Goal: Task Accomplishment & Management: Use online tool/utility

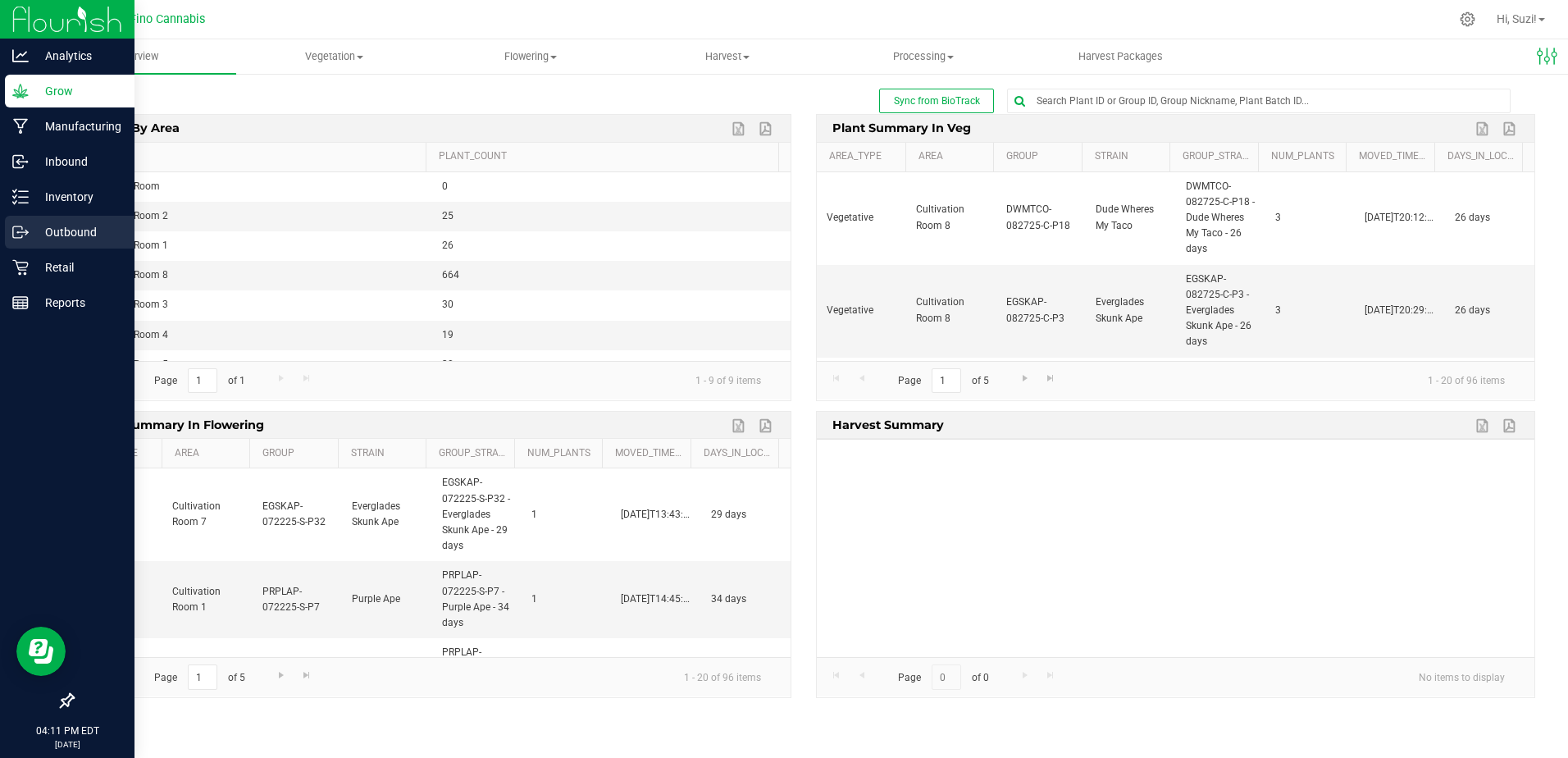
click at [44, 225] on p "Outbound" at bounding box center [78, 232] width 98 height 20
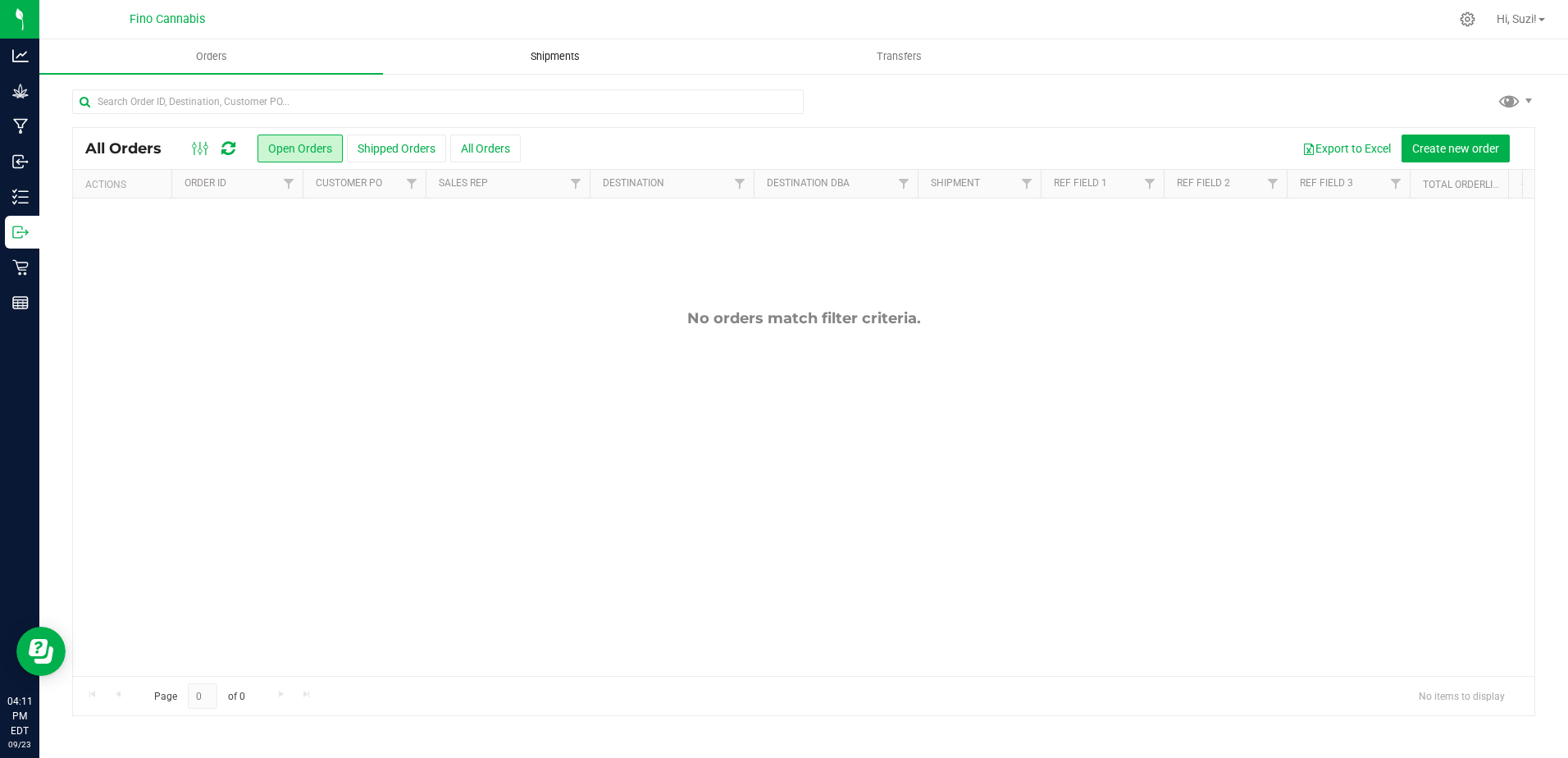
click at [579, 53] on span "Shipments" at bounding box center [555, 57] width 94 height 15
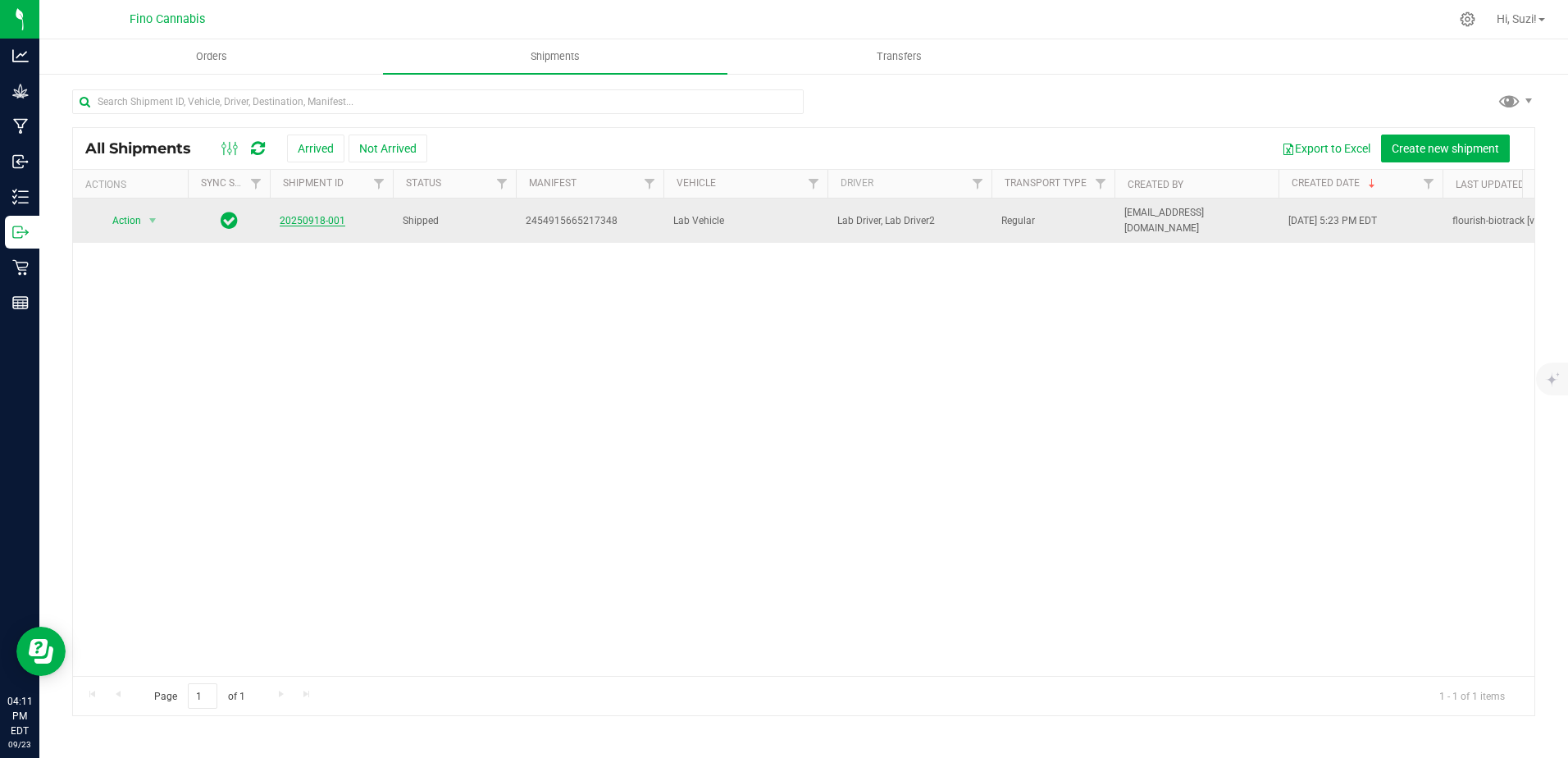
click at [305, 216] on link "20250918-001" at bounding box center [312, 220] width 65 height 11
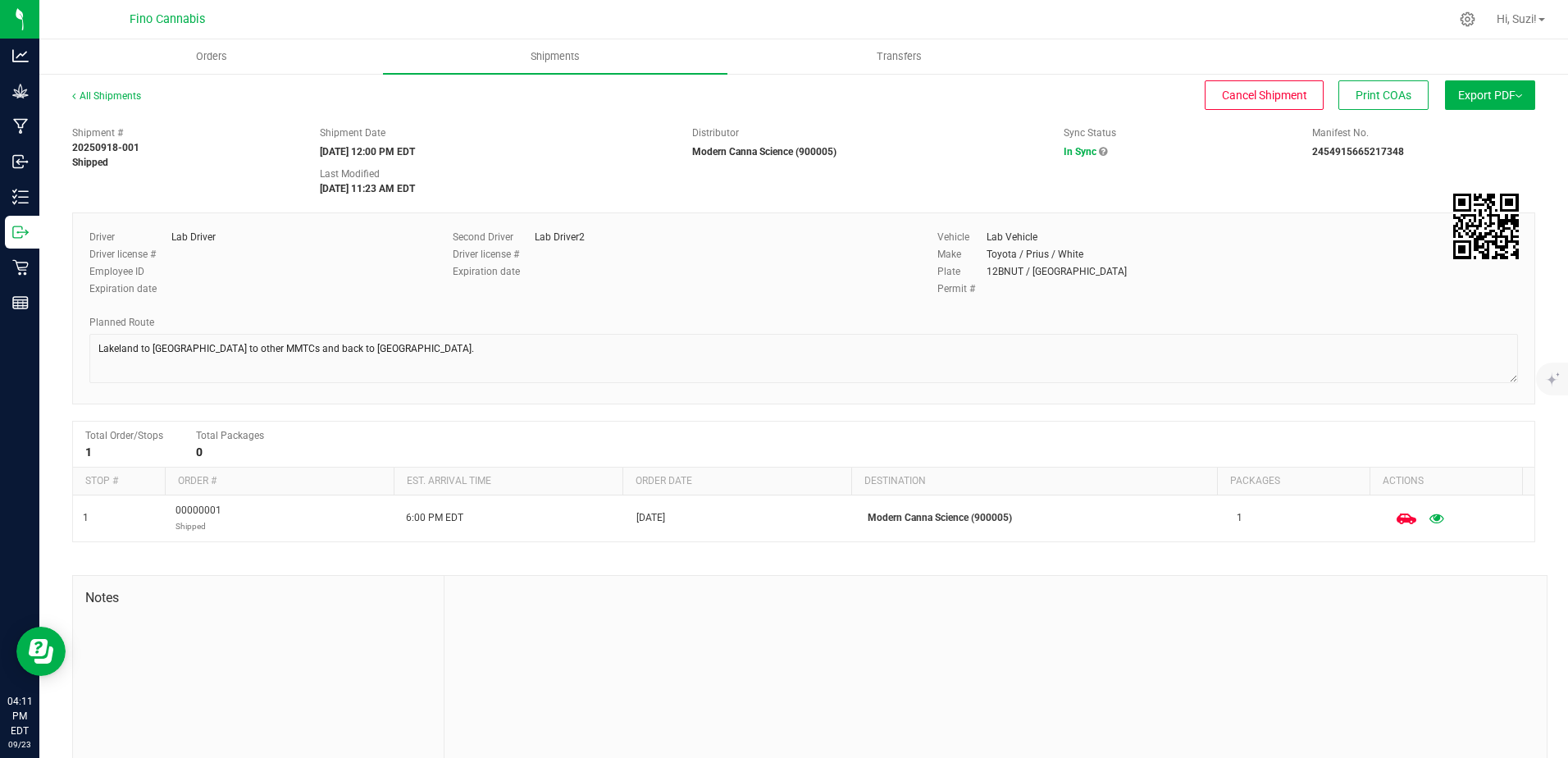
click at [1516, 97] on img at bounding box center [1519, 96] width 7 height 3
click at [1490, 132] on span "Manifest by Package ID" at bounding box center [1466, 132] width 104 height 11
click at [1490, 97] on span "Export PDF" at bounding box center [1490, 96] width 64 height 13
click at [1446, 159] on span "Manifest by Lot" at bounding box center [1448, 156] width 68 height 11
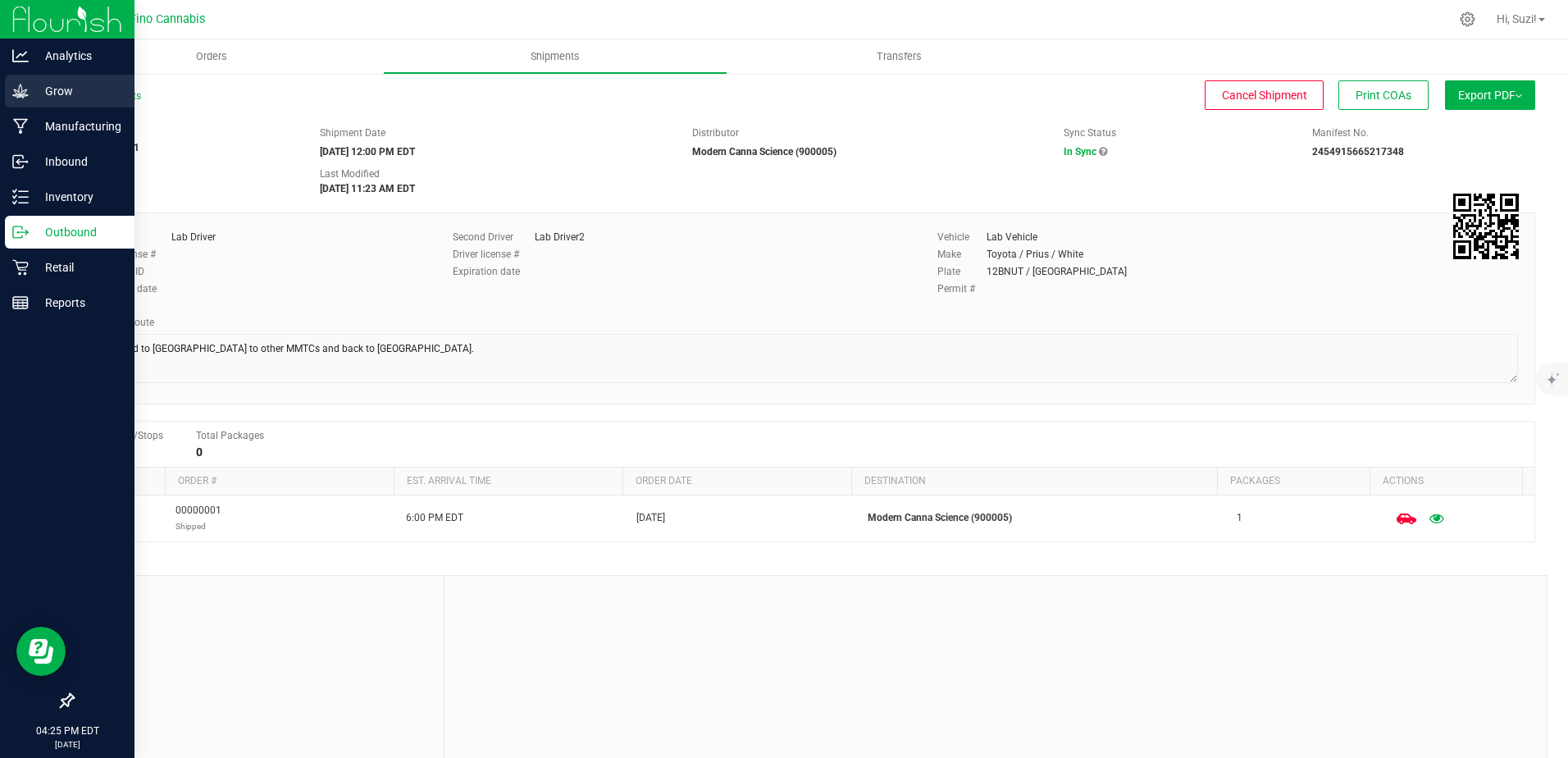
click at [20, 93] on icon at bounding box center [20, 90] width 15 height 14
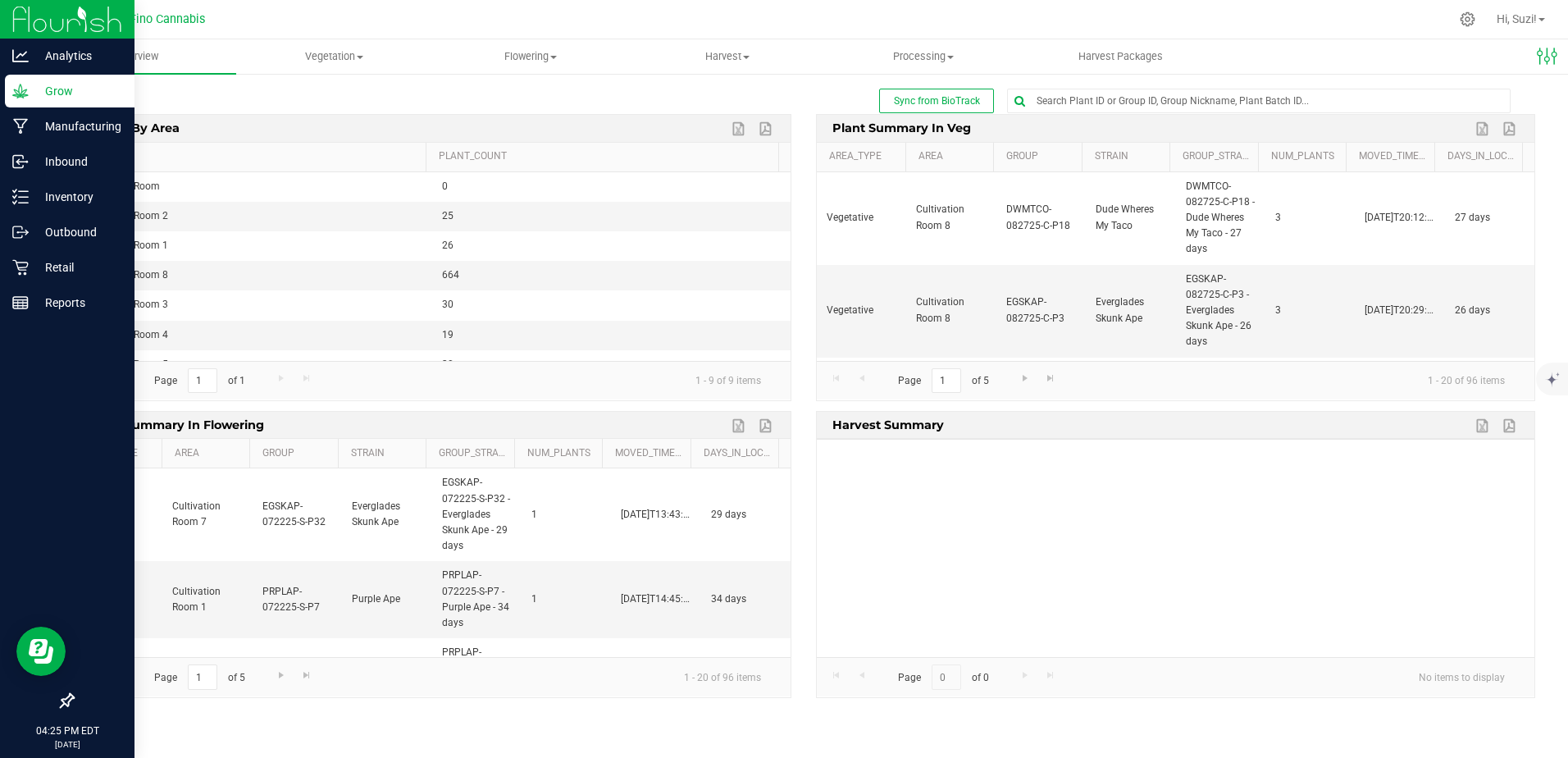
click at [103, 158] on link "Area" at bounding box center [252, 157] width 334 height 13
click at [51, 237] on p "Outbound" at bounding box center [78, 232] width 98 height 20
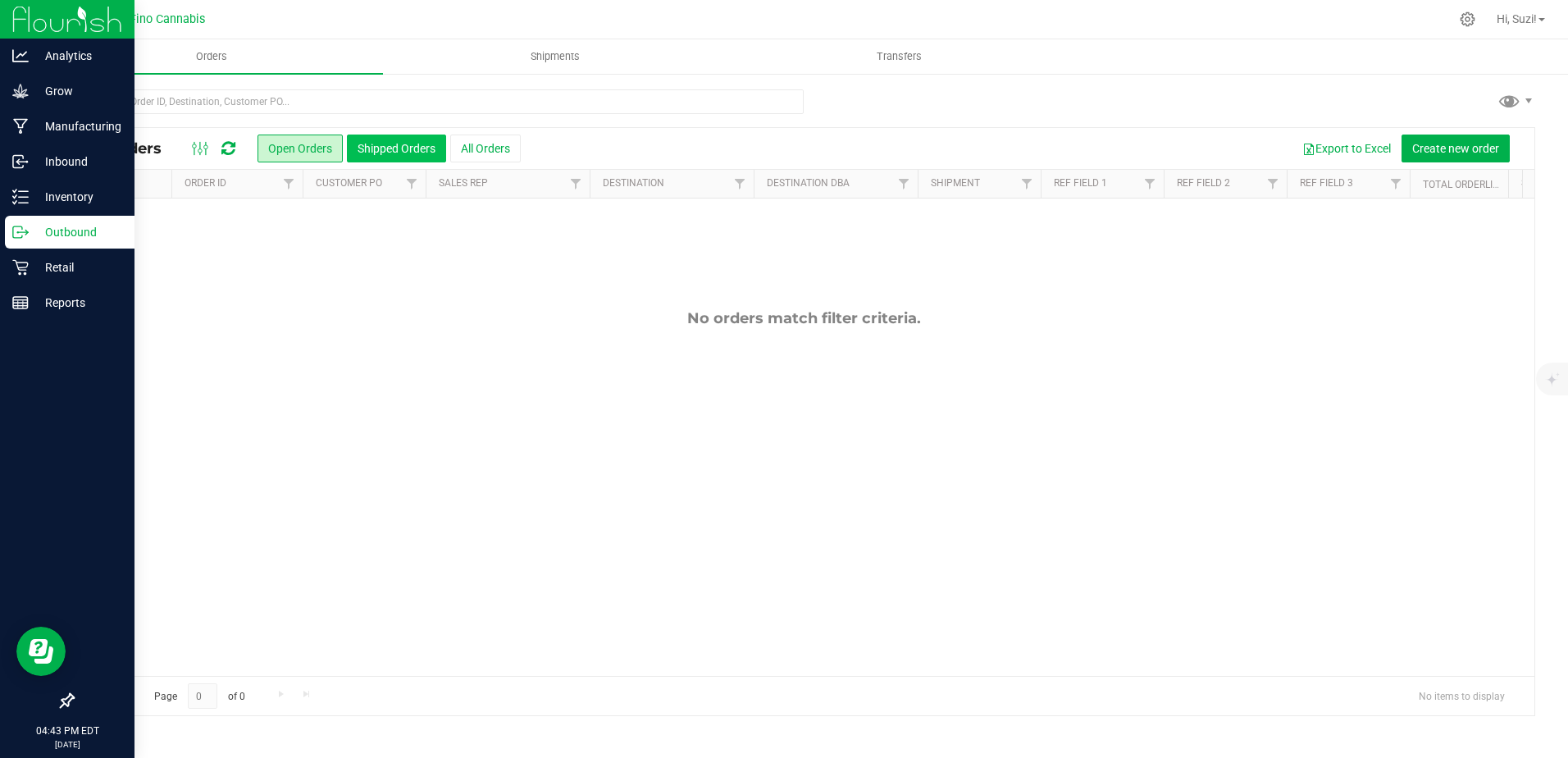
click at [433, 152] on button "Shipped Orders" at bounding box center [396, 148] width 99 height 27
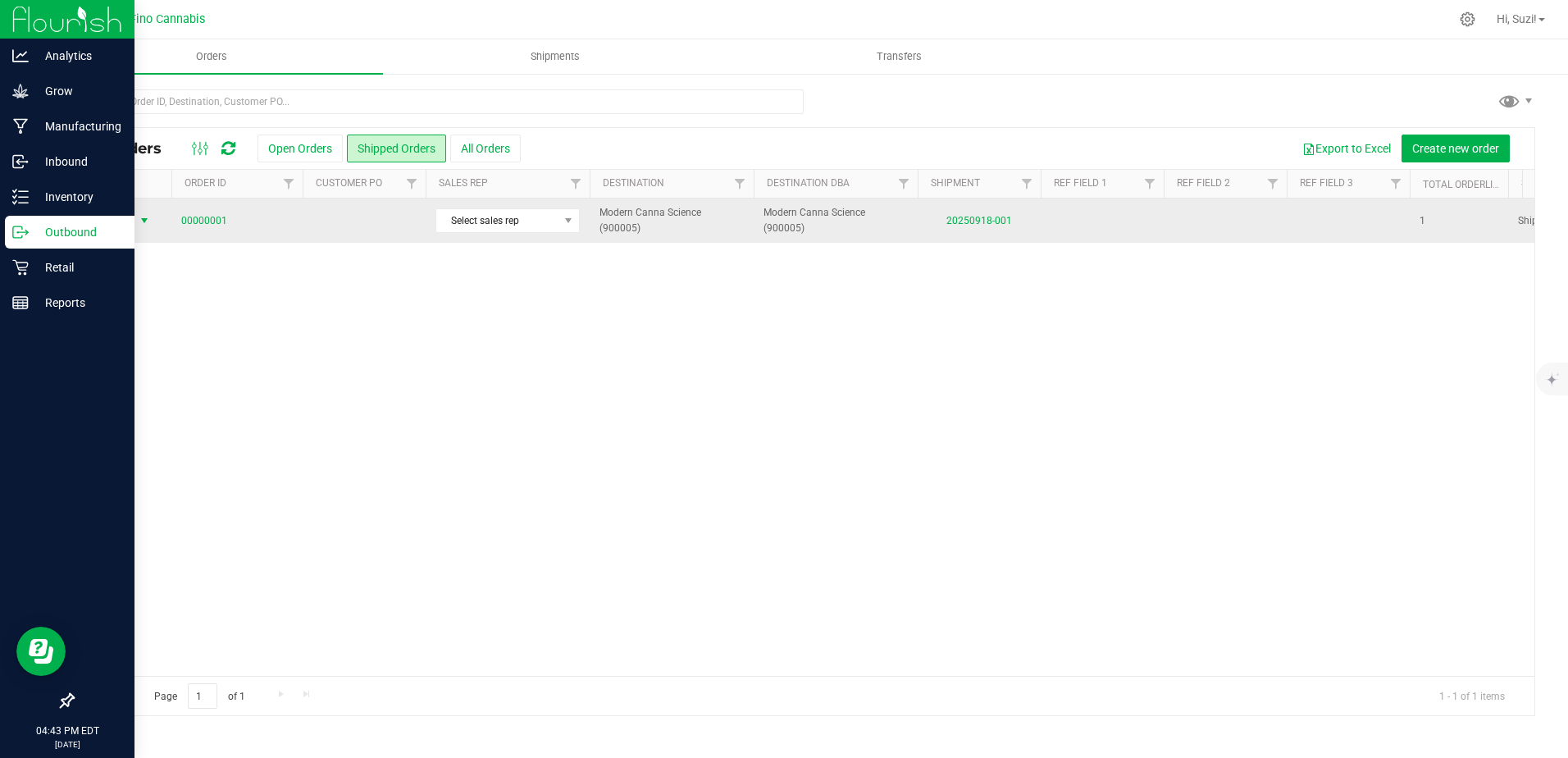
click at [147, 220] on span "select" at bounding box center [145, 220] width 13 height 13
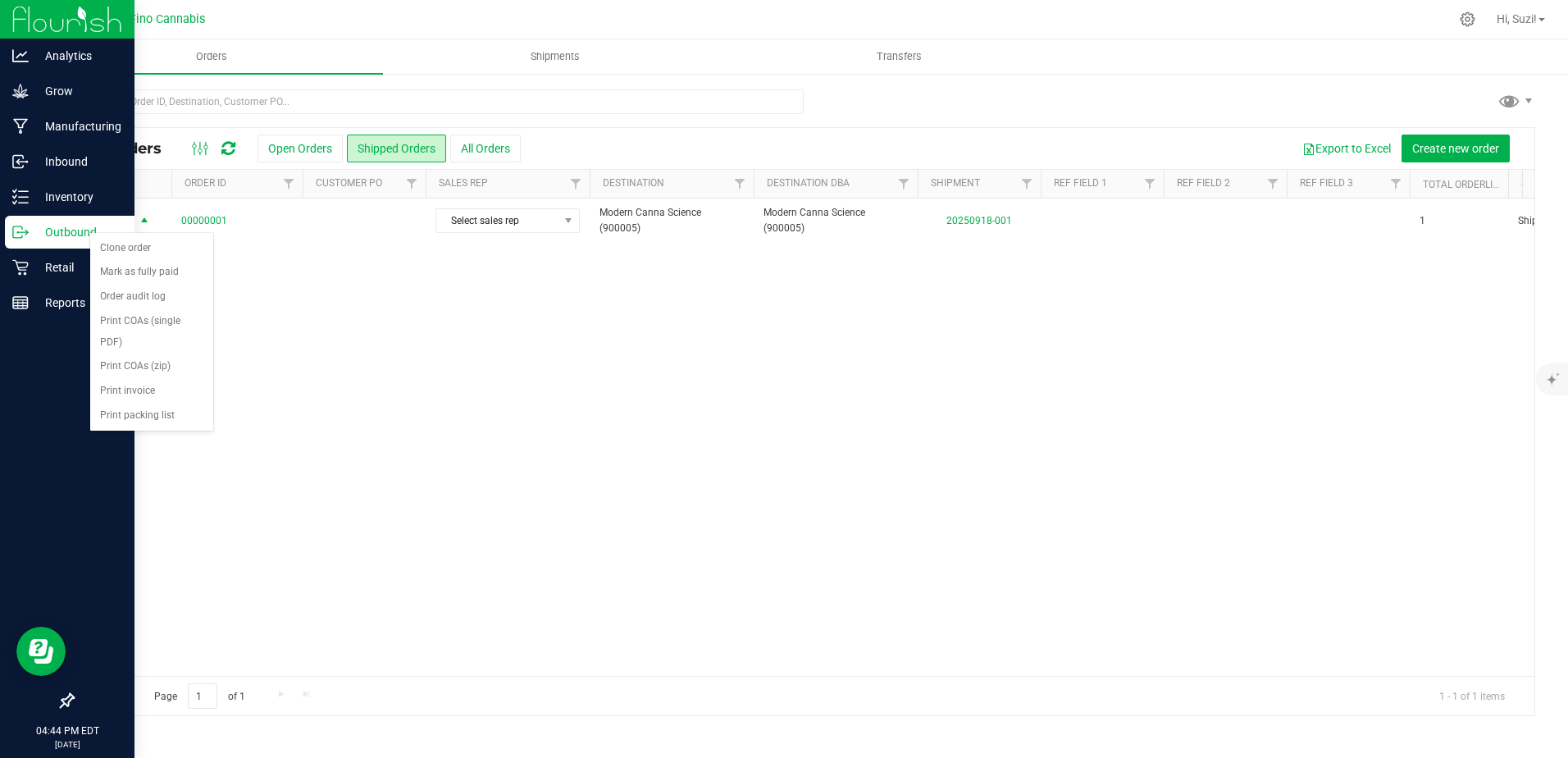
click at [565, 348] on div "Action Action Clone order Mark as fully paid Order audit log Print COAs (single…" at bounding box center [803, 437] width 1461 height 478
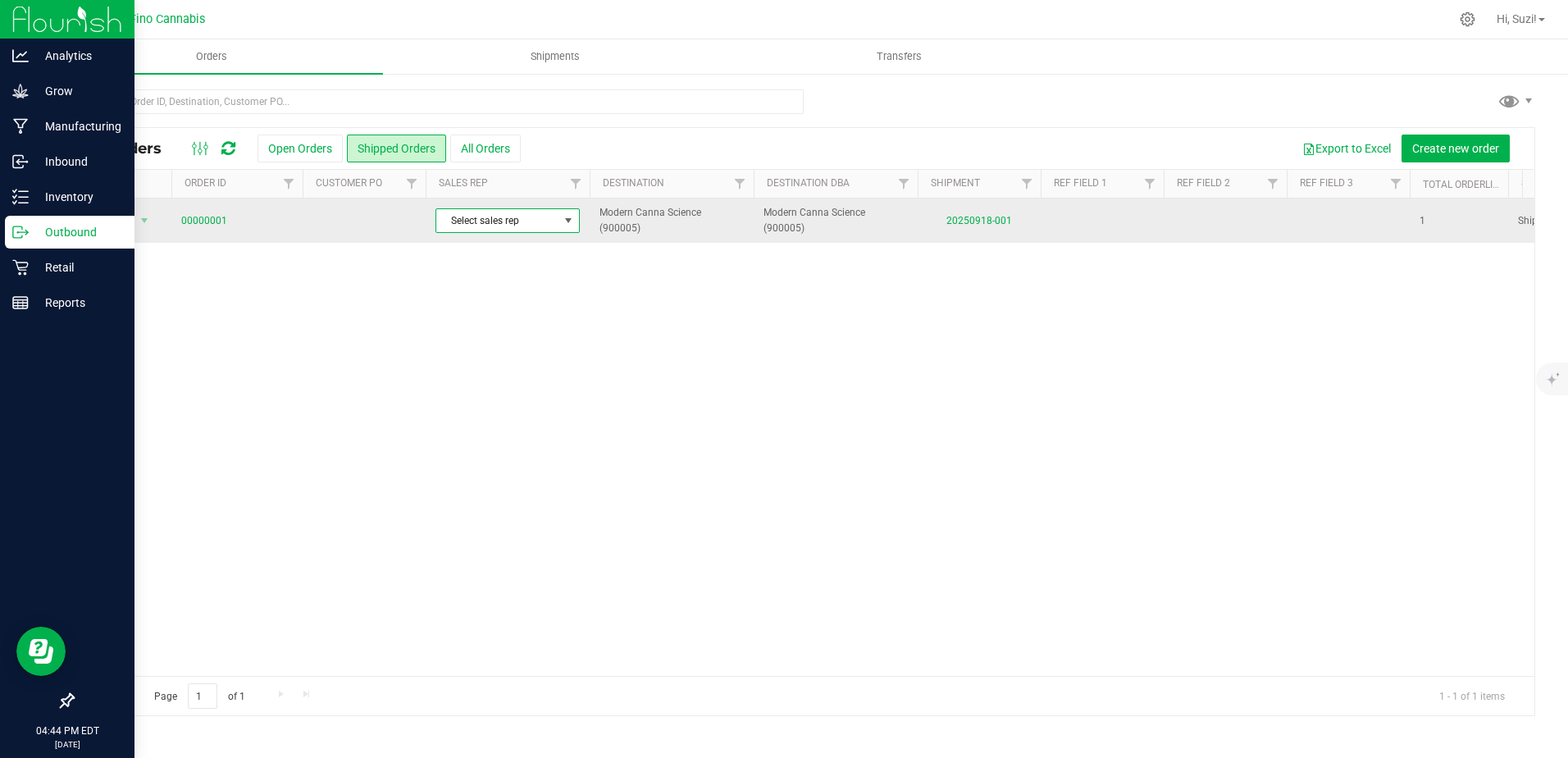
click at [559, 223] on span at bounding box center [569, 220] width 21 height 23
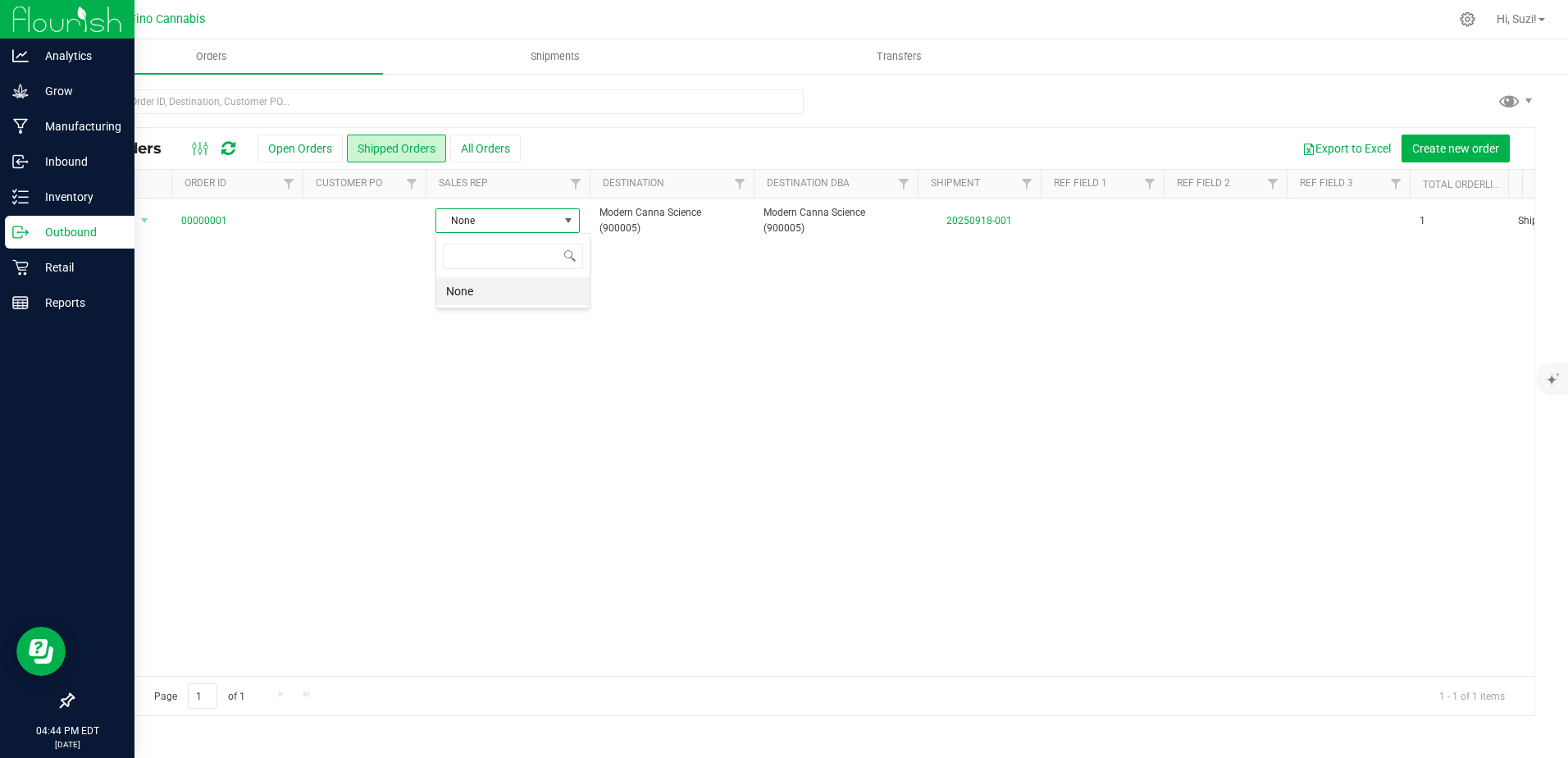
click at [522, 300] on li "None" at bounding box center [513, 291] width 153 height 27
click at [554, 55] on span "Shipments" at bounding box center [555, 57] width 94 height 15
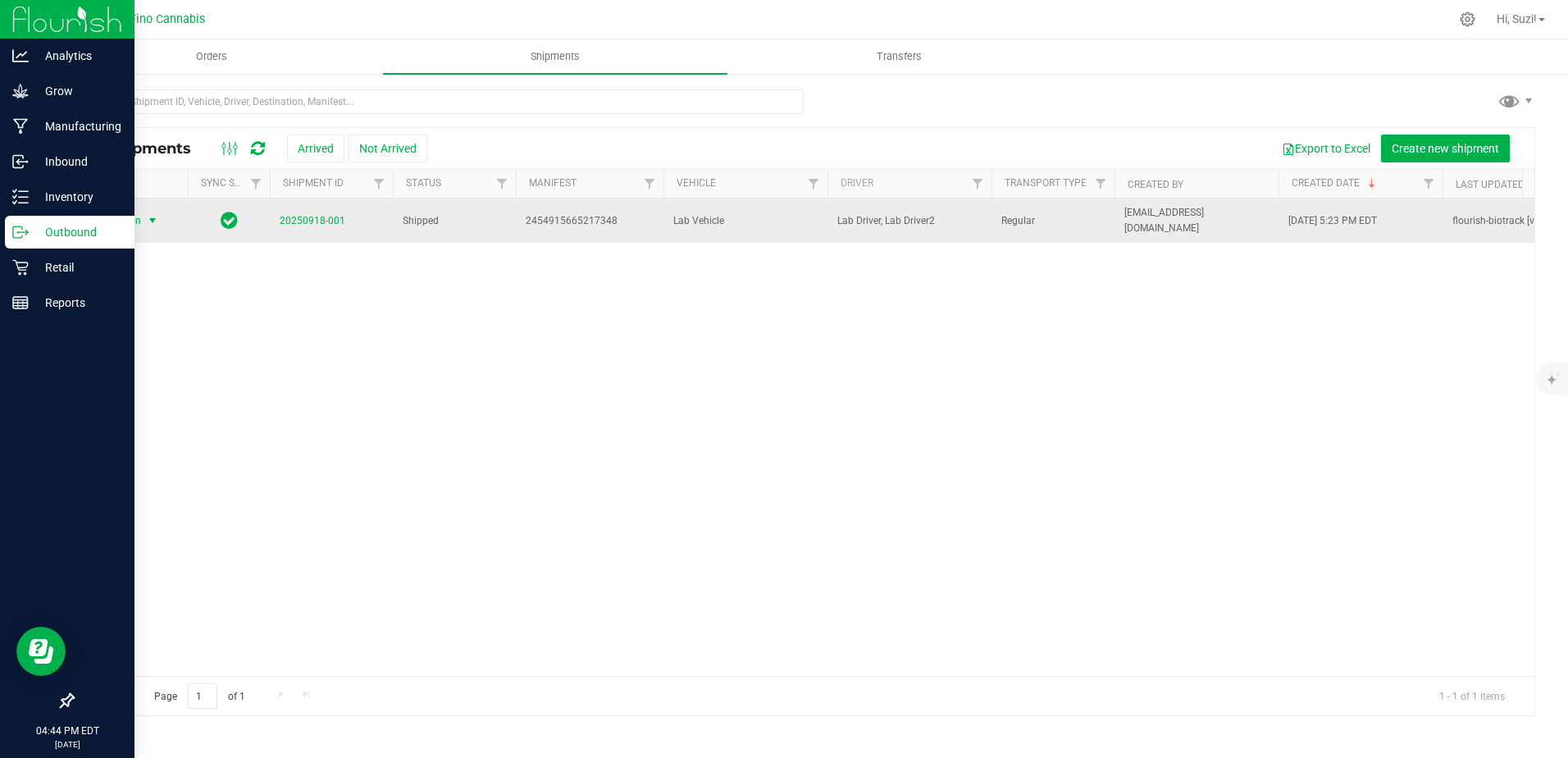
click at [150, 217] on span "select" at bounding box center [152, 220] width 13 height 13
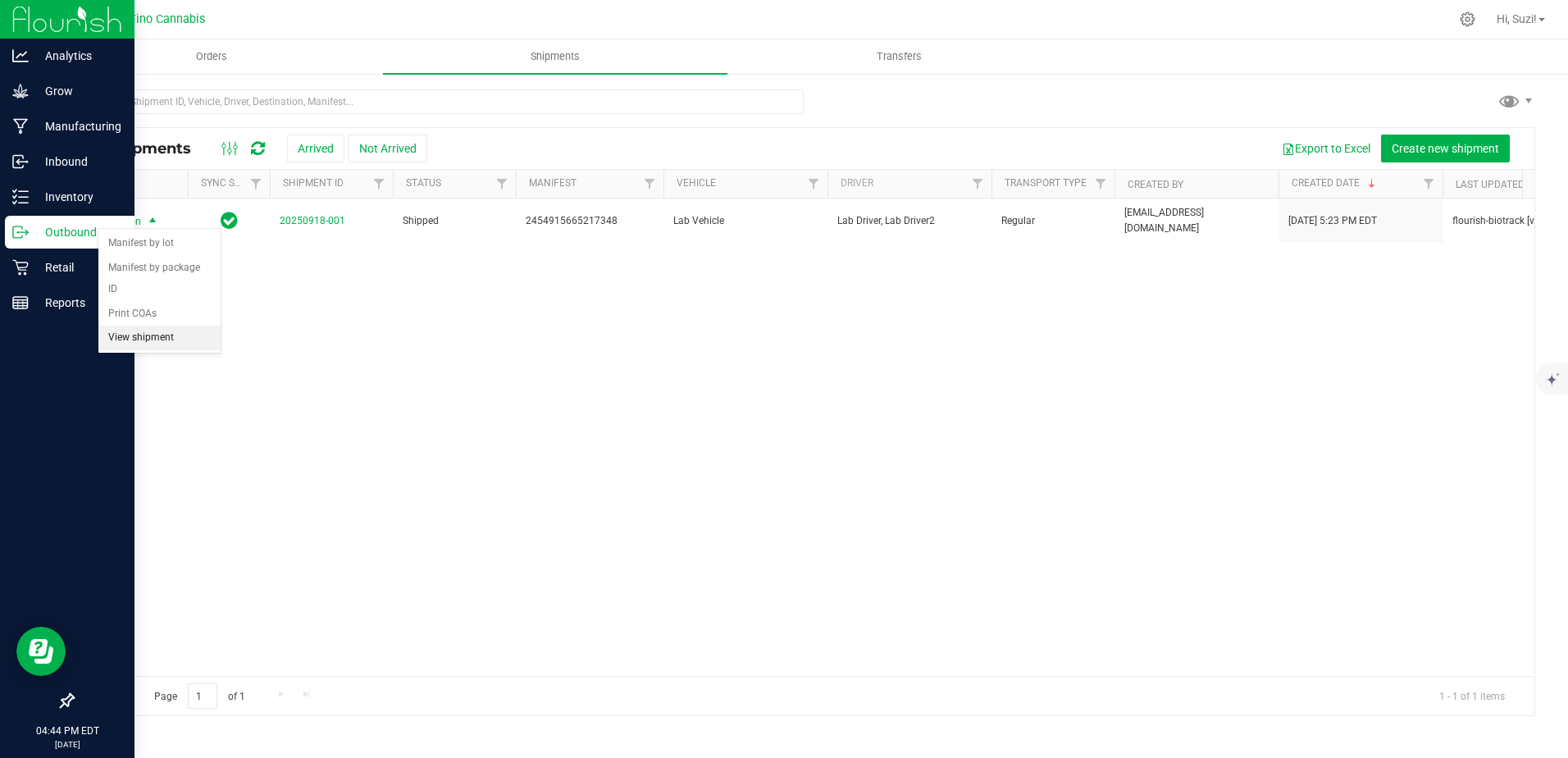
click at [154, 326] on li "View shipment" at bounding box center [159, 338] width 122 height 25
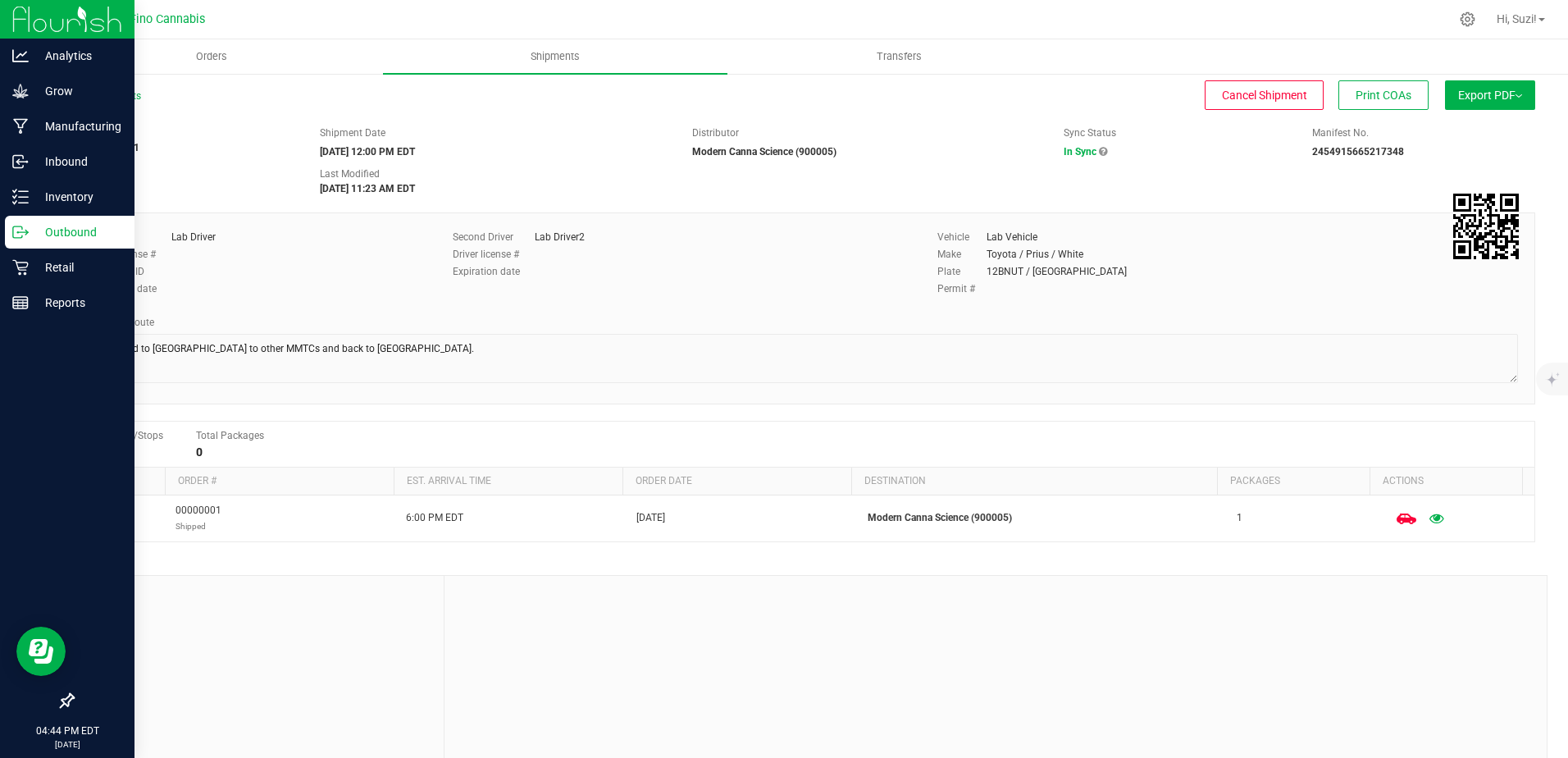
scroll to position [56, 0]
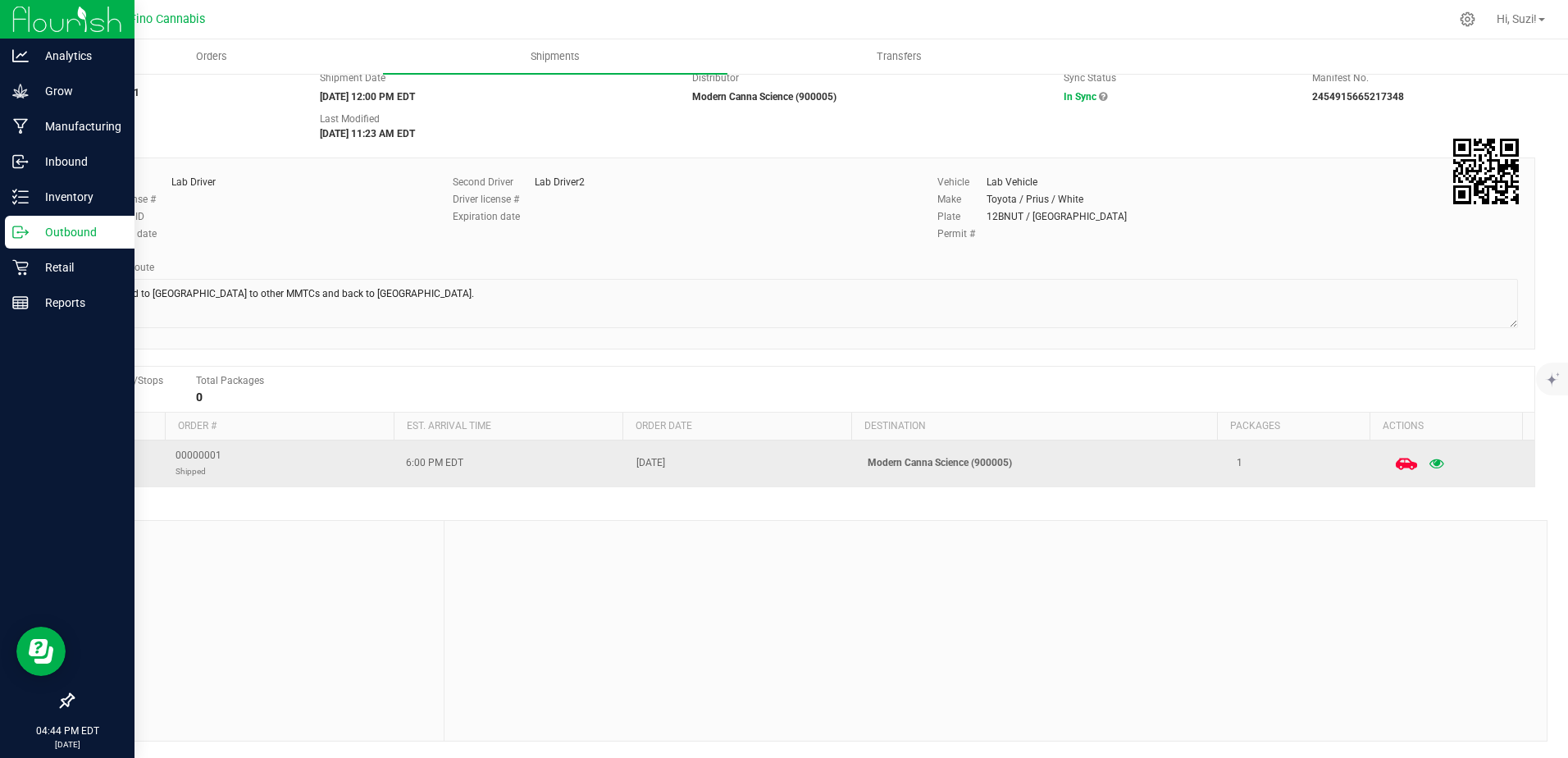
click at [1396, 462] on icon at bounding box center [1406, 464] width 22 height 22
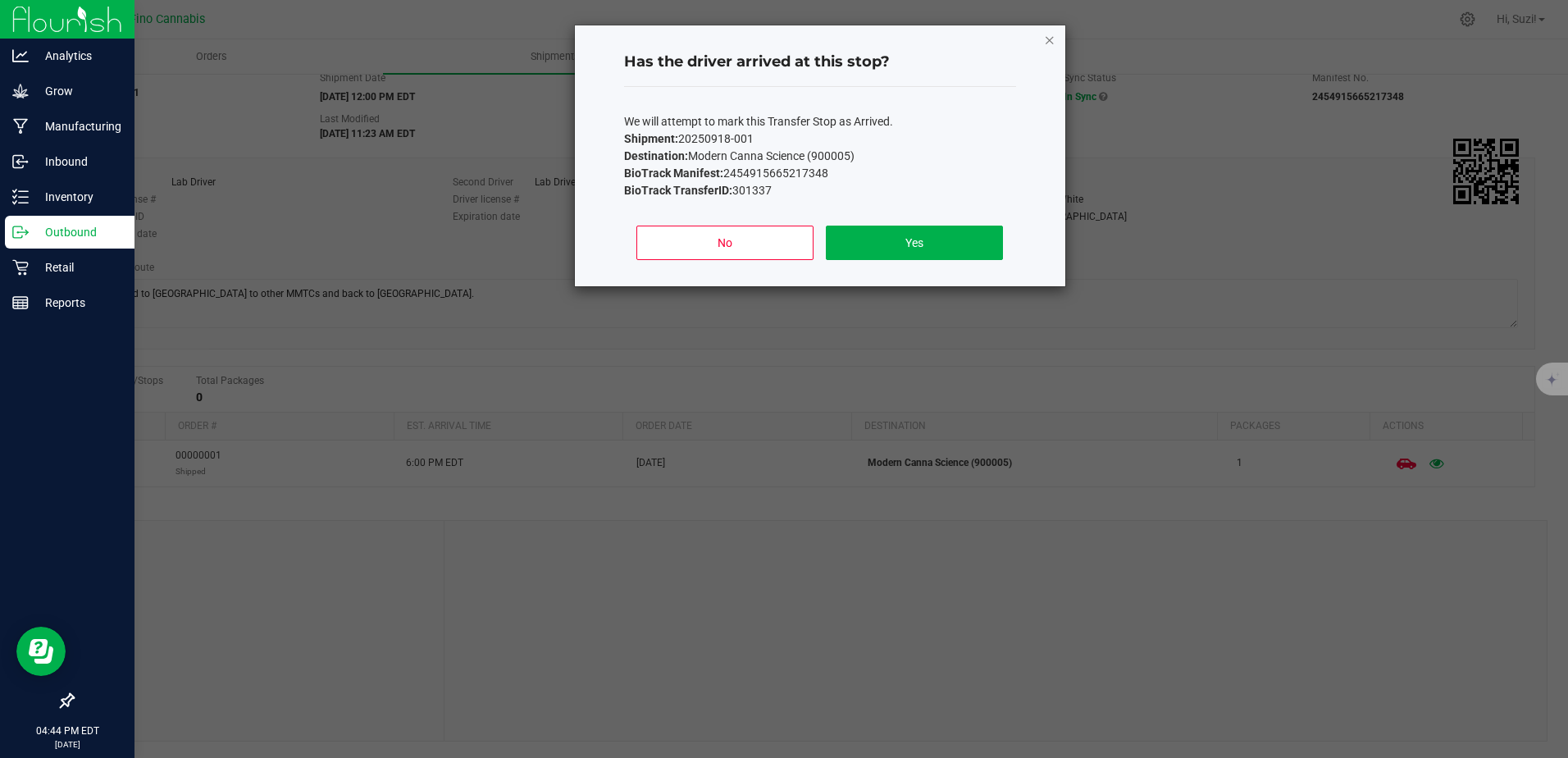
click at [1054, 34] on icon "Close" at bounding box center [1050, 39] width 11 height 20
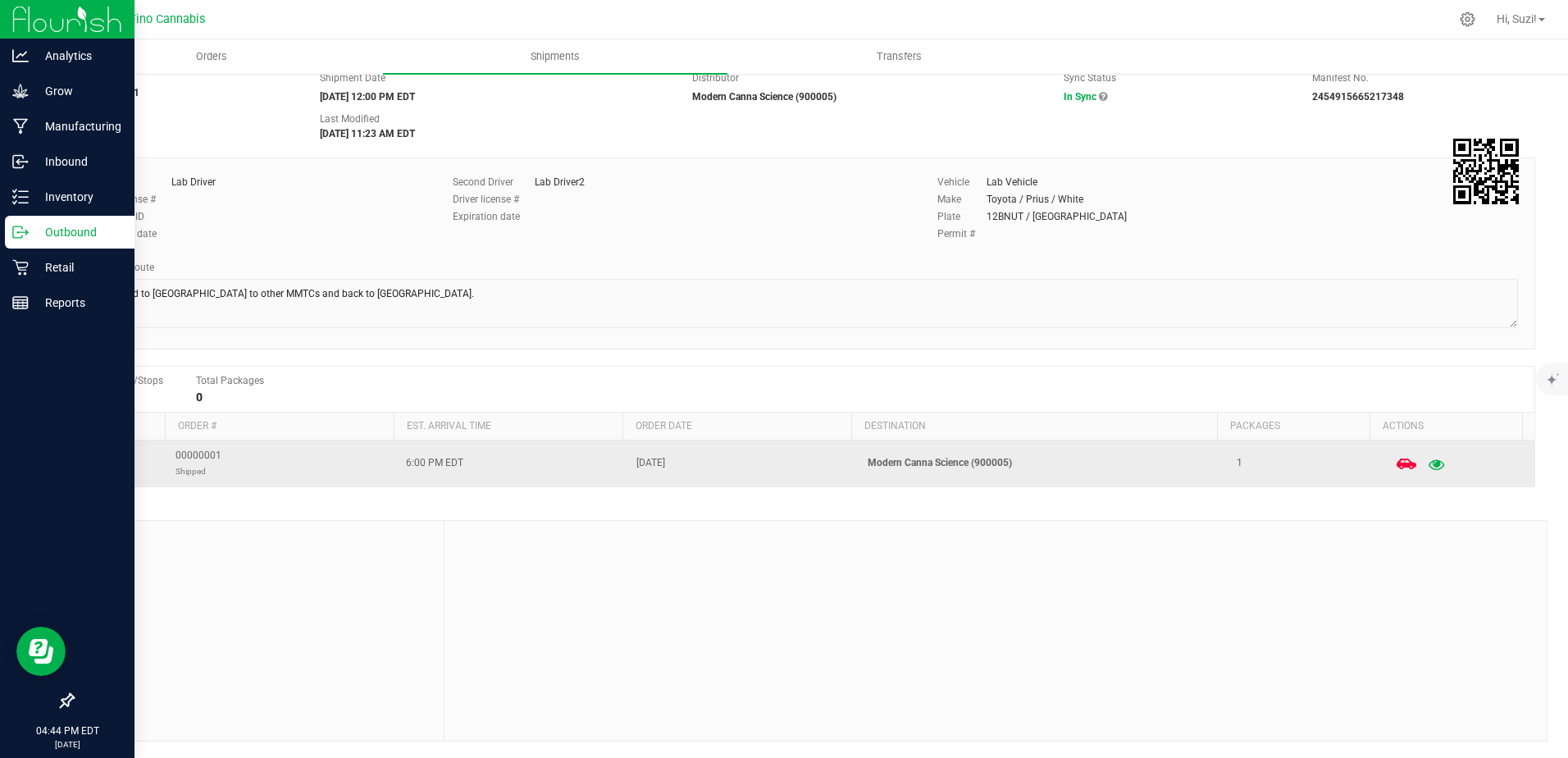
click at [1430, 463] on icon "button" at bounding box center [1437, 464] width 15 height 11
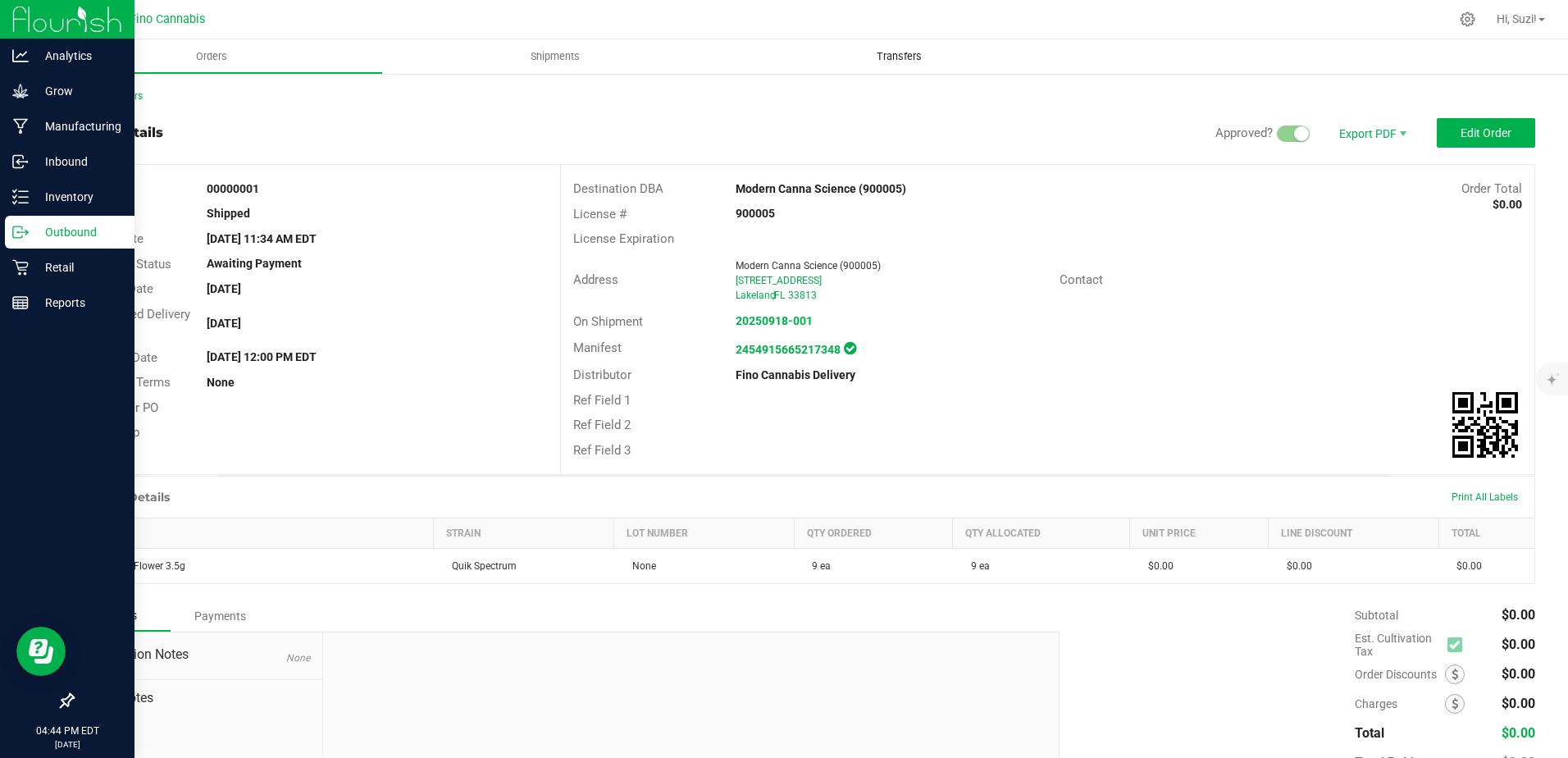
click at [912, 61] on span "Transfers" at bounding box center [899, 57] width 90 height 15
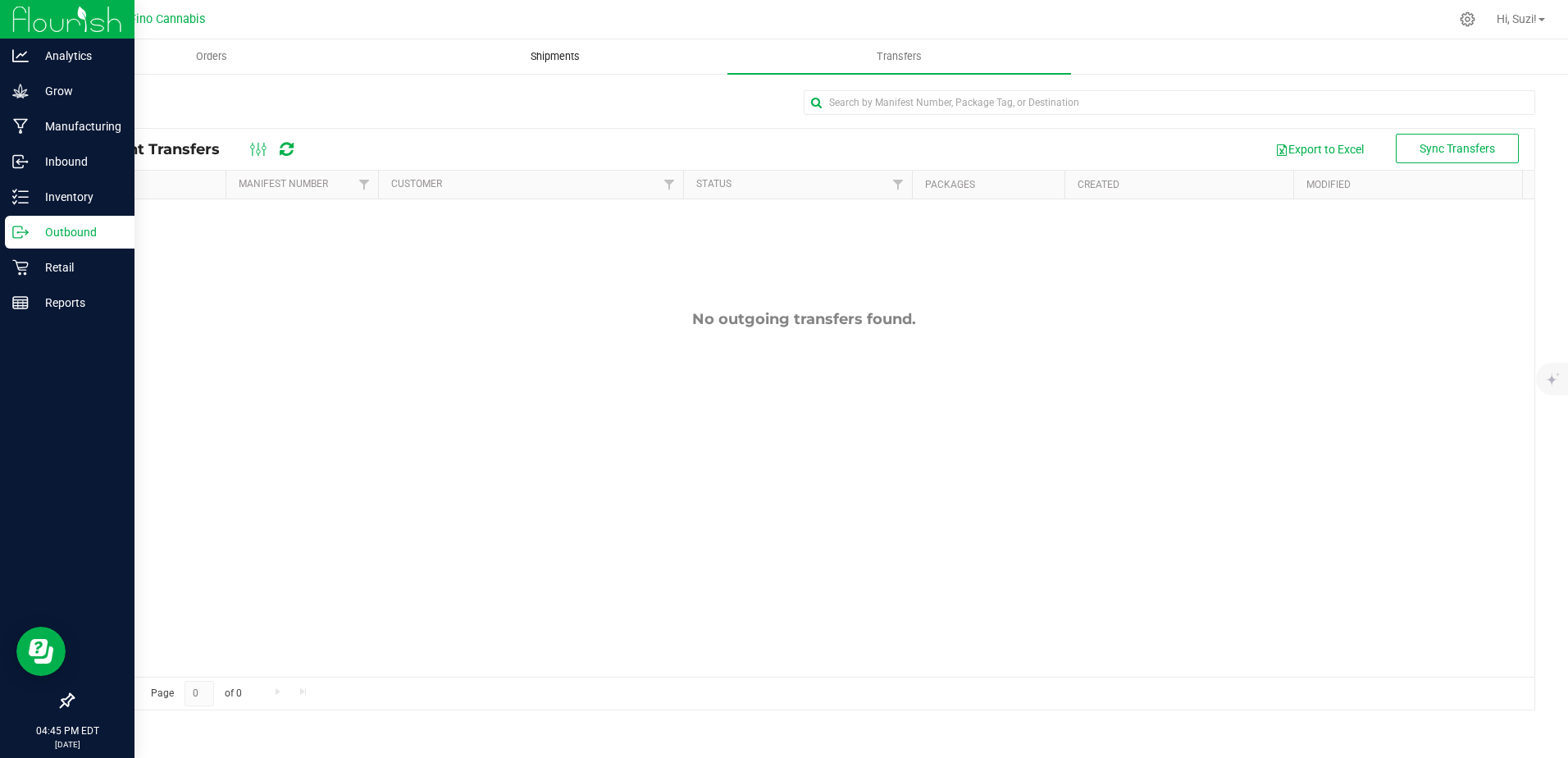
click at [563, 58] on span "Shipments" at bounding box center [555, 57] width 94 height 15
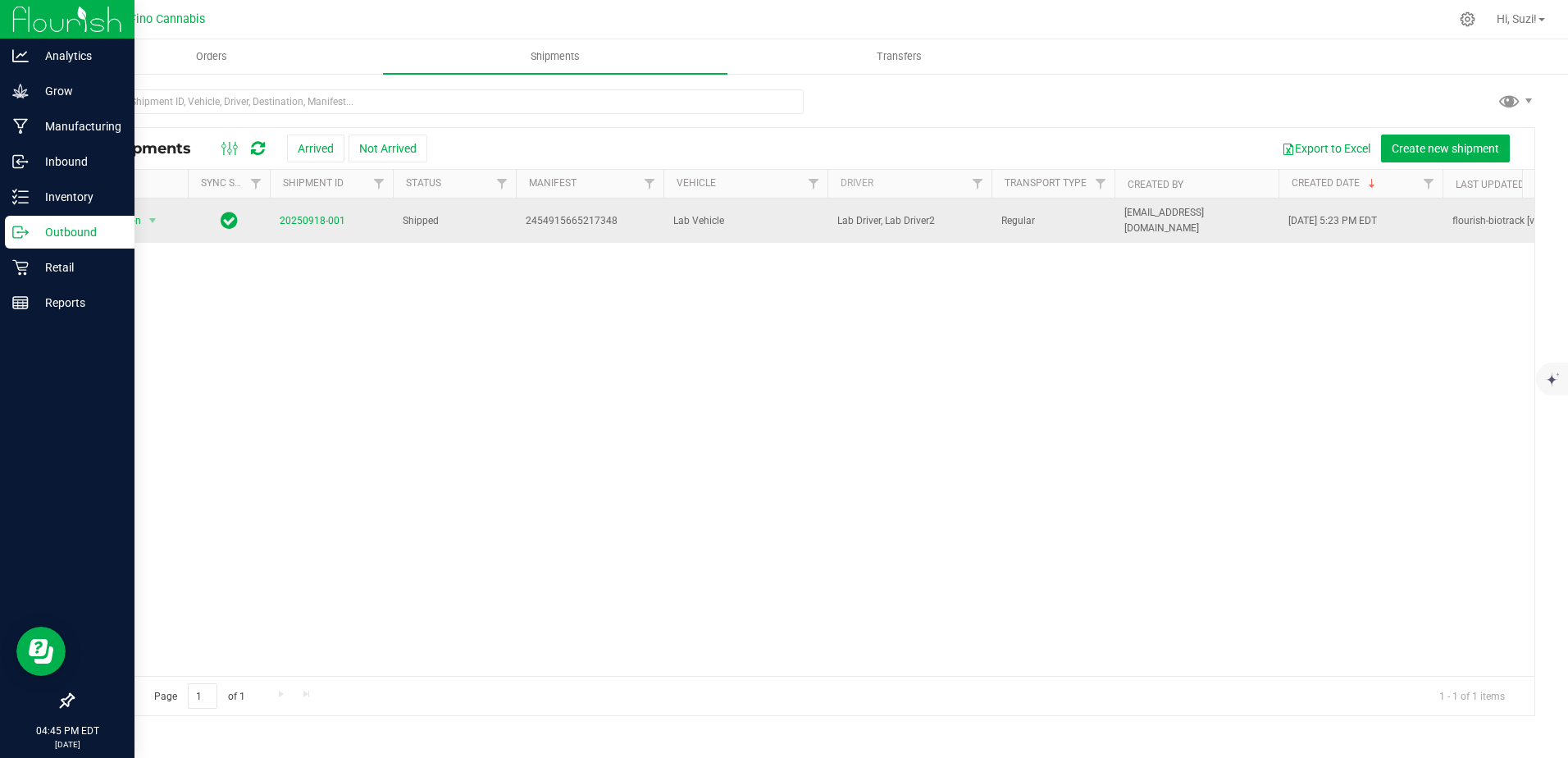
click at [550, 216] on span "2454915665217348" at bounding box center [589, 220] width 128 height 15
drag, startPoint x: 522, startPoint y: 213, endPoint x: 651, endPoint y: 220, distance: 129.2
click at [651, 220] on td "2454915665217348" at bounding box center [590, 220] width 148 height 44
copy span "2454915665217348"
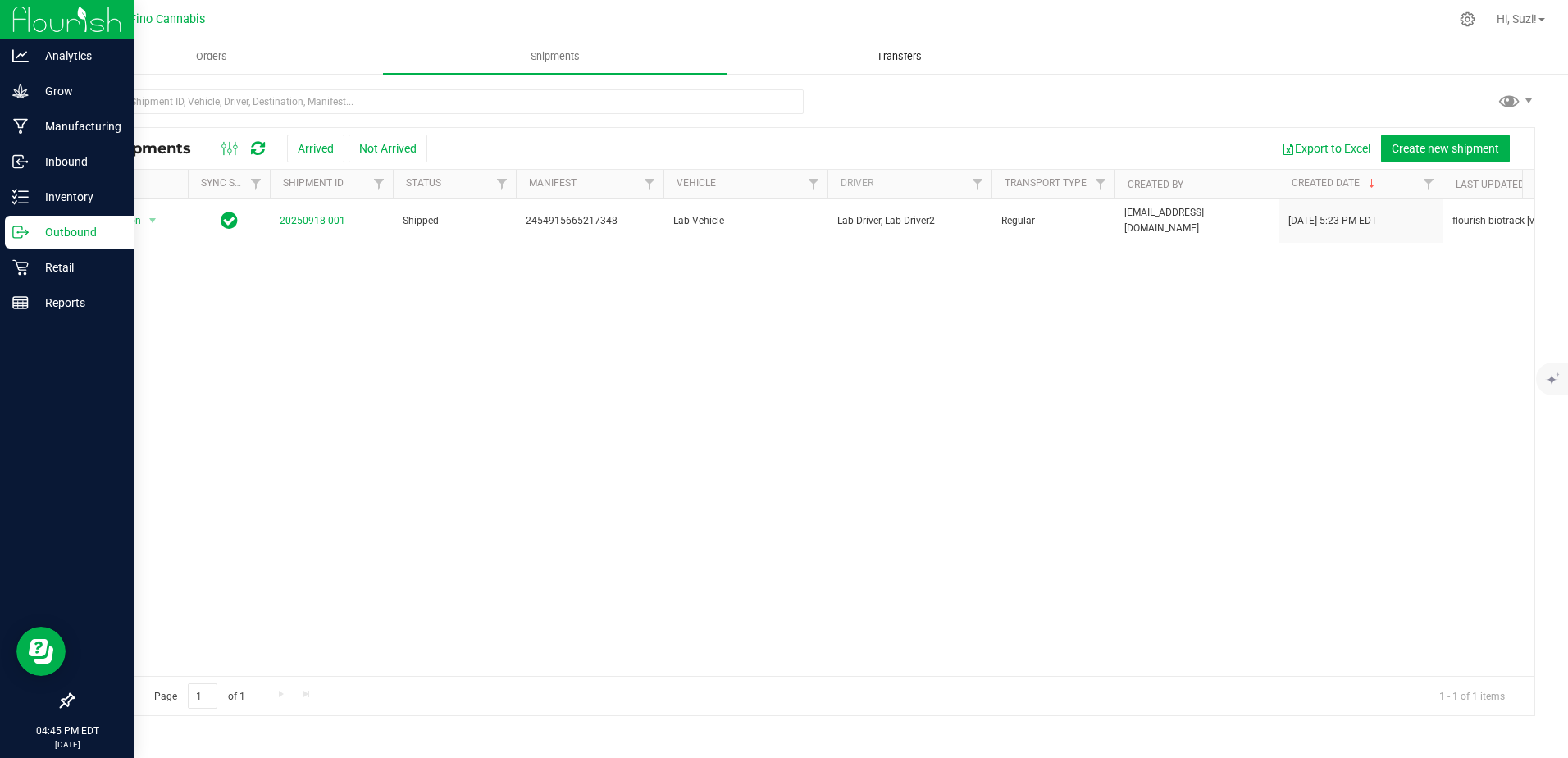
click at [904, 51] on span "Transfers" at bounding box center [899, 57] width 90 height 15
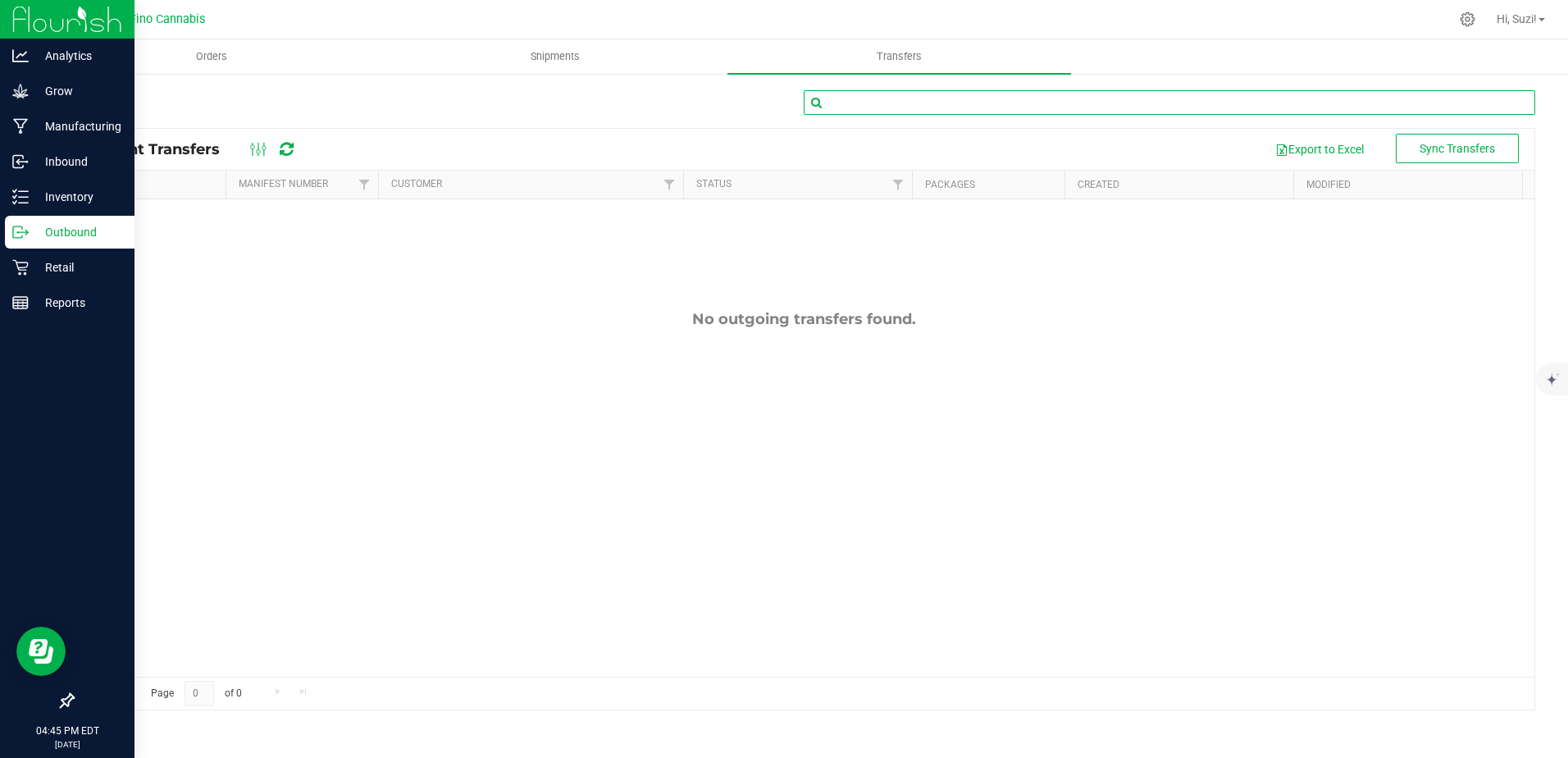
click at [889, 96] on input "text" at bounding box center [1170, 102] width 732 height 25
paste input "2454915665217348"
type input "2454915665217348"
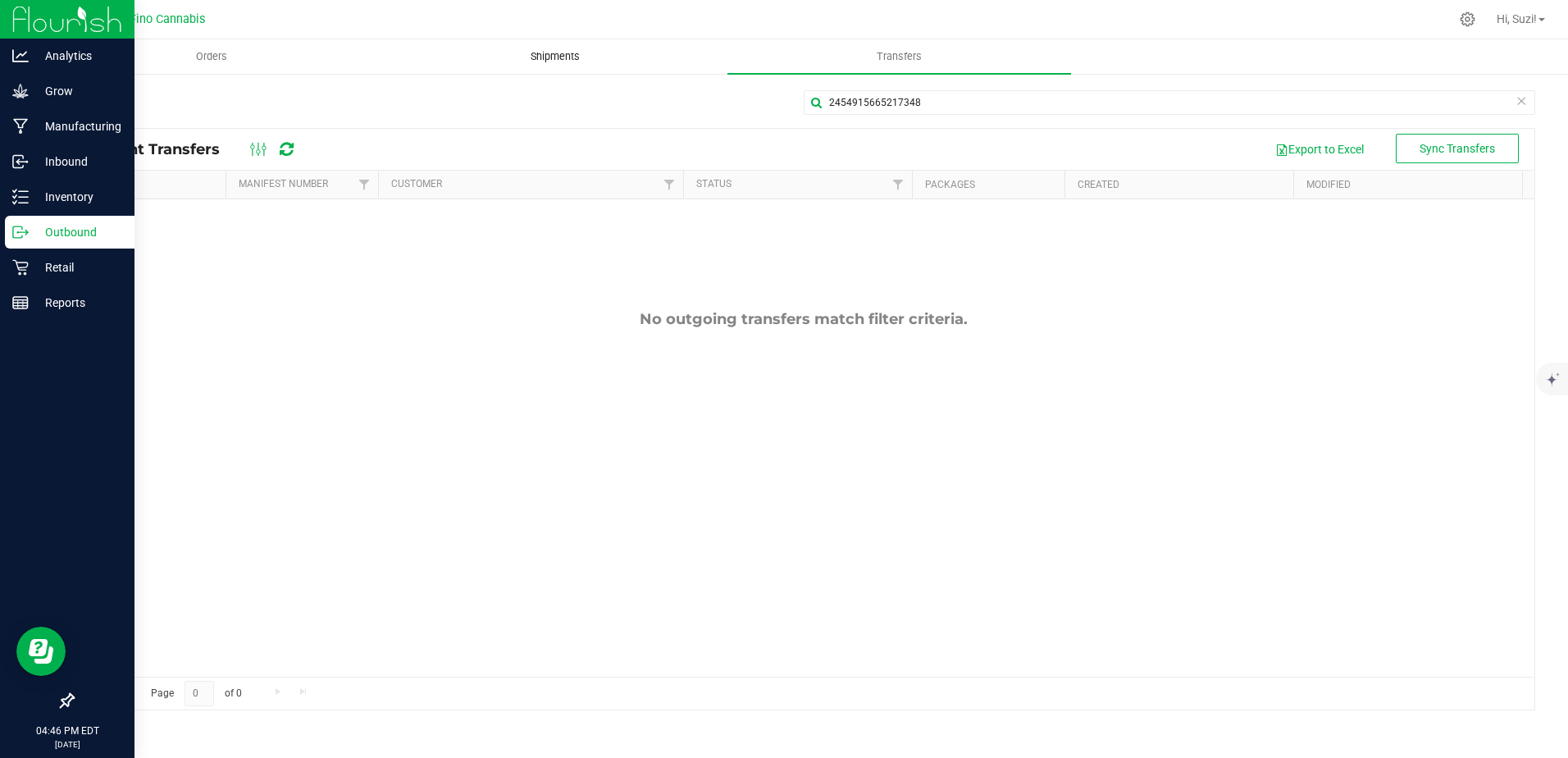
click at [566, 56] on span "Shipments" at bounding box center [555, 57] width 94 height 15
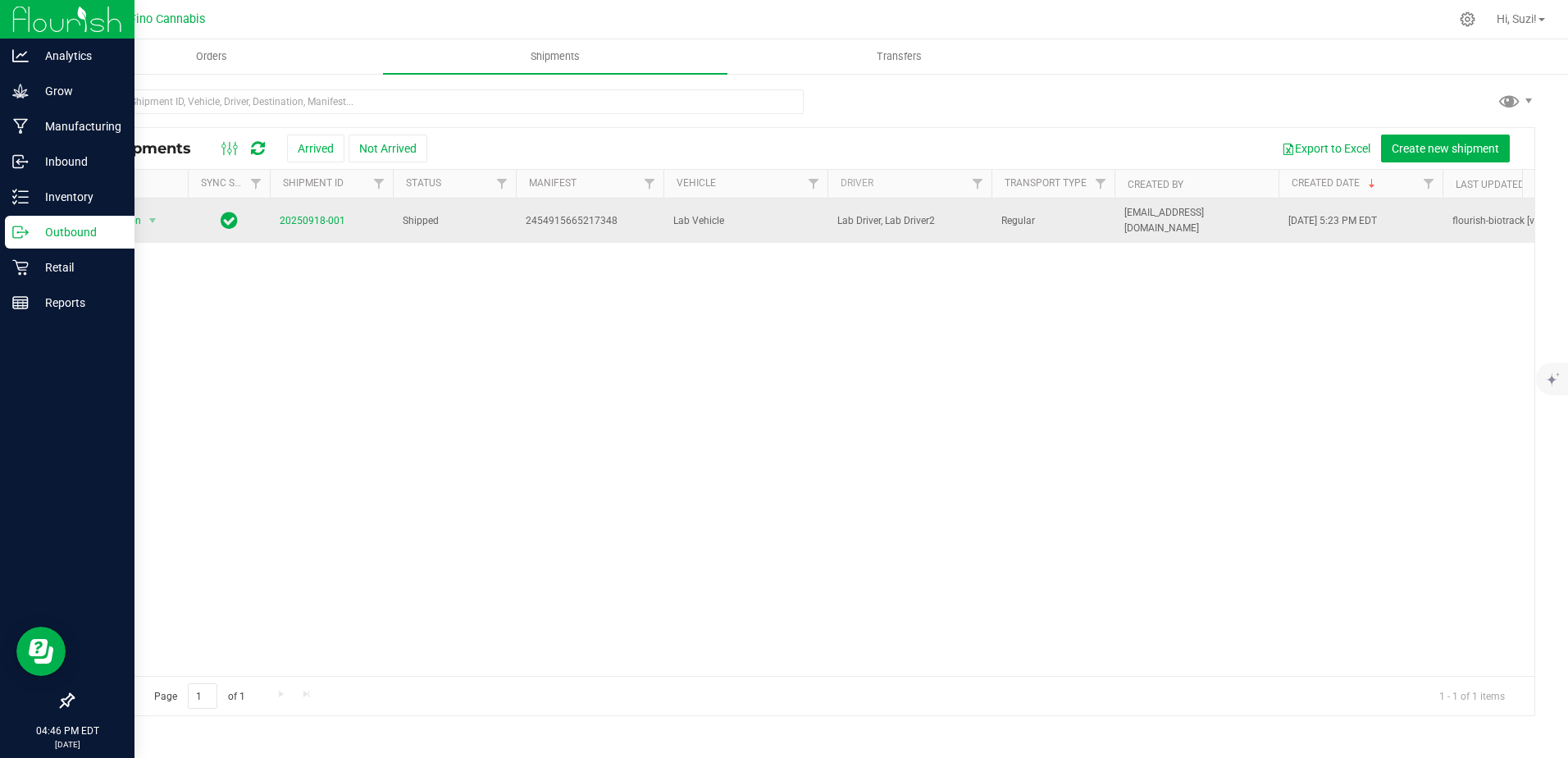
click at [298, 213] on span "20250918-001" at bounding box center [312, 220] width 65 height 15
click at [312, 215] on link "20250918-001" at bounding box center [312, 220] width 65 height 11
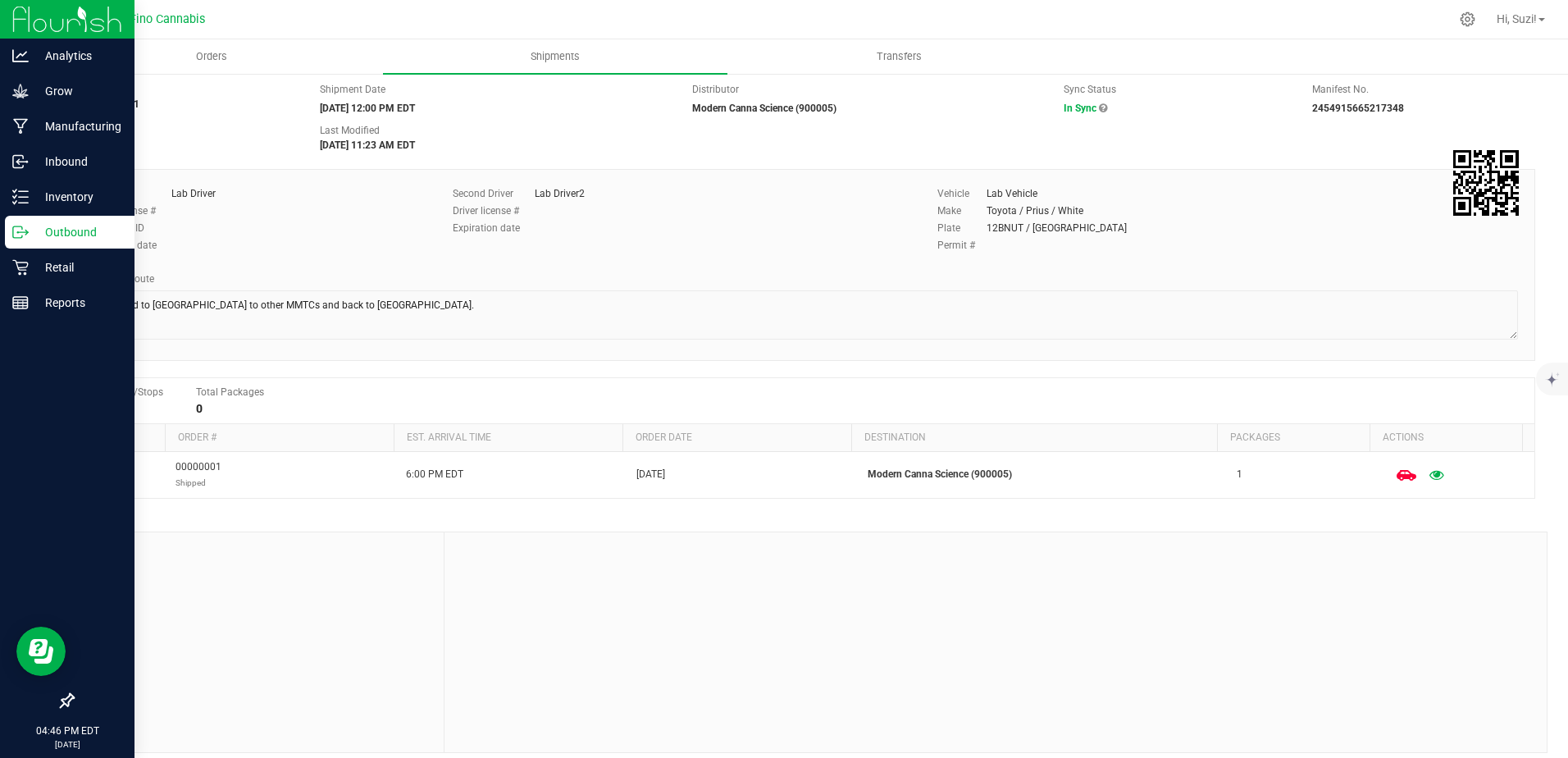
scroll to position [56, 0]
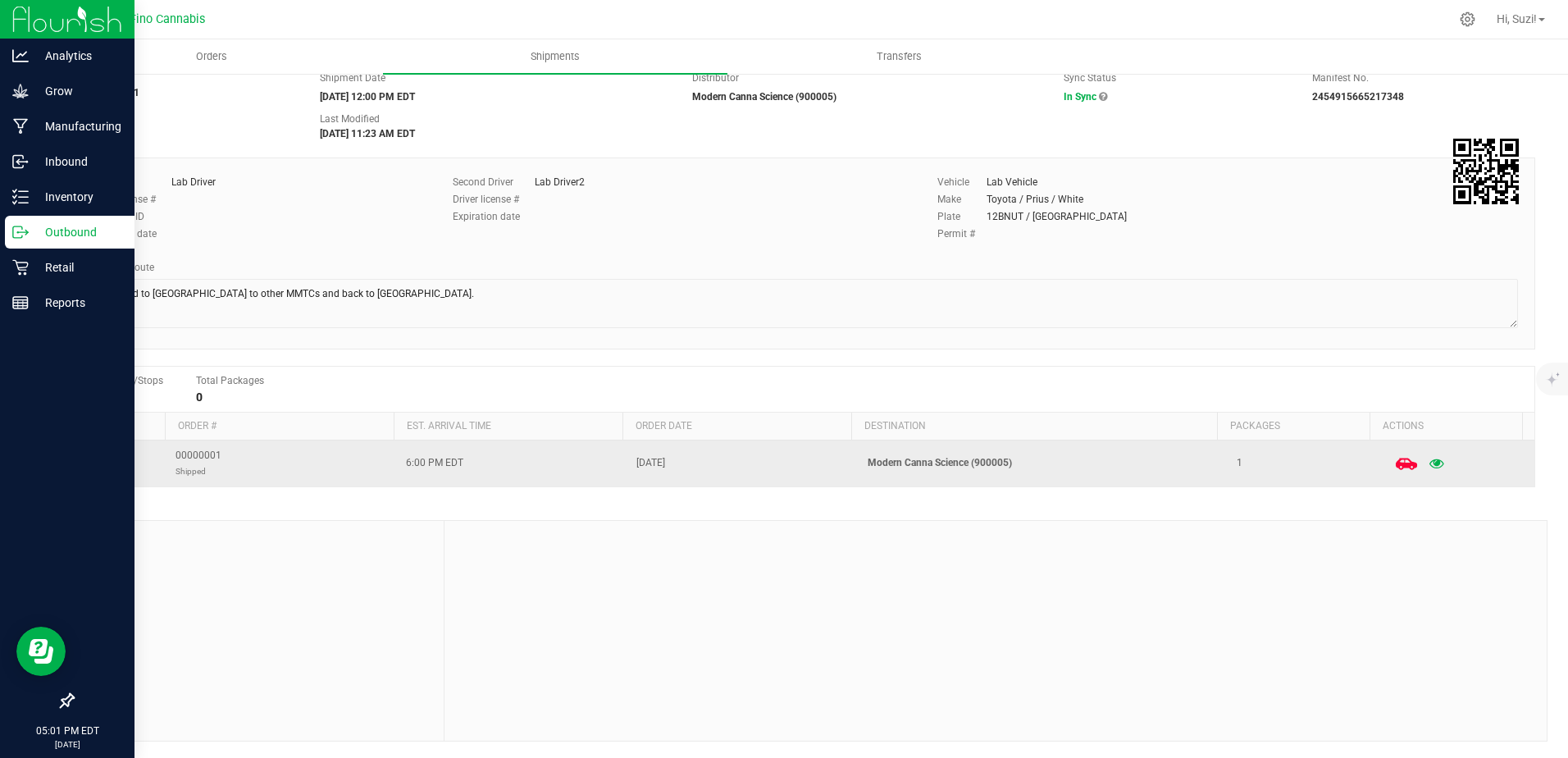
click at [1396, 465] on icon at bounding box center [1406, 464] width 22 height 11
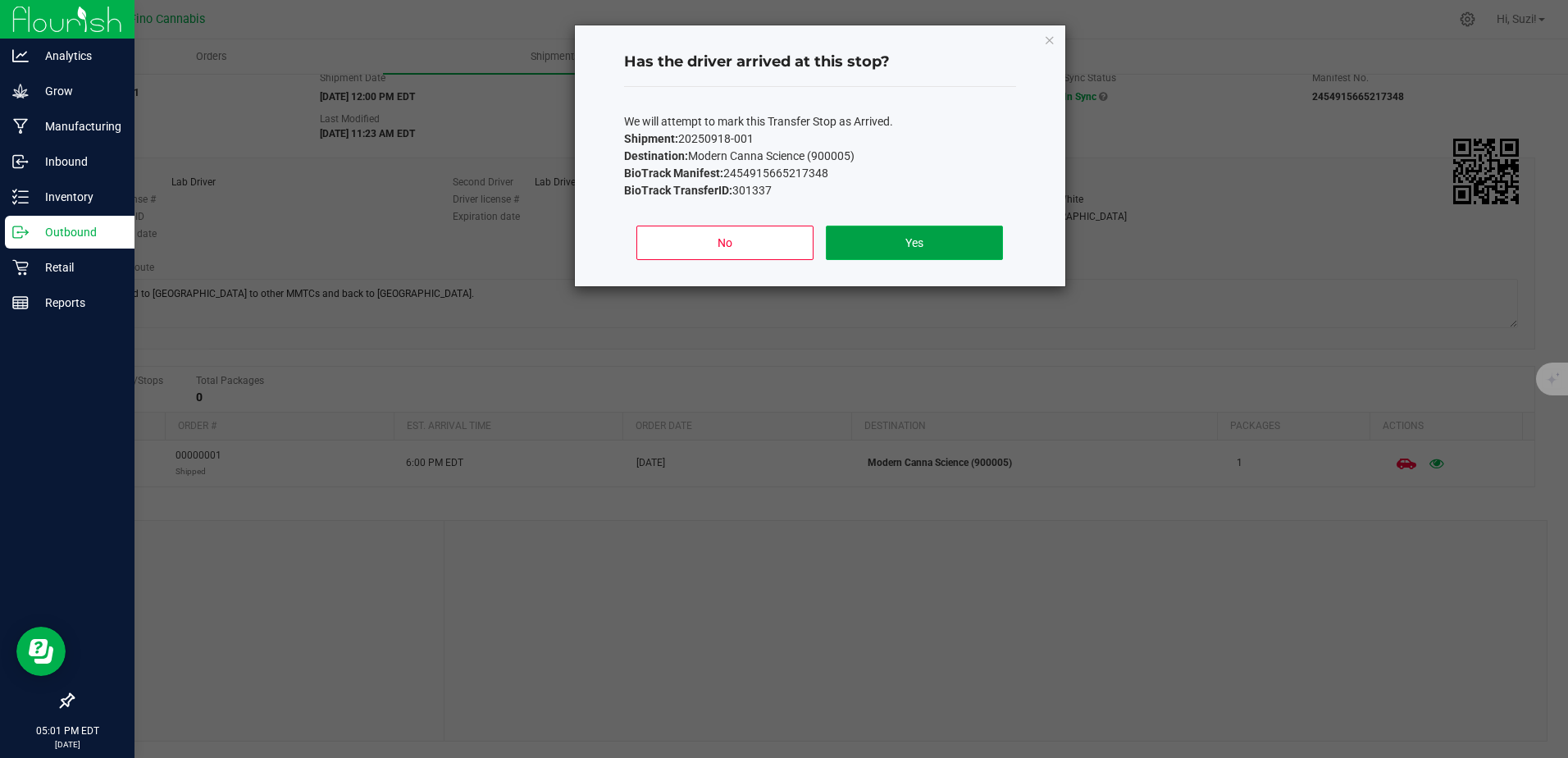
click at [875, 238] on button "Yes" at bounding box center [914, 242] width 176 height 34
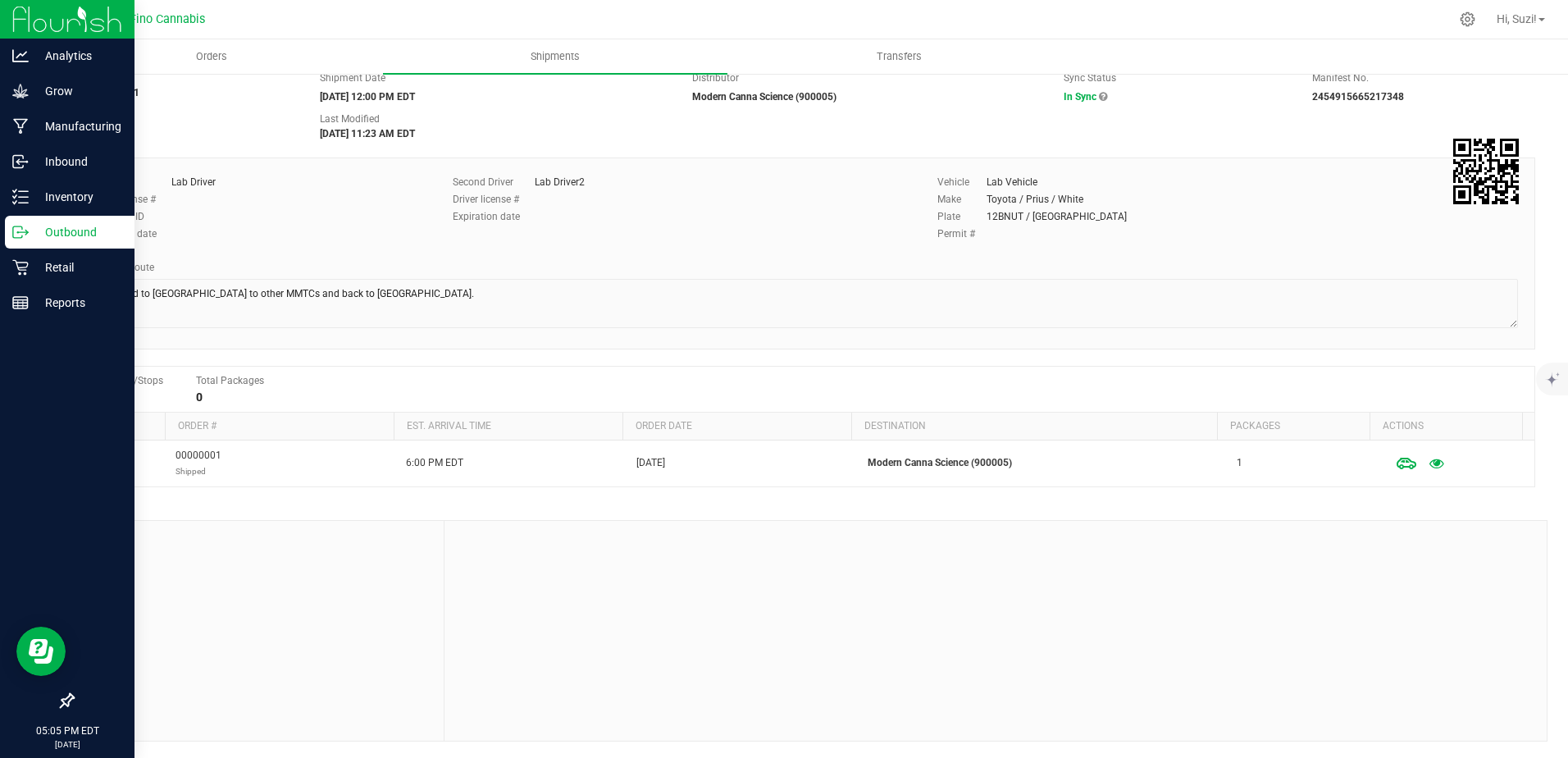
click at [65, 230] on p "Outbound" at bounding box center [78, 232] width 98 height 20
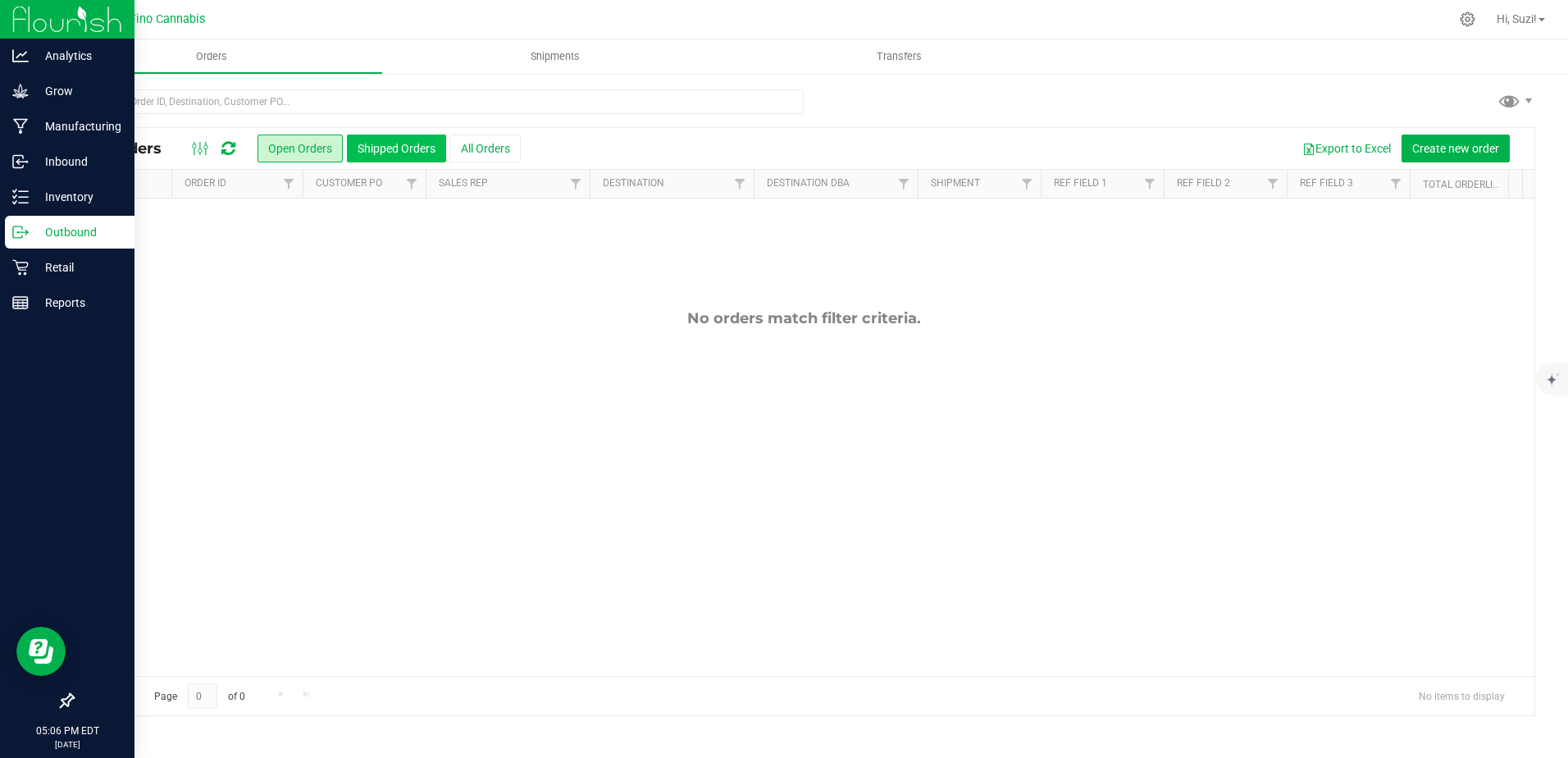
click at [382, 145] on button "Shipped Orders" at bounding box center [396, 148] width 99 height 27
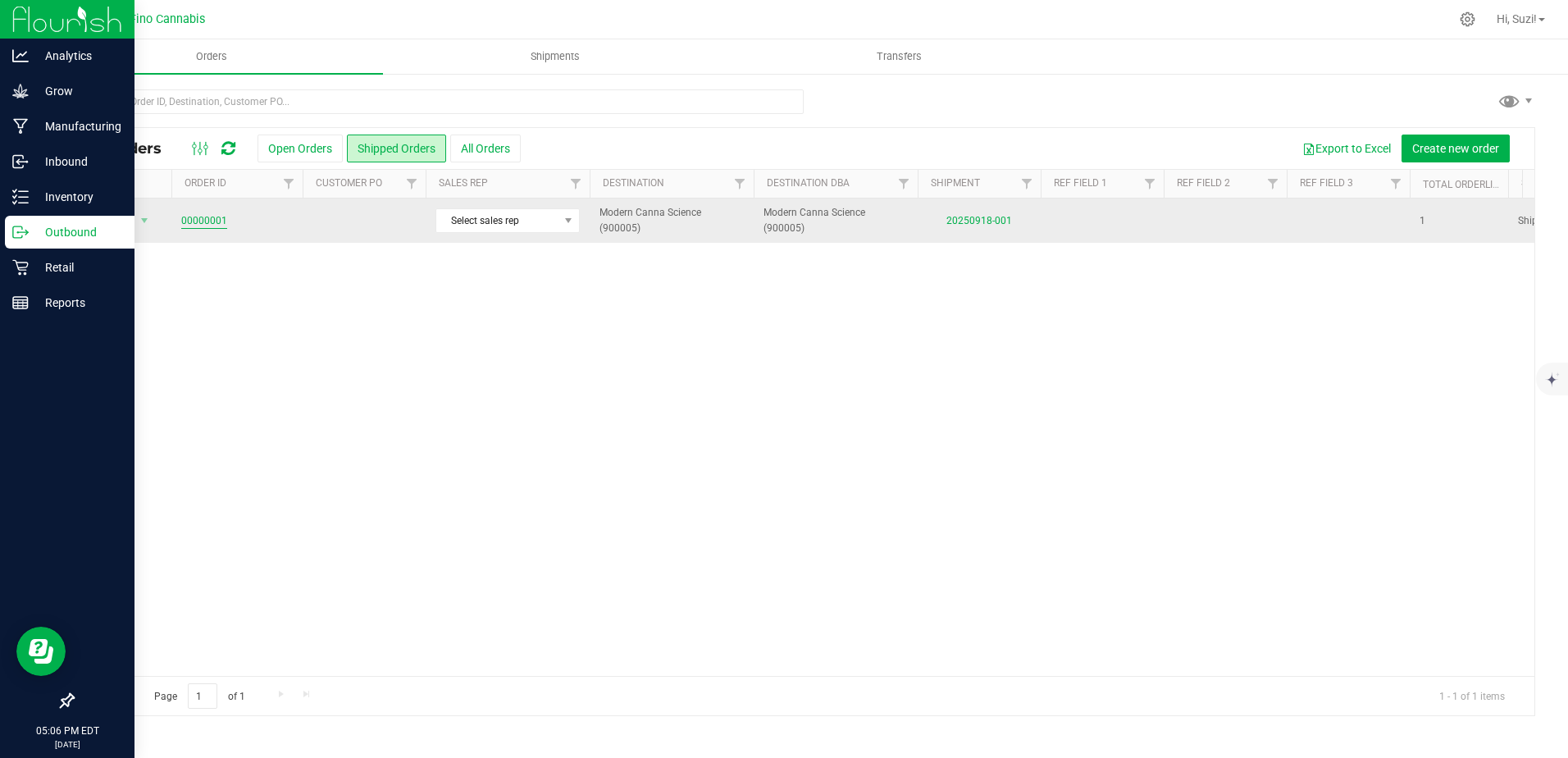
click at [212, 219] on link "00000001" at bounding box center [204, 220] width 46 height 15
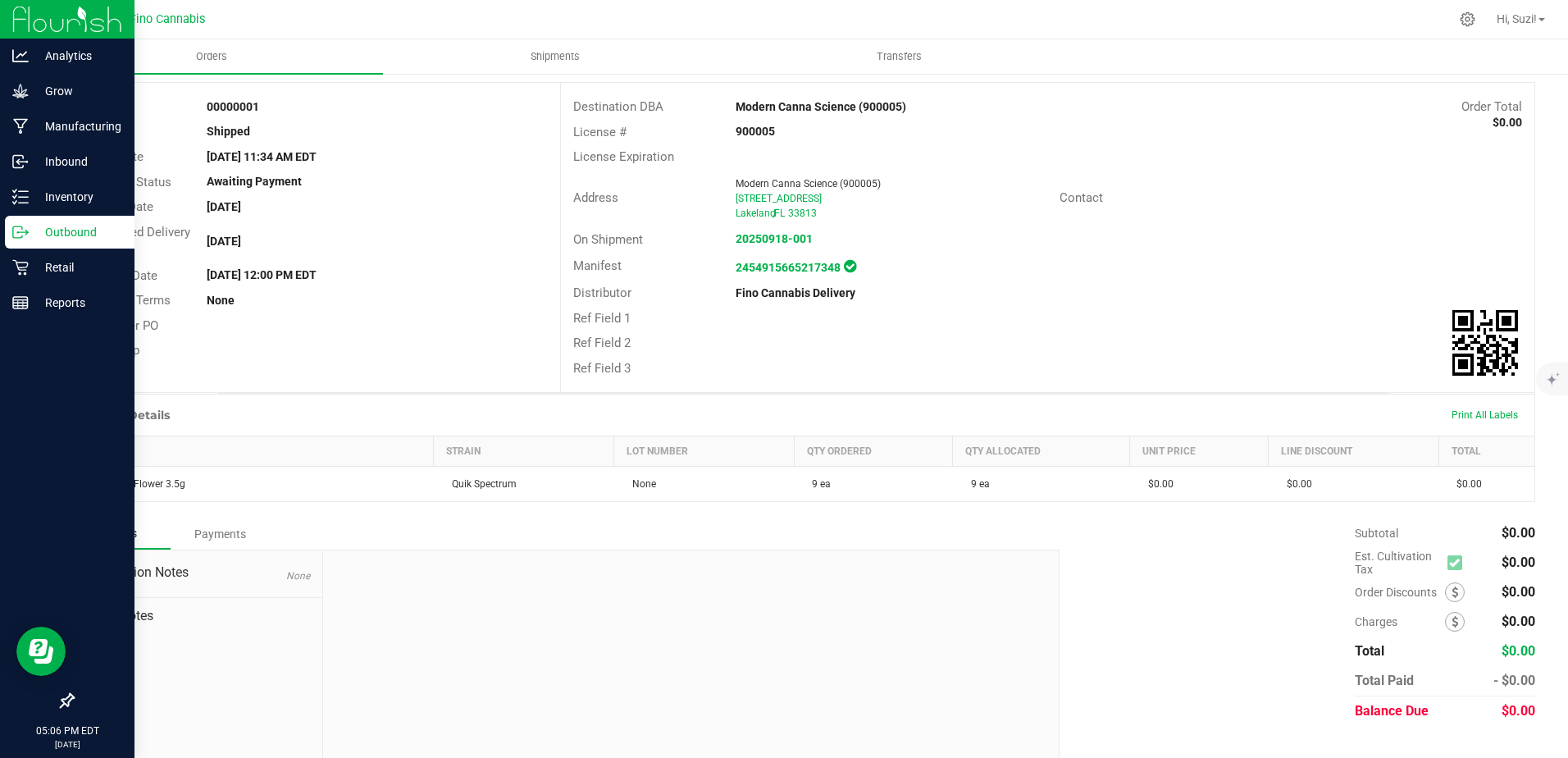
scroll to position [112, 0]
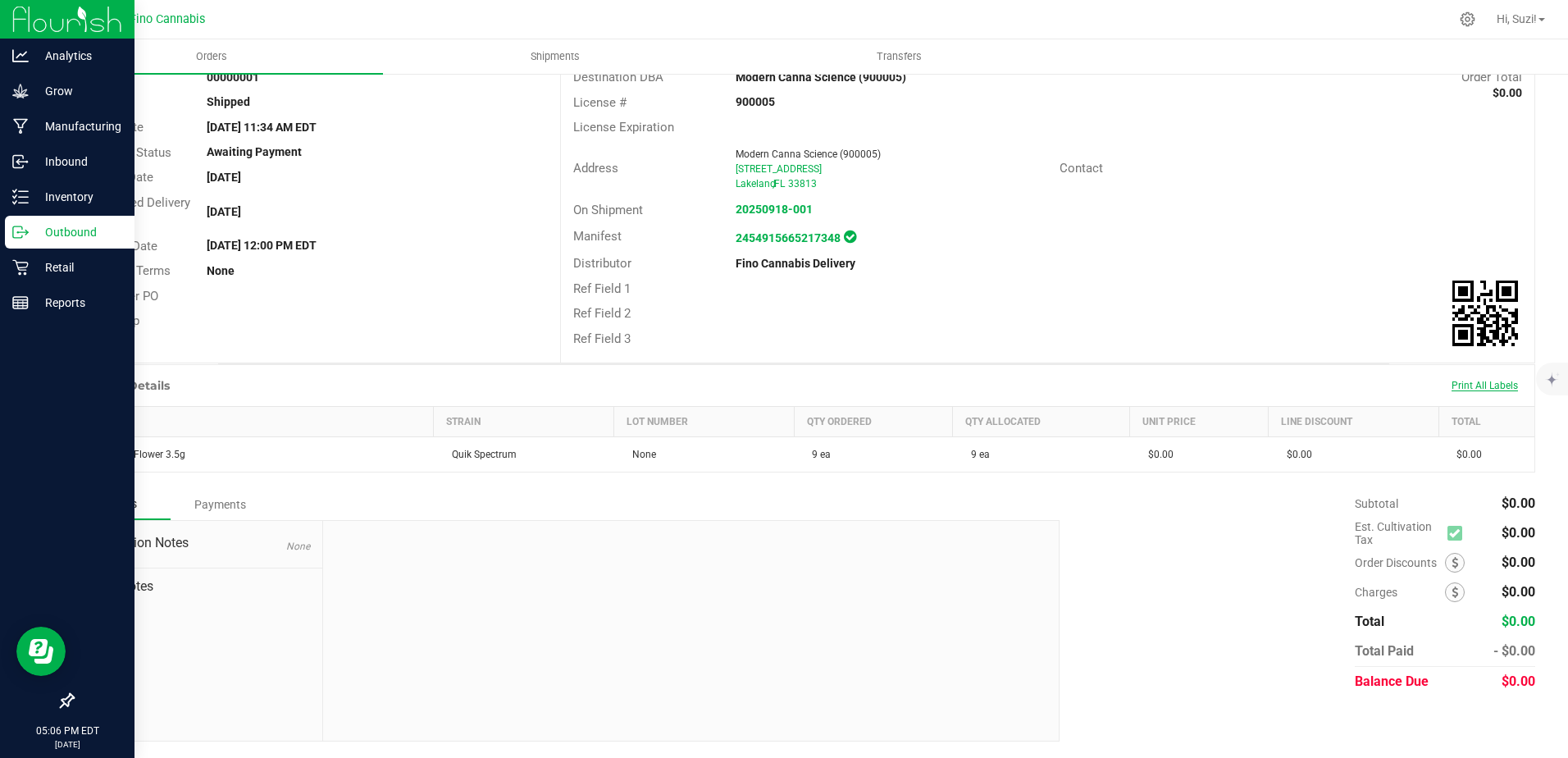
click at [1452, 381] on span "Print All Labels" at bounding box center [1485, 386] width 66 height 11
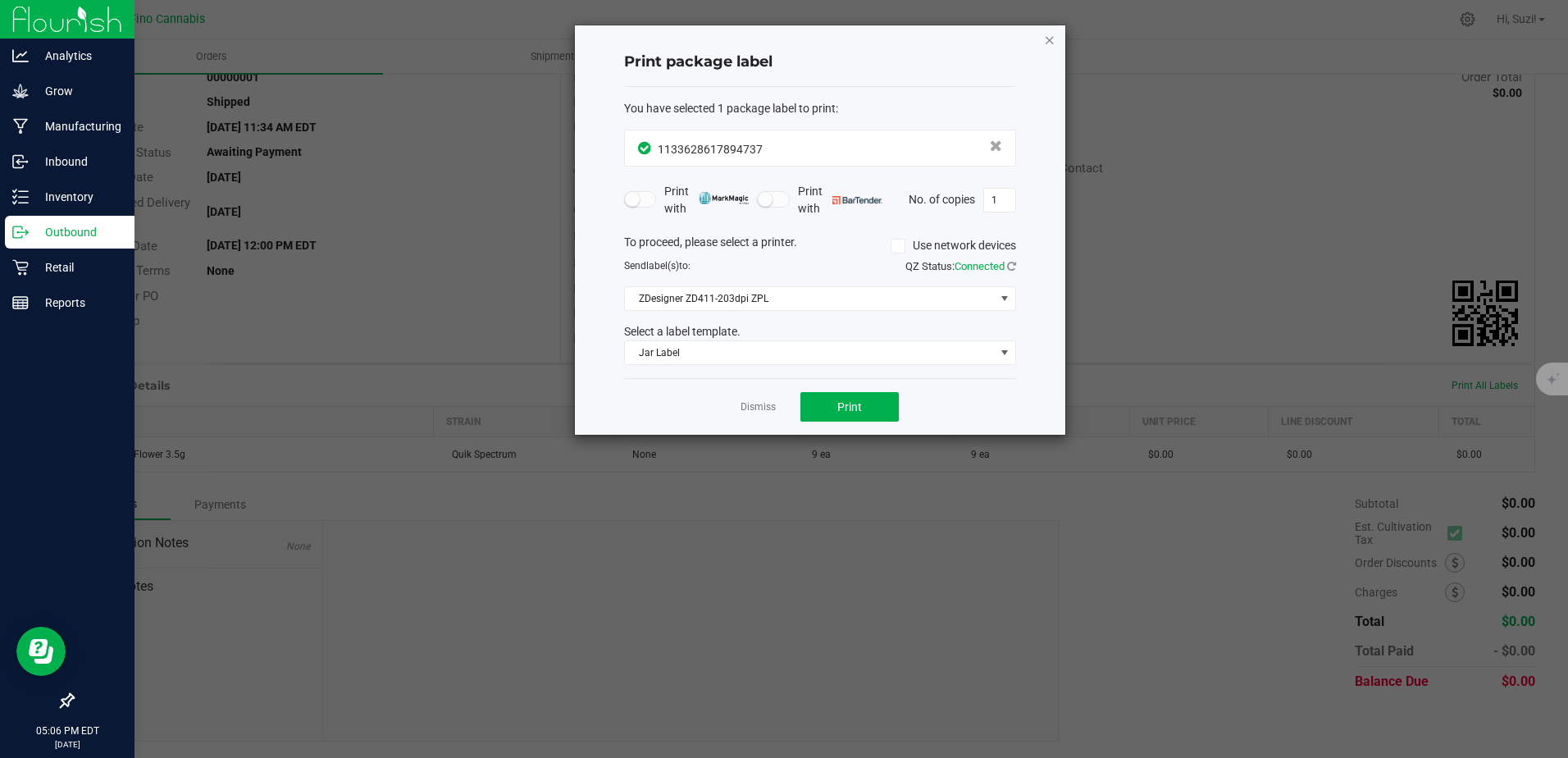
click at [1047, 44] on icon "button" at bounding box center [1050, 39] width 11 height 20
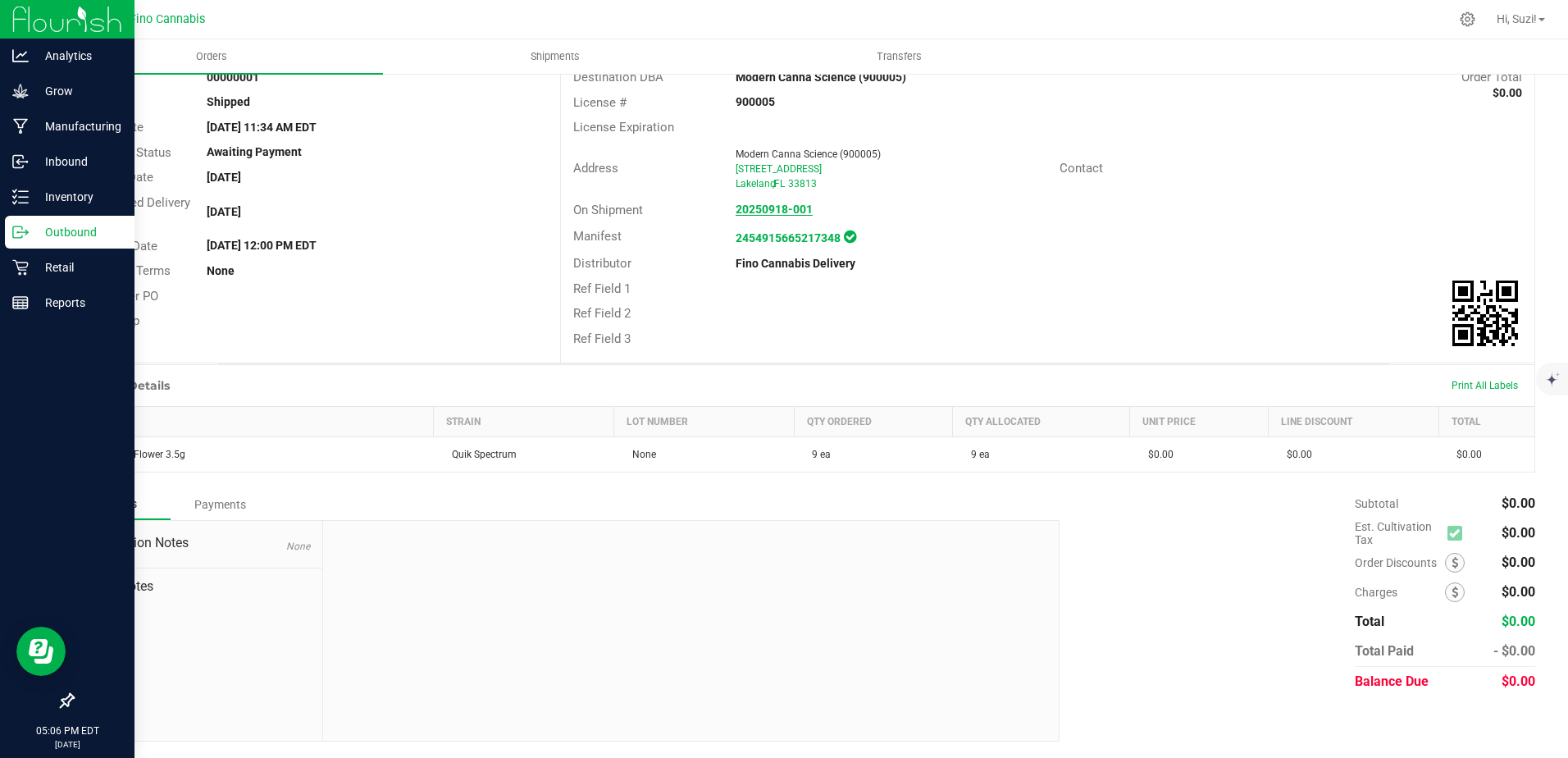
click at [785, 210] on strong "20250918-001" at bounding box center [775, 209] width 78 height 13
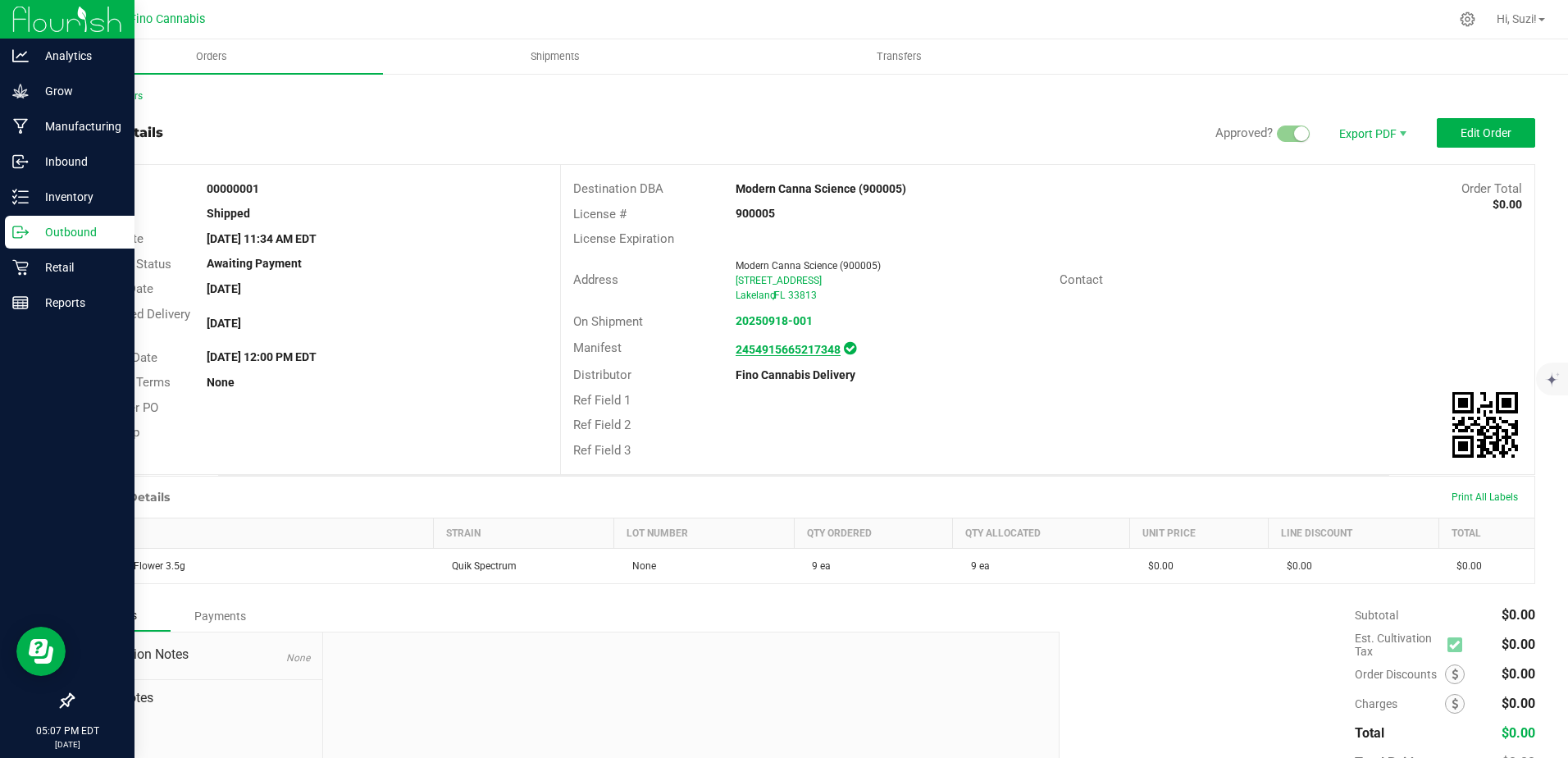
click at [777, 353] on strong "2454915665217348" at bounding box center [788, 350] width 105 height 13
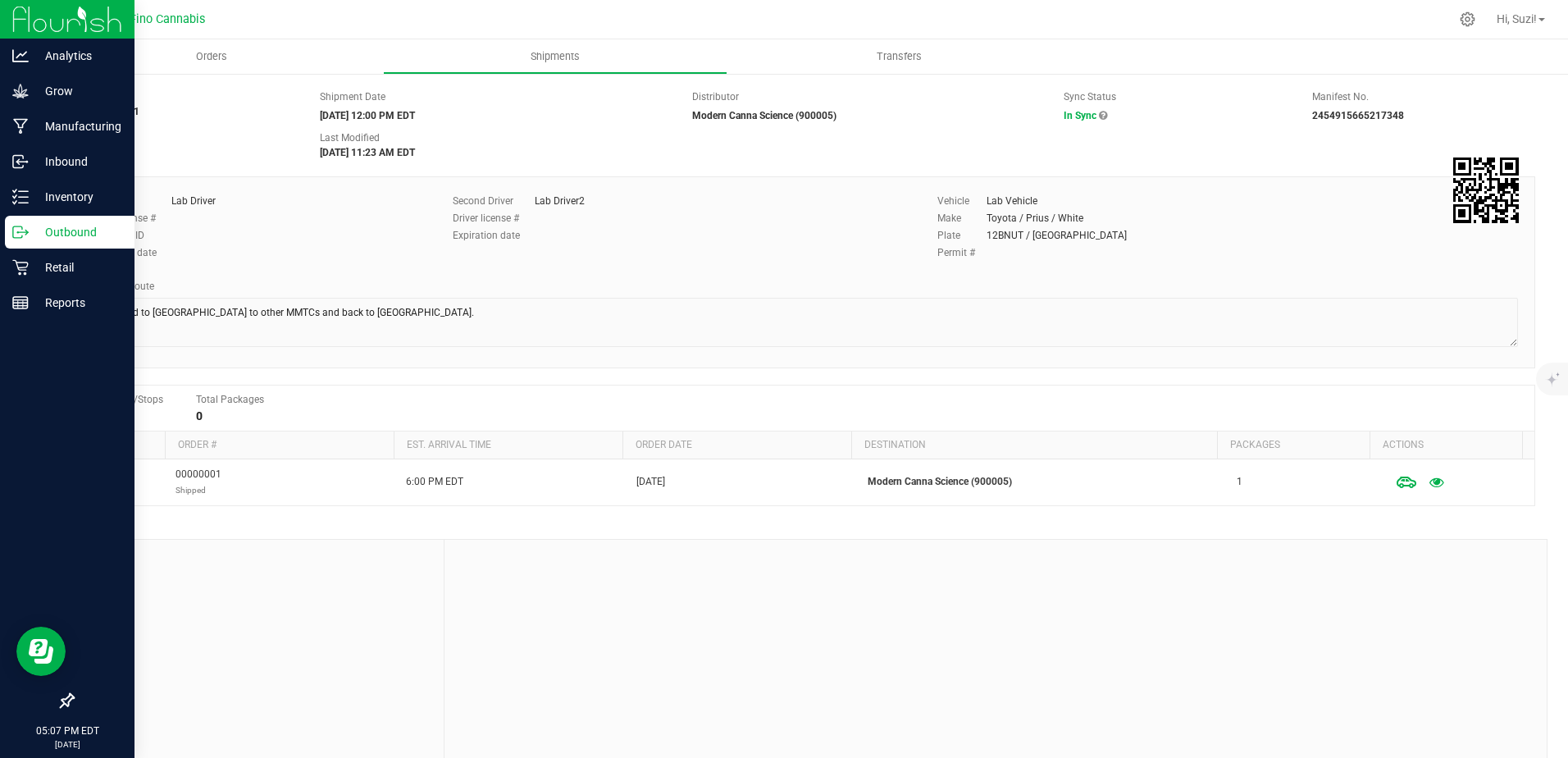
scroll to position [56, 0]
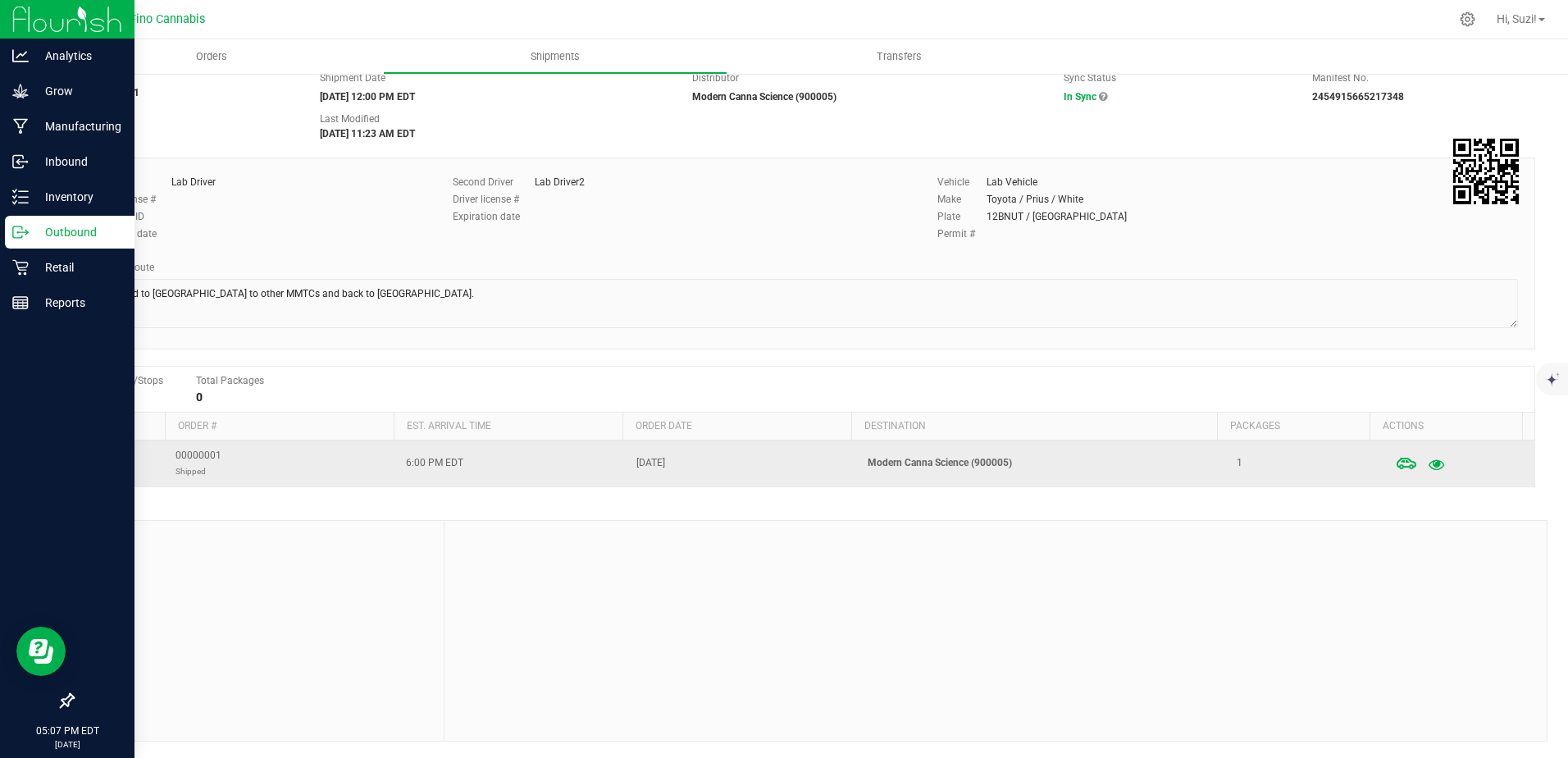
click at [1430, 465] on icon "button" at bounding box center [1437, 464] width 15 height 11
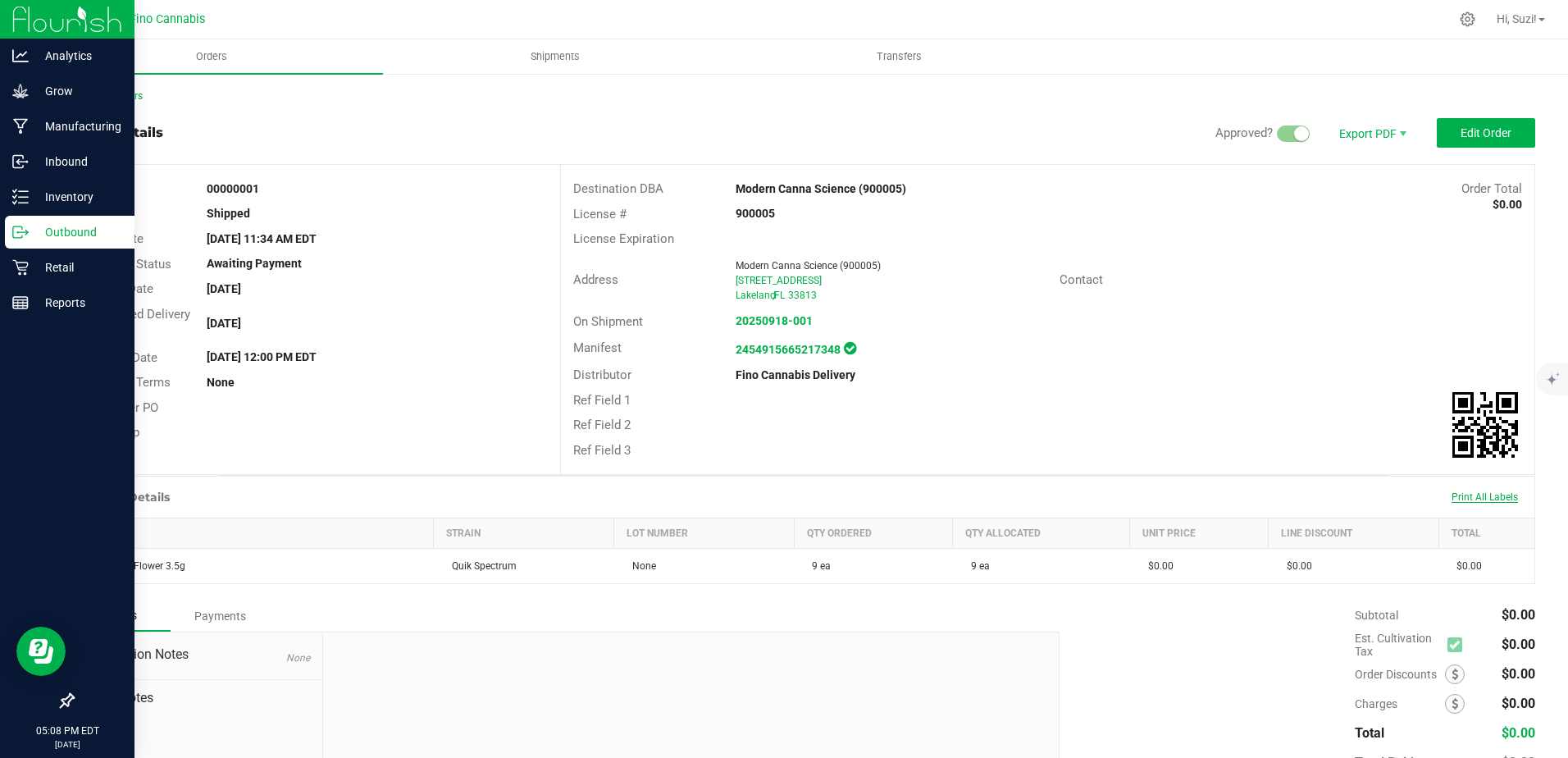
click at [1489, 498] on span "Print All Labels" at bounding box center [1485, 497] width 66 height 11
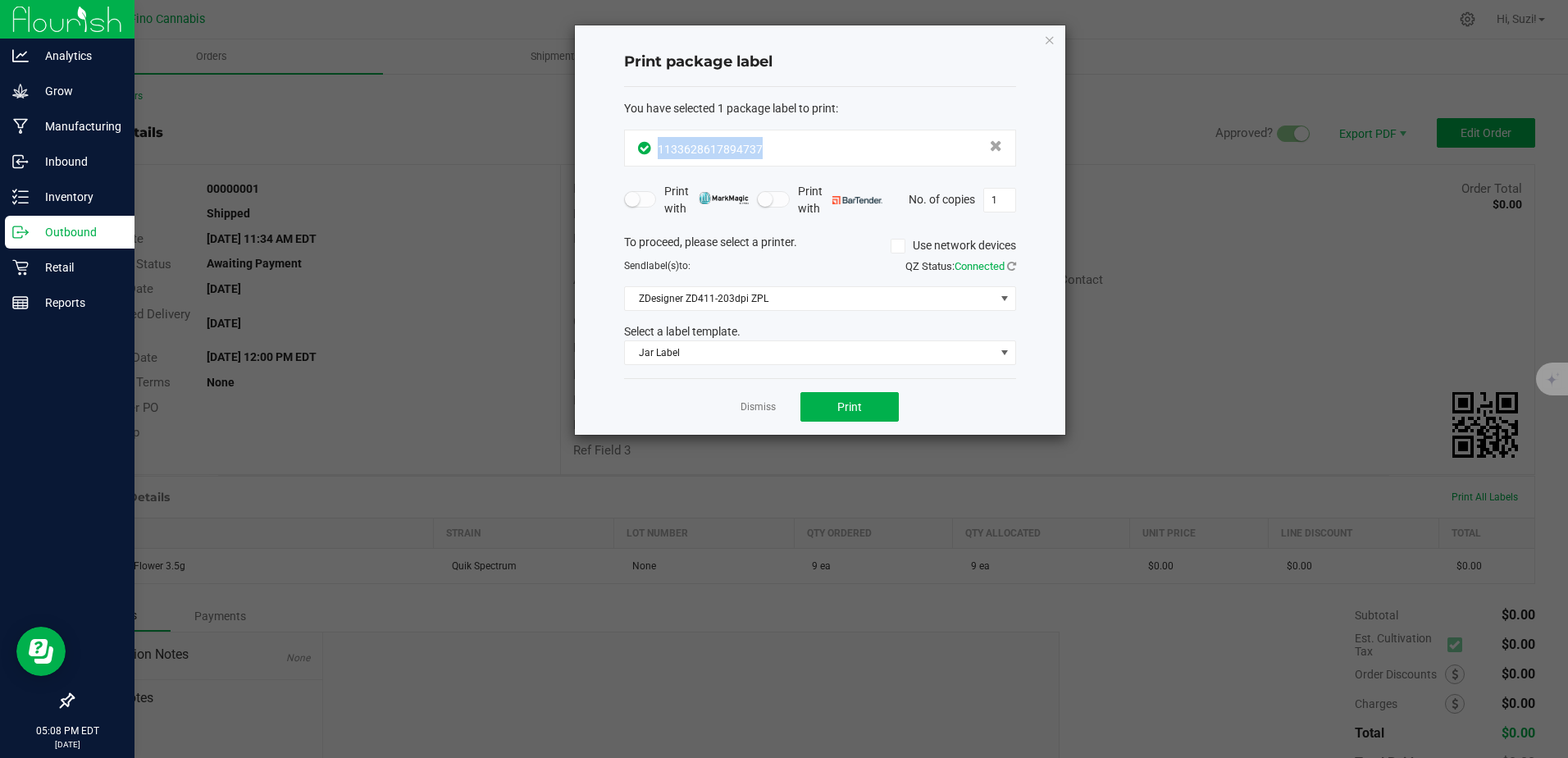
drag, startPoint x: 782, startPoint y: 151, endPoint x: 660, endPoint y: 146, distance: 122.1
click at [660, 146] on div "1133628617894737" at bounding box center [820, 148] width 364 height 22
copy span "1133628617894737"
click at [1053, 40] on icon "button" at bounding box center [1050, 39] width 11 height 20
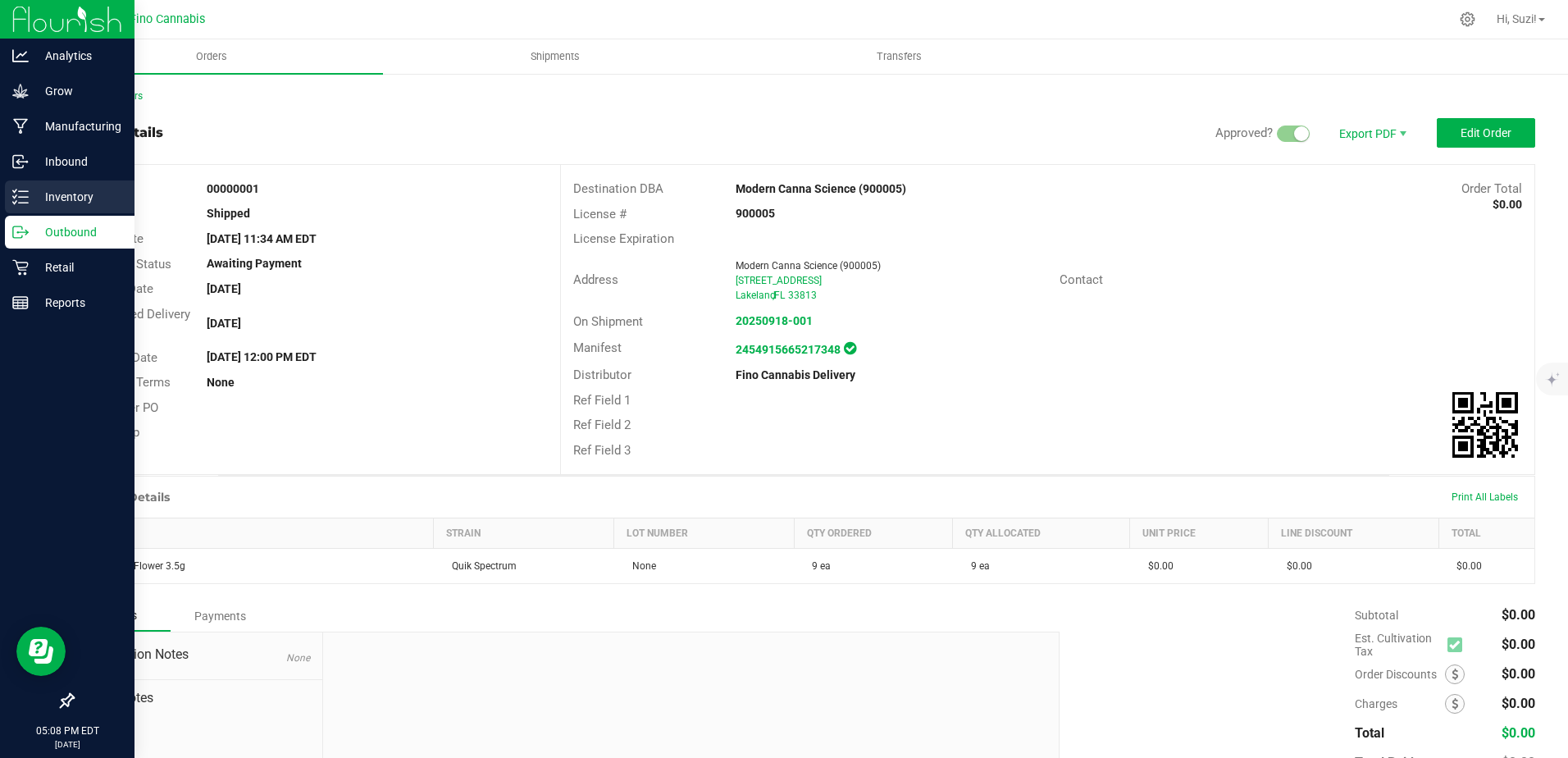
click at [26, 197] on line at bounding box center [24, 197] width 9 height 0
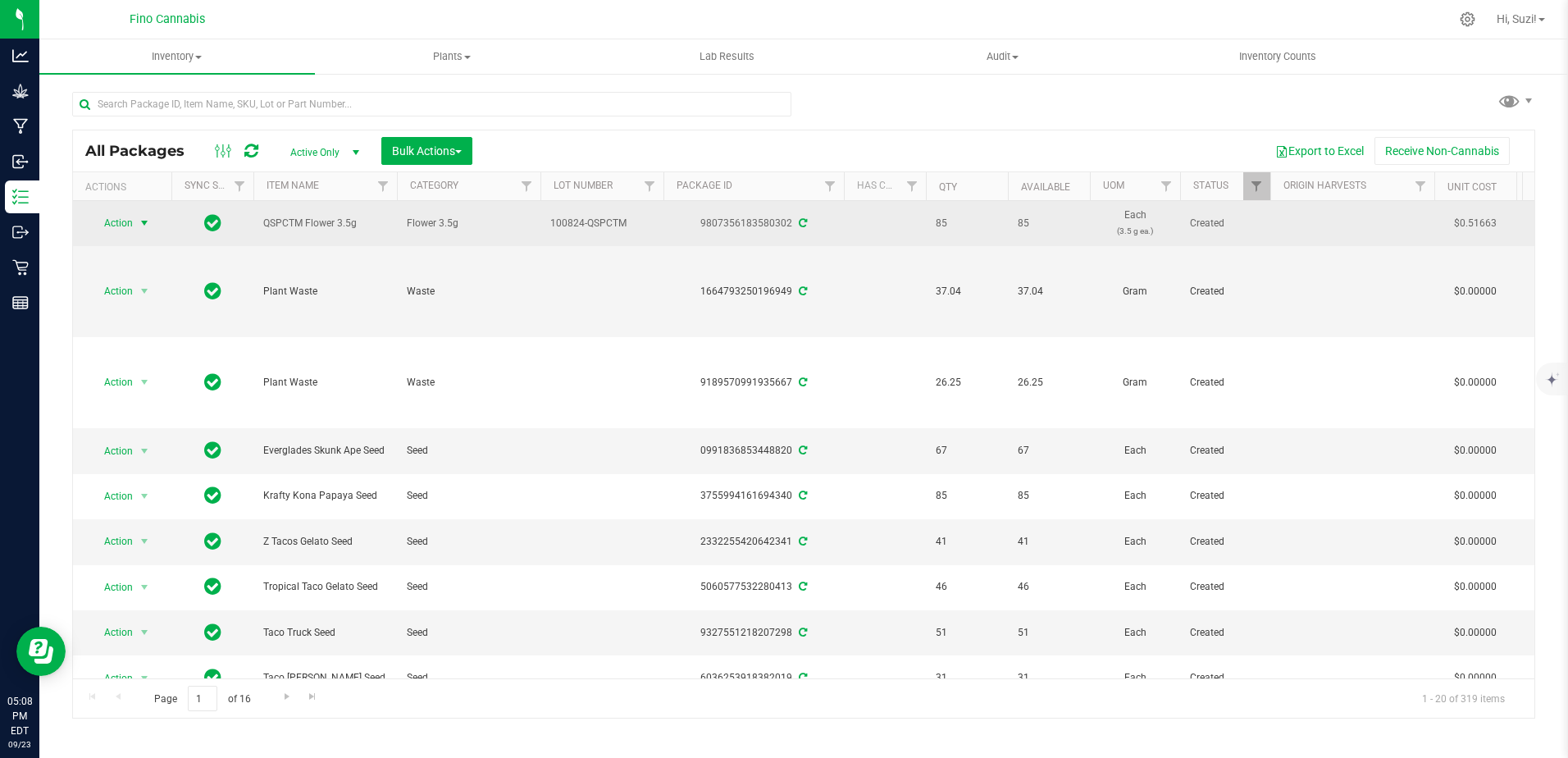
click at [145, 224] on span "select" at bounding box center [145, 223] width 13 height 13
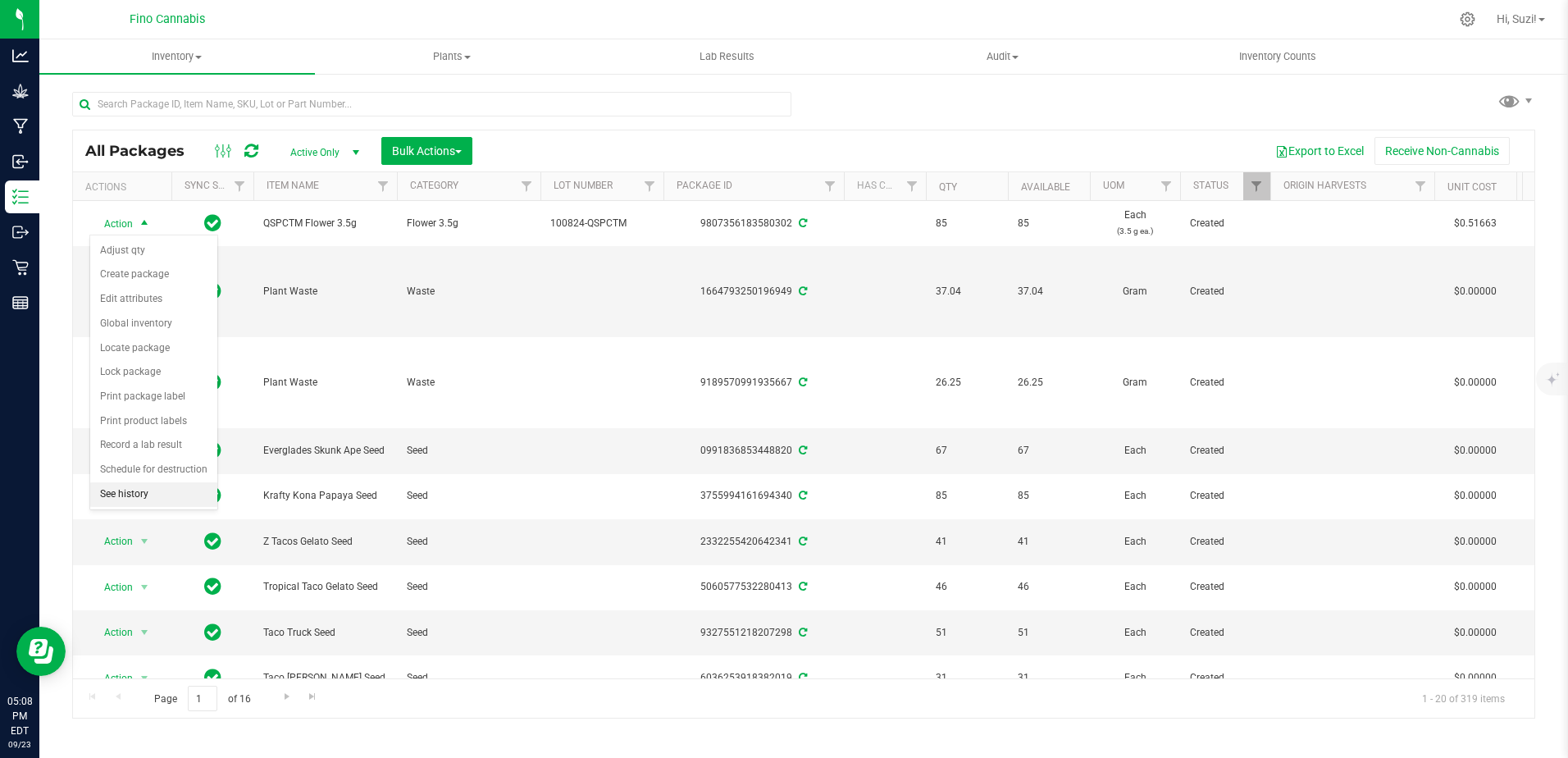
click at [139, 493] on li "See history" at bounding box center [153, 495] width 127 height 25
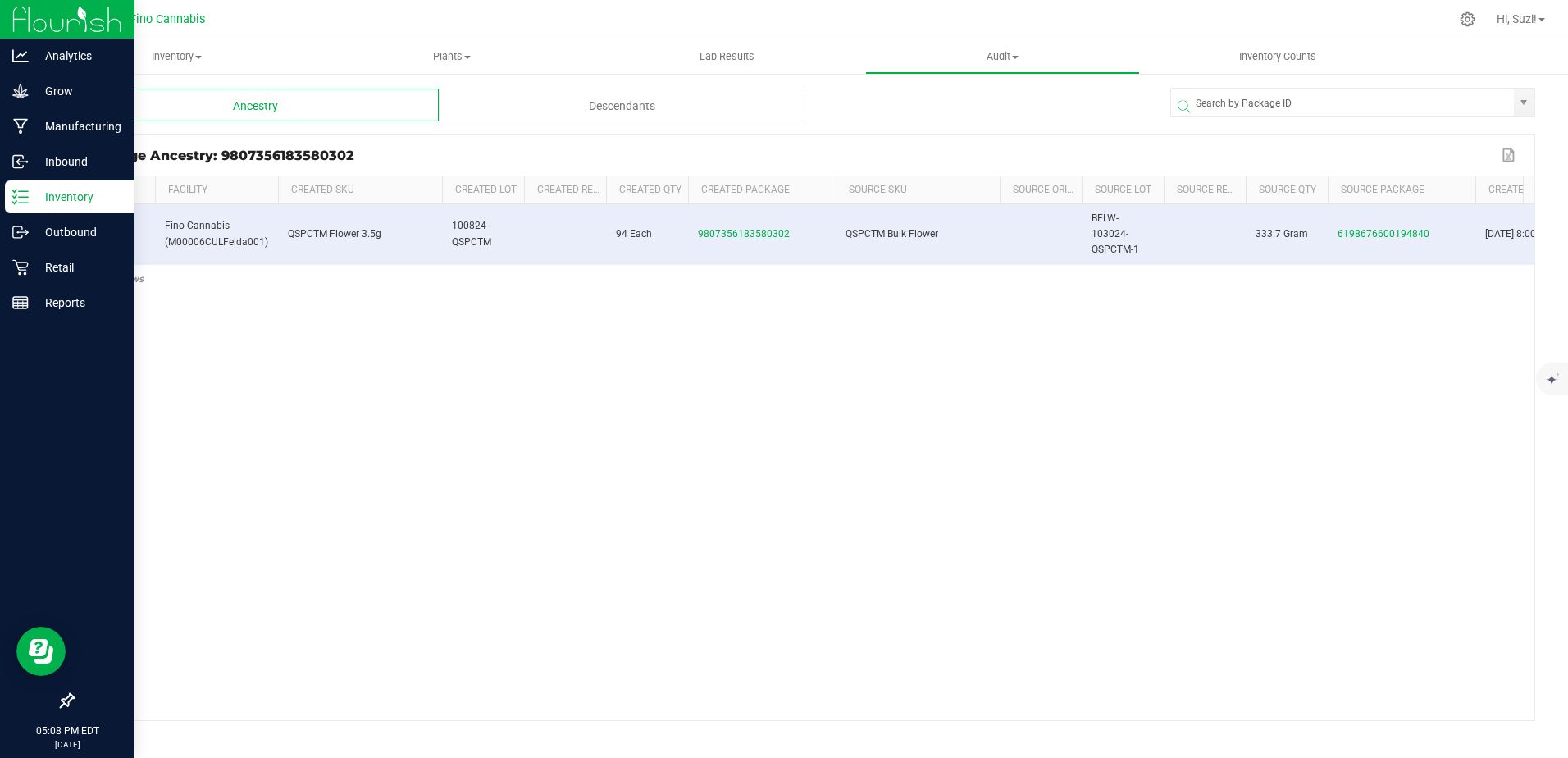
click at [32, 197] on p "Inventory" at bounding box center [78, 197] width 98 height 20
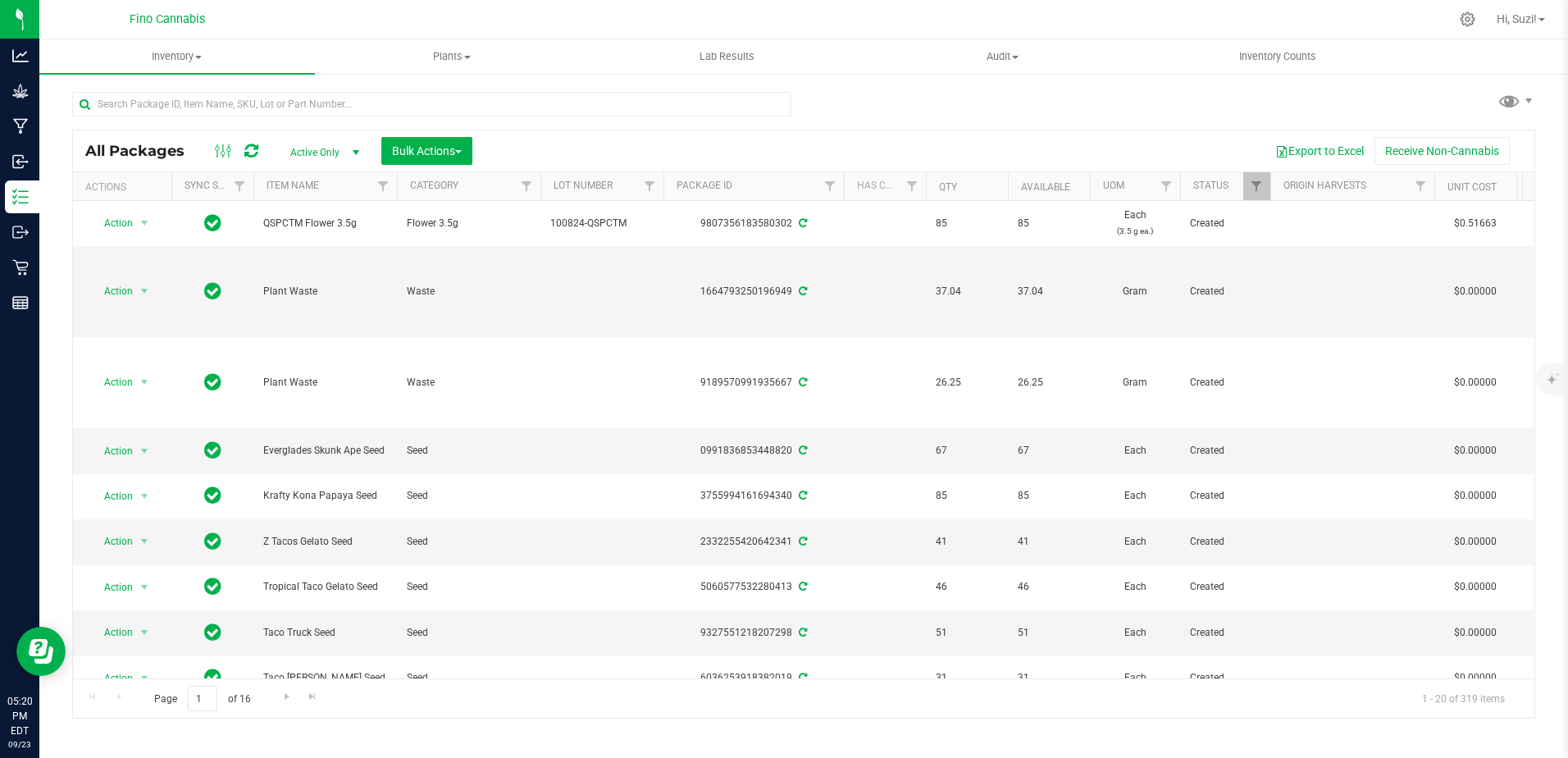
click at [1029, 111] on div "All Packages Active Only Active Only Lab Samples Locked All External Internal B…" at bounding box center [803, 397] width 1463 height 643
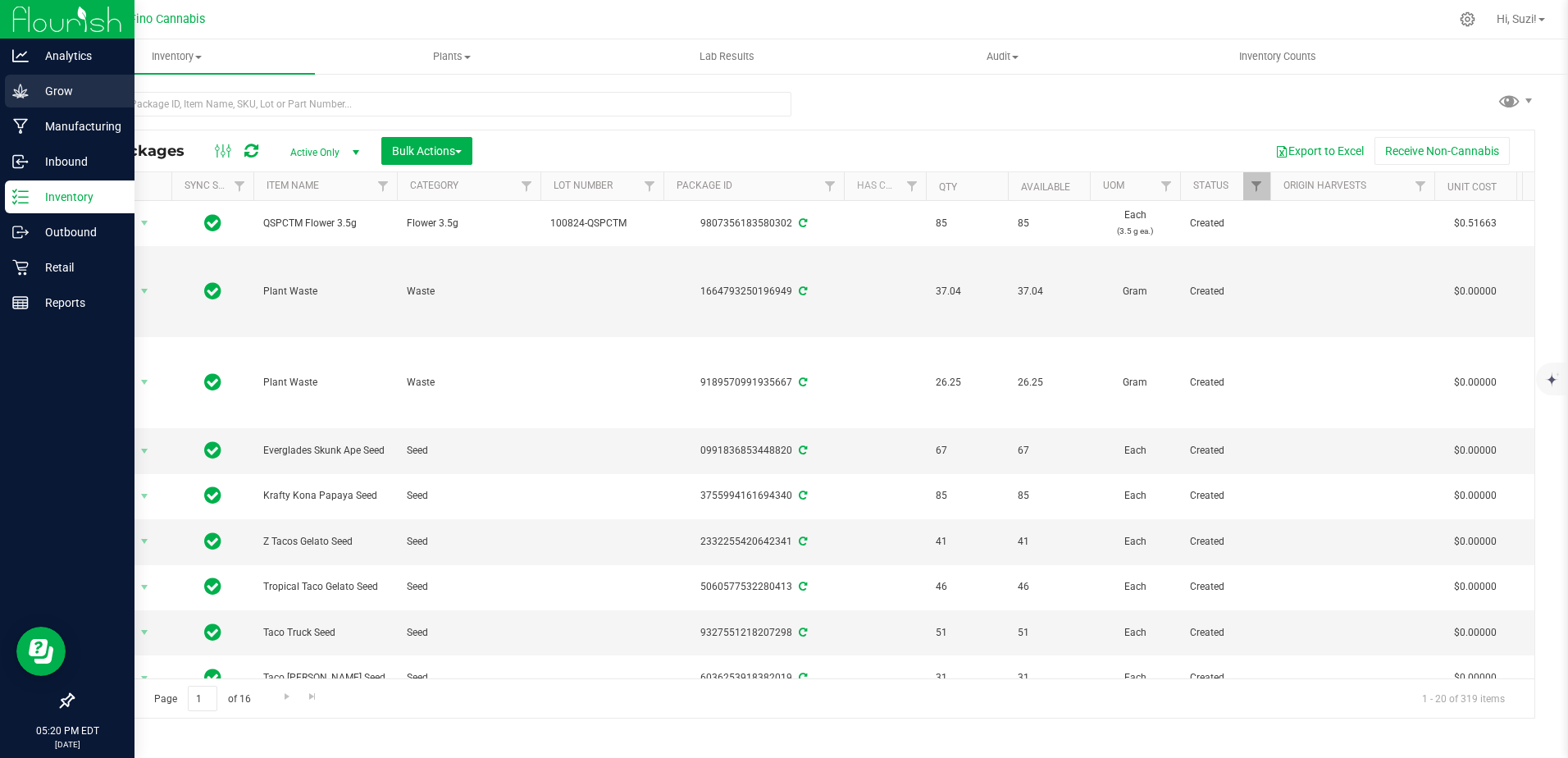
click at [24, 91] on icon at bounding box center [20, 90] width 15 height 14
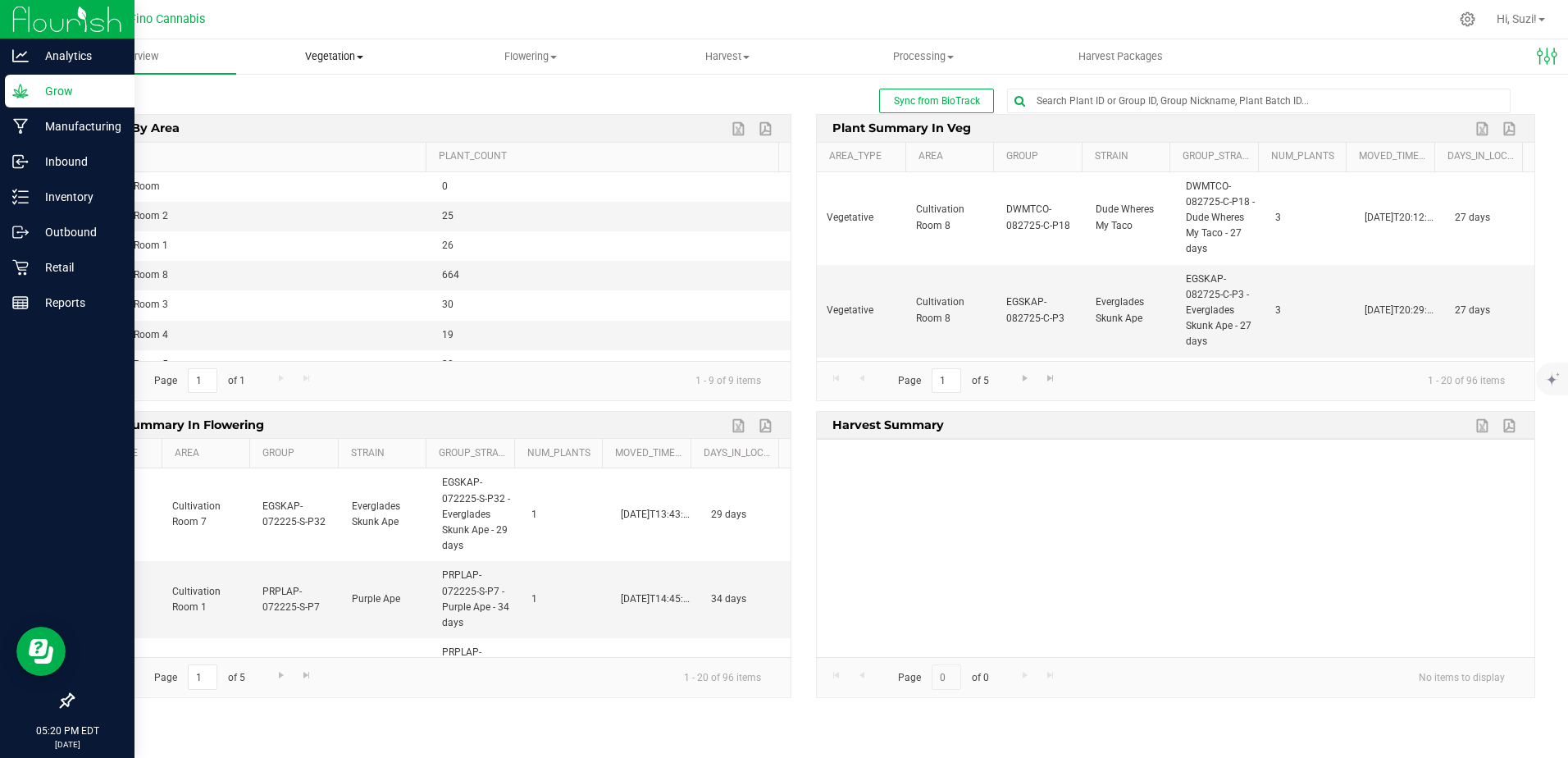
click at [360, 54] on span "Vegetation" at bounding box center [335, 57] width 195 height 15
click at [311, 105] on span "Veg groups" at bounding box center [288, 98] width 104 height 14
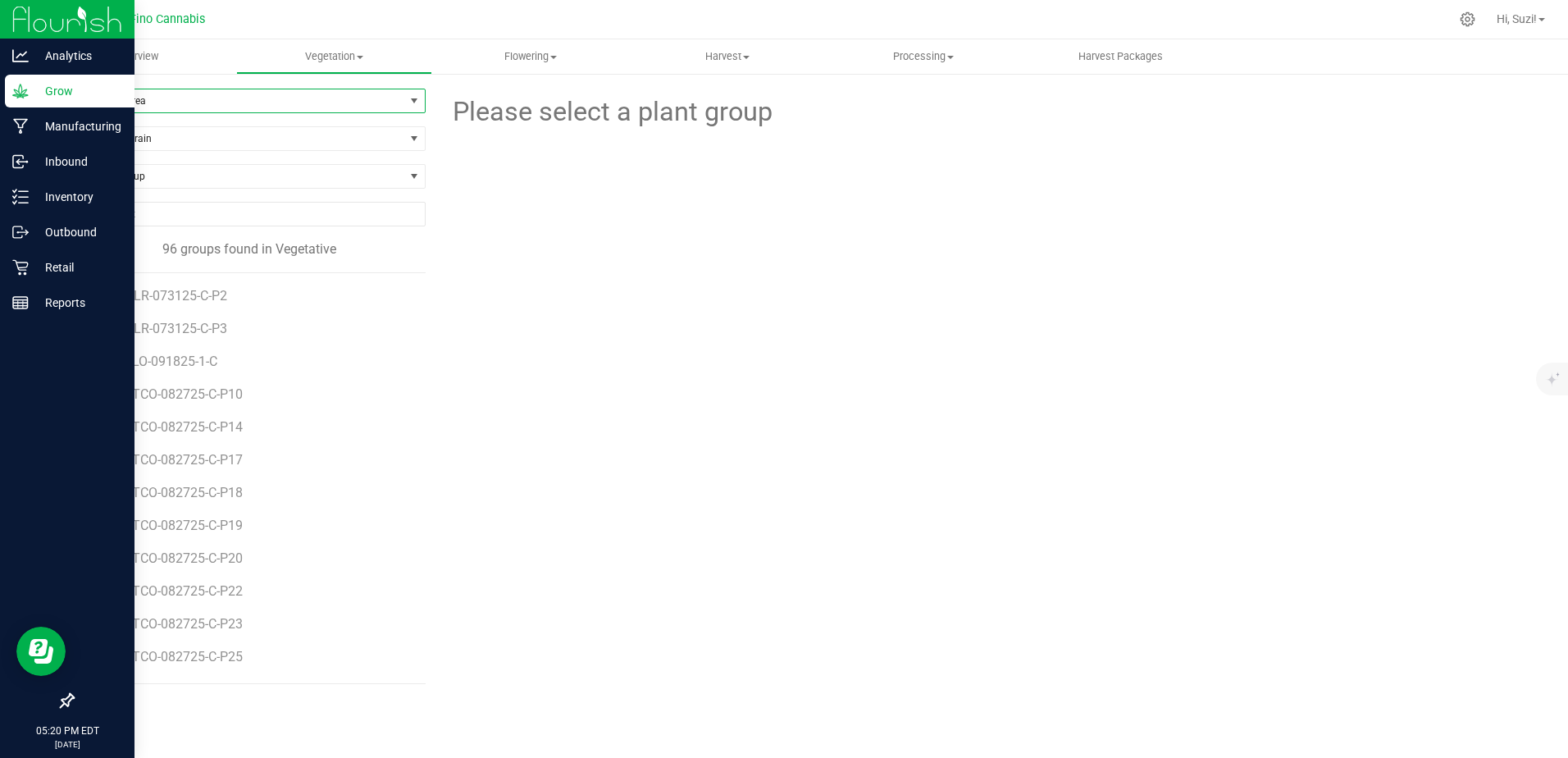
click at [292, 103] on span "Filter by Area" at bounding box center [238, 101] width 331 height 23
click at [477, 89] on div "Please select a plant group" at bounding box center [986, 111] width 1072 height 44
click at [213, 411] on span "LGBTPL-091925-M1-C" at bounding box center [167, 411] width 134 height 15
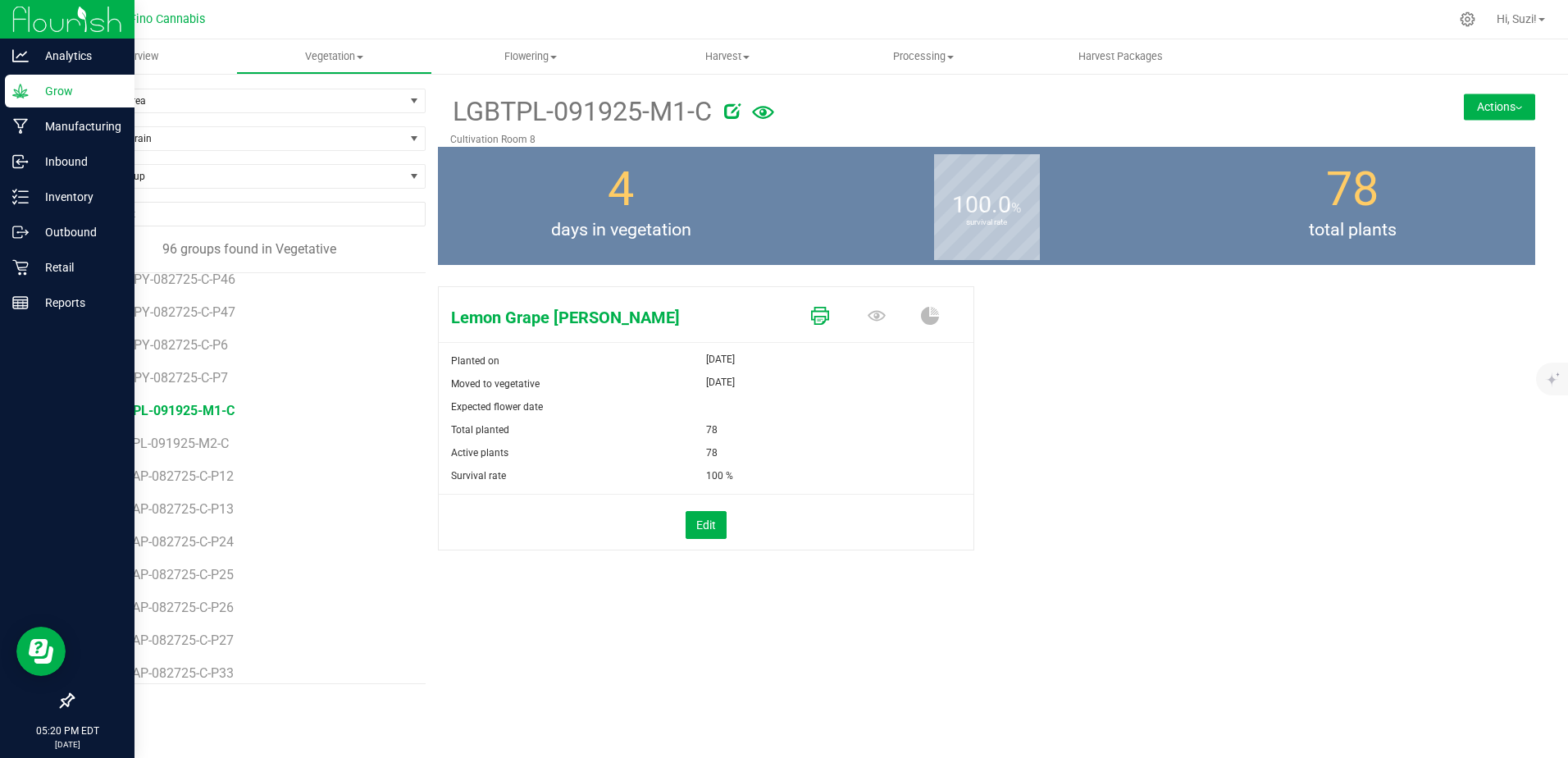
click at [820, 316] on icon at bounding box center [820, 315] width 18 height 18
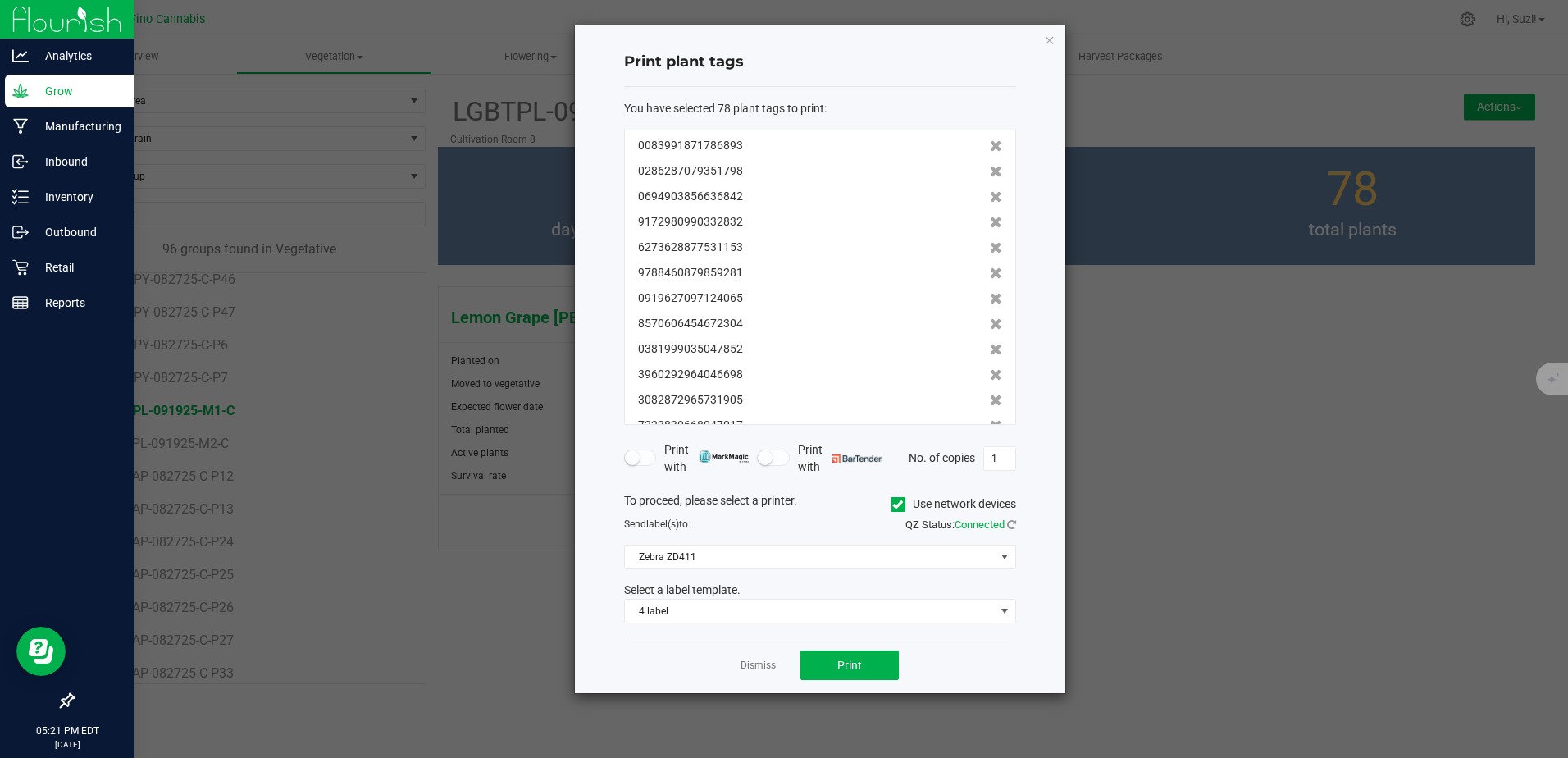
click at [893, 504] on icon at bounding box center [897, 504] width 10 height 0
click at [0, 0] on input "Use network devices" at bounding box center [0, 0] width 0 height 0
click at [1001, 560] on span at bounding box center [1004, 557] width 13 height 13
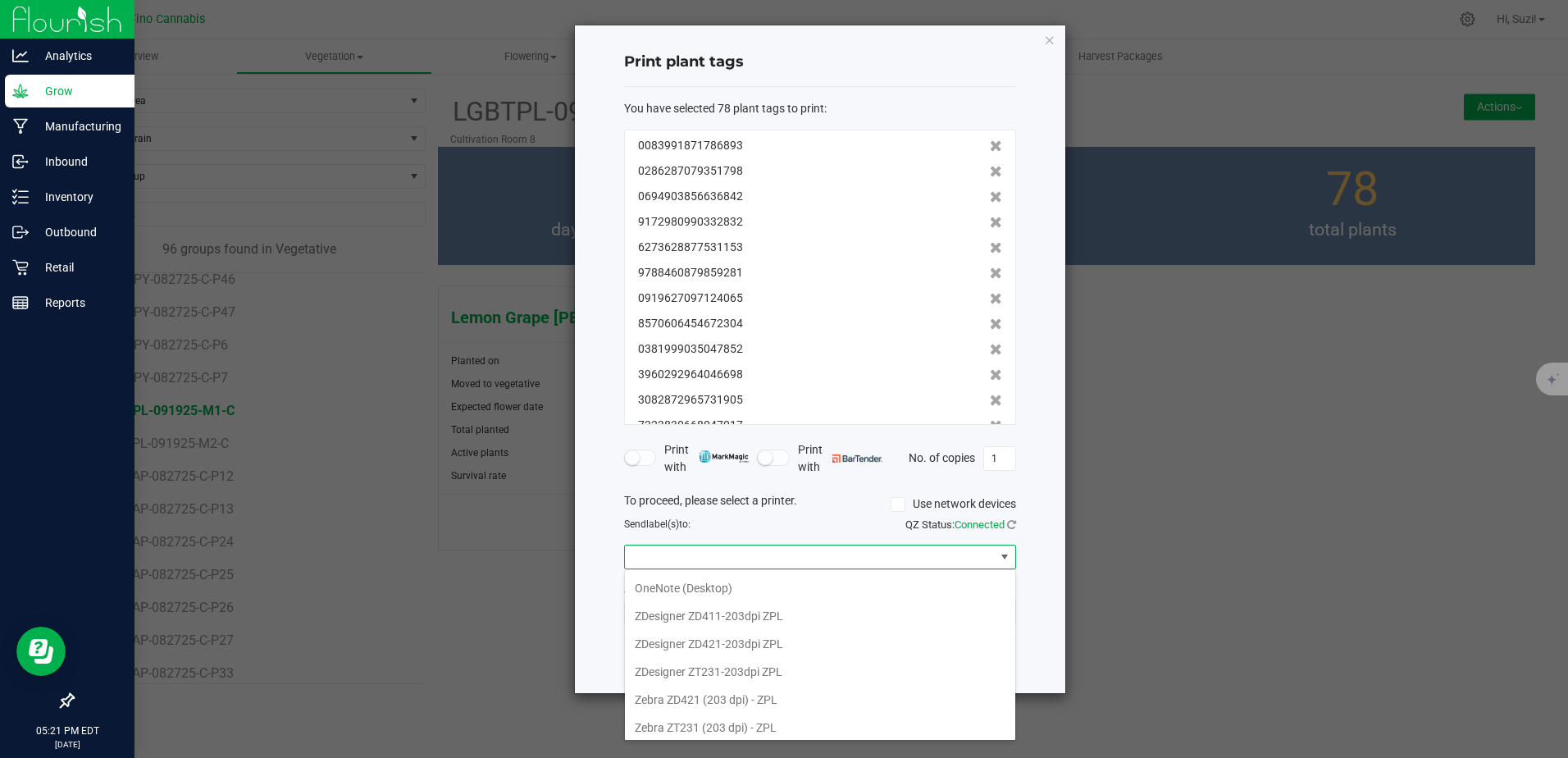
scroll to position [115, 0]
click at [810, 631] on ZPL "ZDesigner ZD421-203dpi ZPL" at bounding box center [820, 640] width 391 height 27
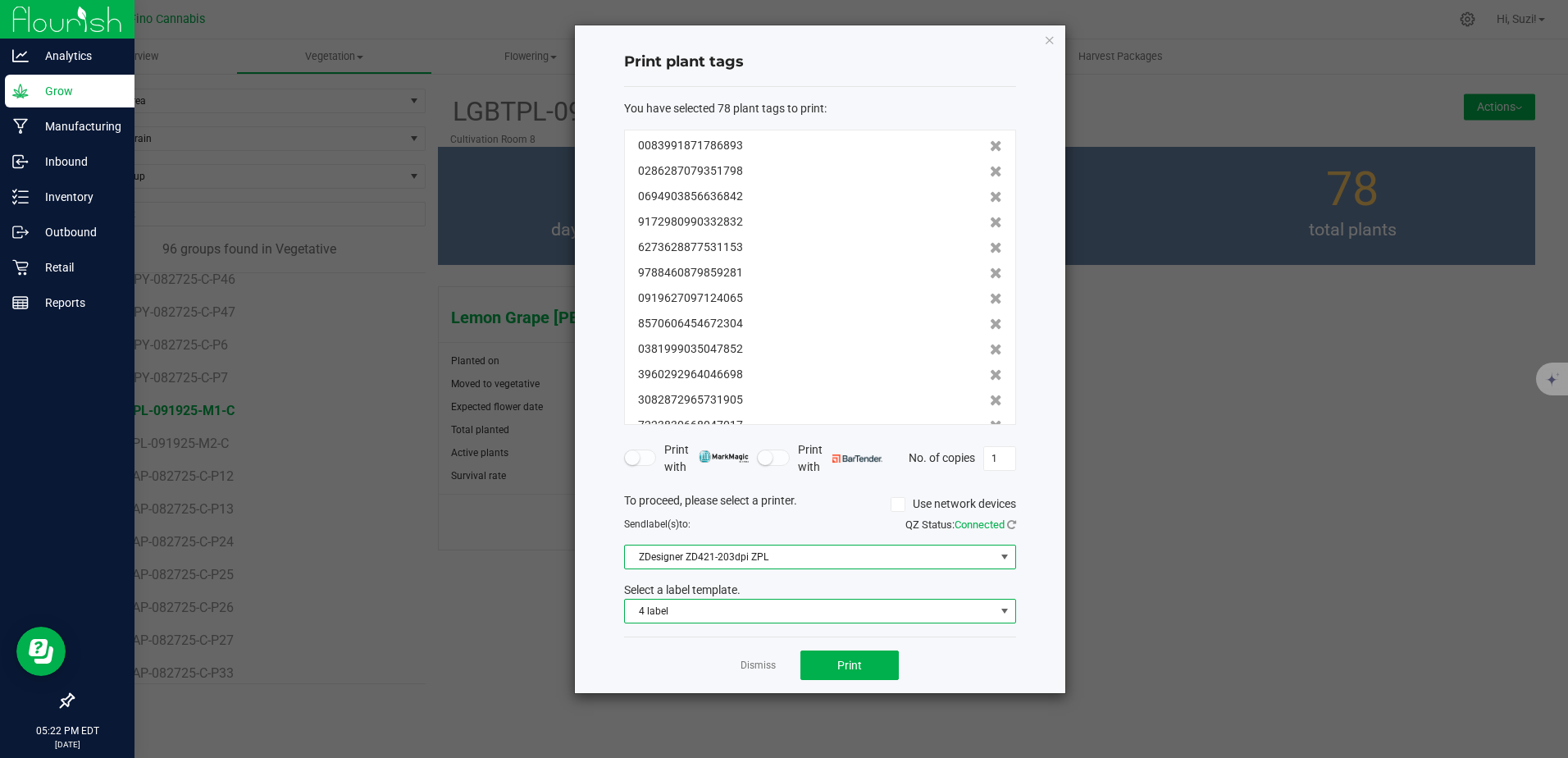
click at [1002, 614] on span at bounding box center [1004, 611] width 13 height 13
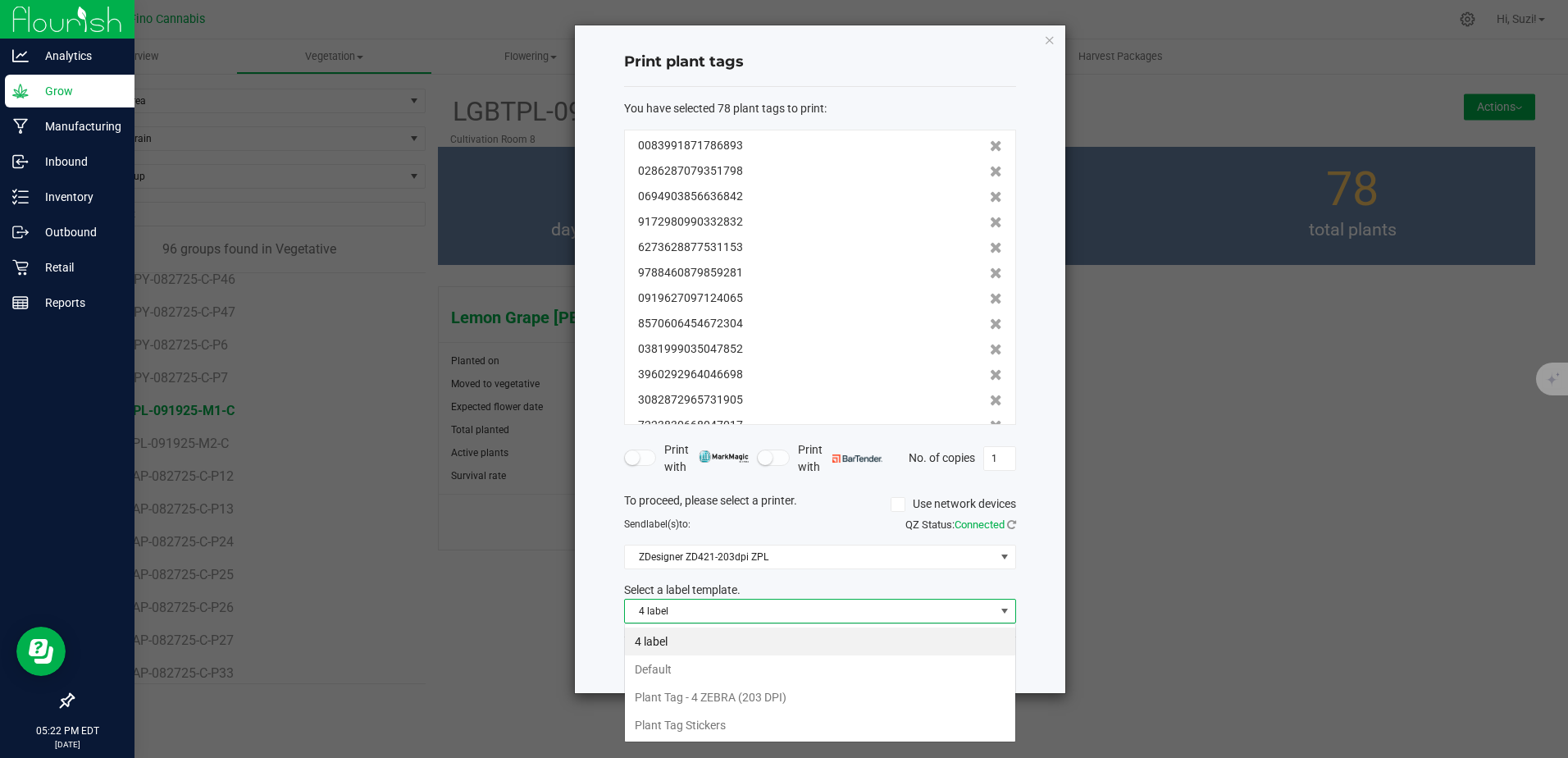
scroll to position [25, 392]
click at [722, 729] on li "Plant Tag Stickers" at bounding box center [820, 725] width 391 height 27
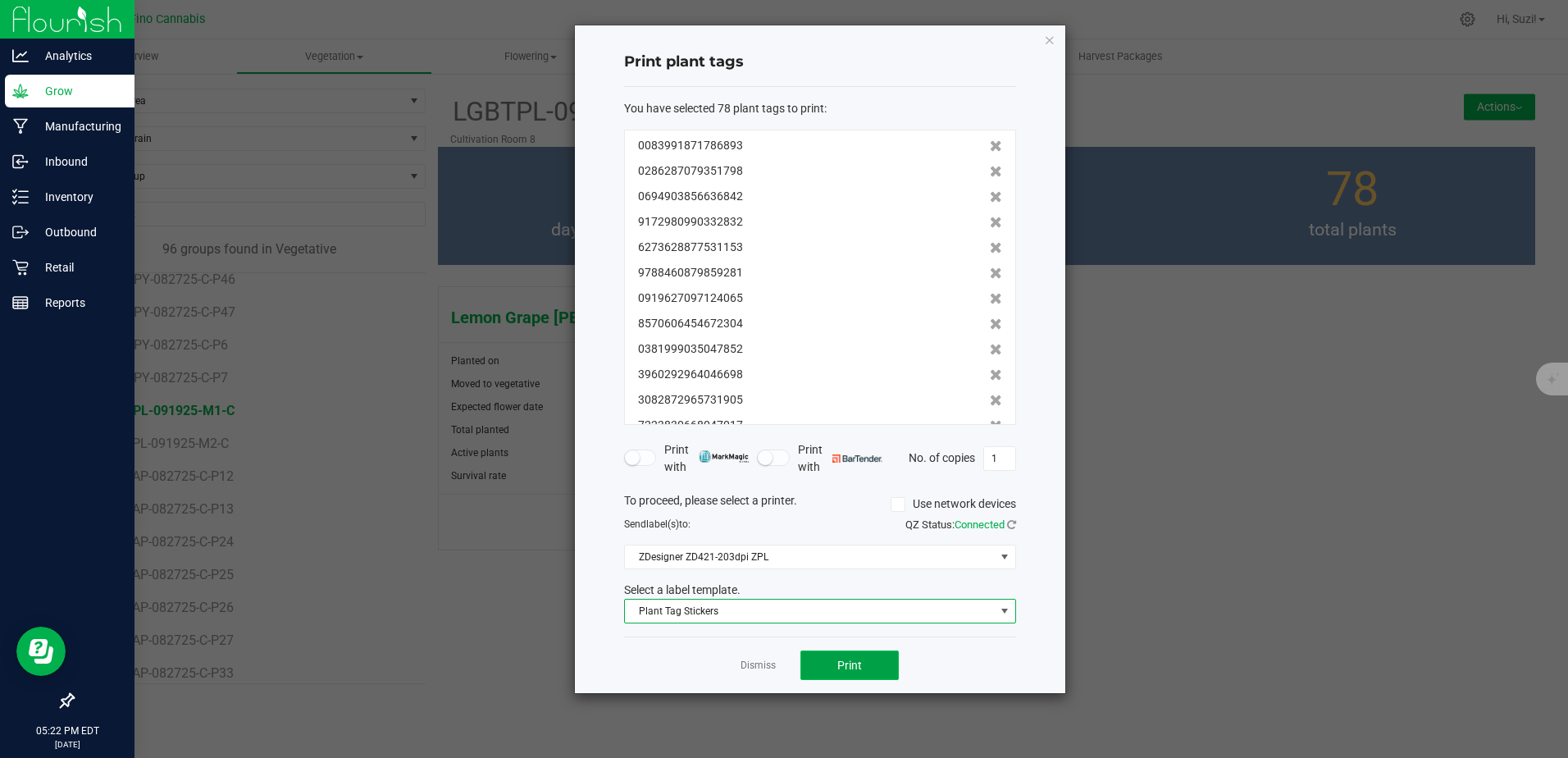
click at [843, 667] on span "Print" at bounding box center [849, 665] width 25 height 13
click at [990, 175] on icon at bounding box center [996, 171] width 12 height 11
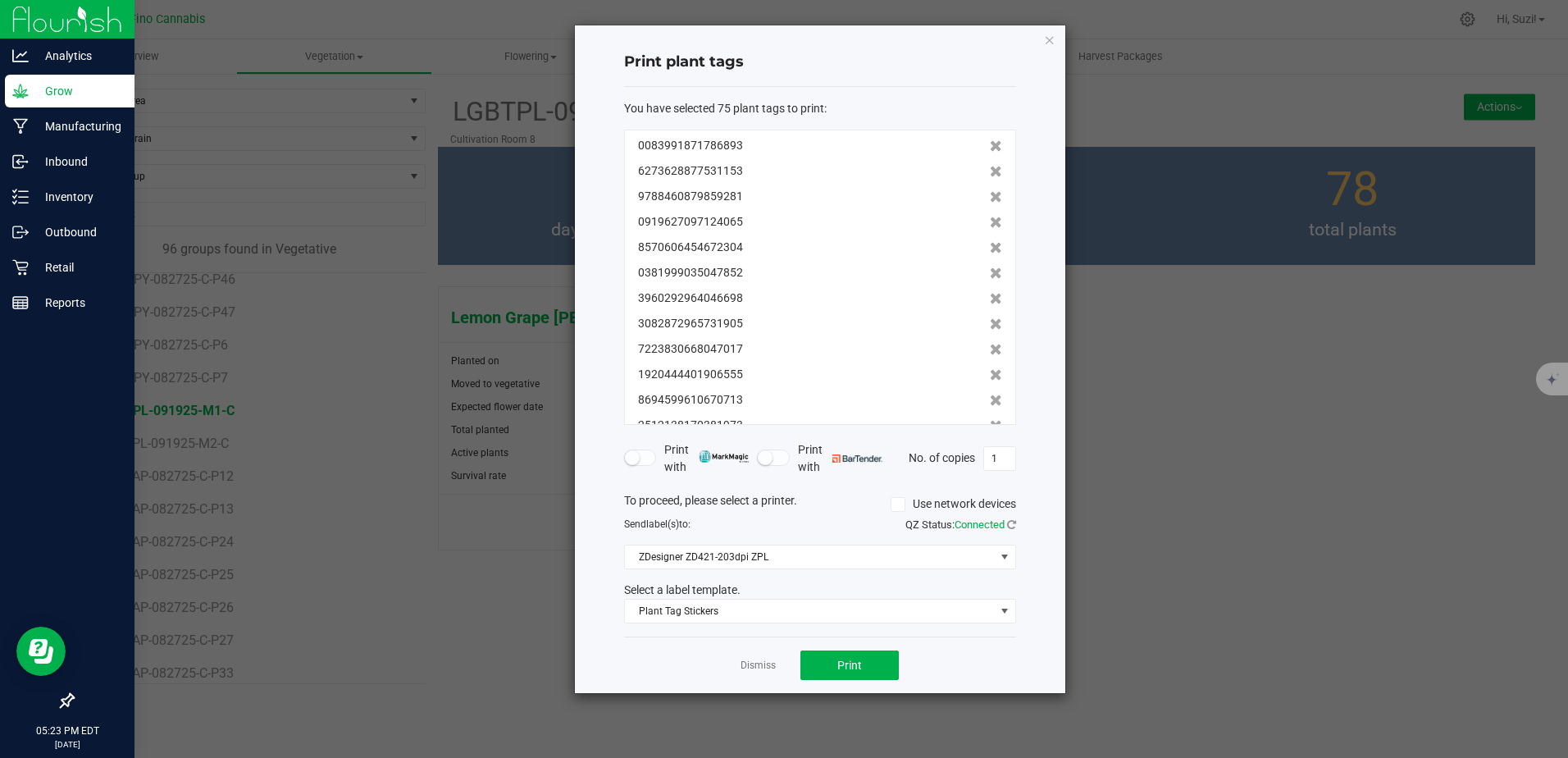
click at [990, 175] on icon at bounding box center [996, 171] width 12 height 11
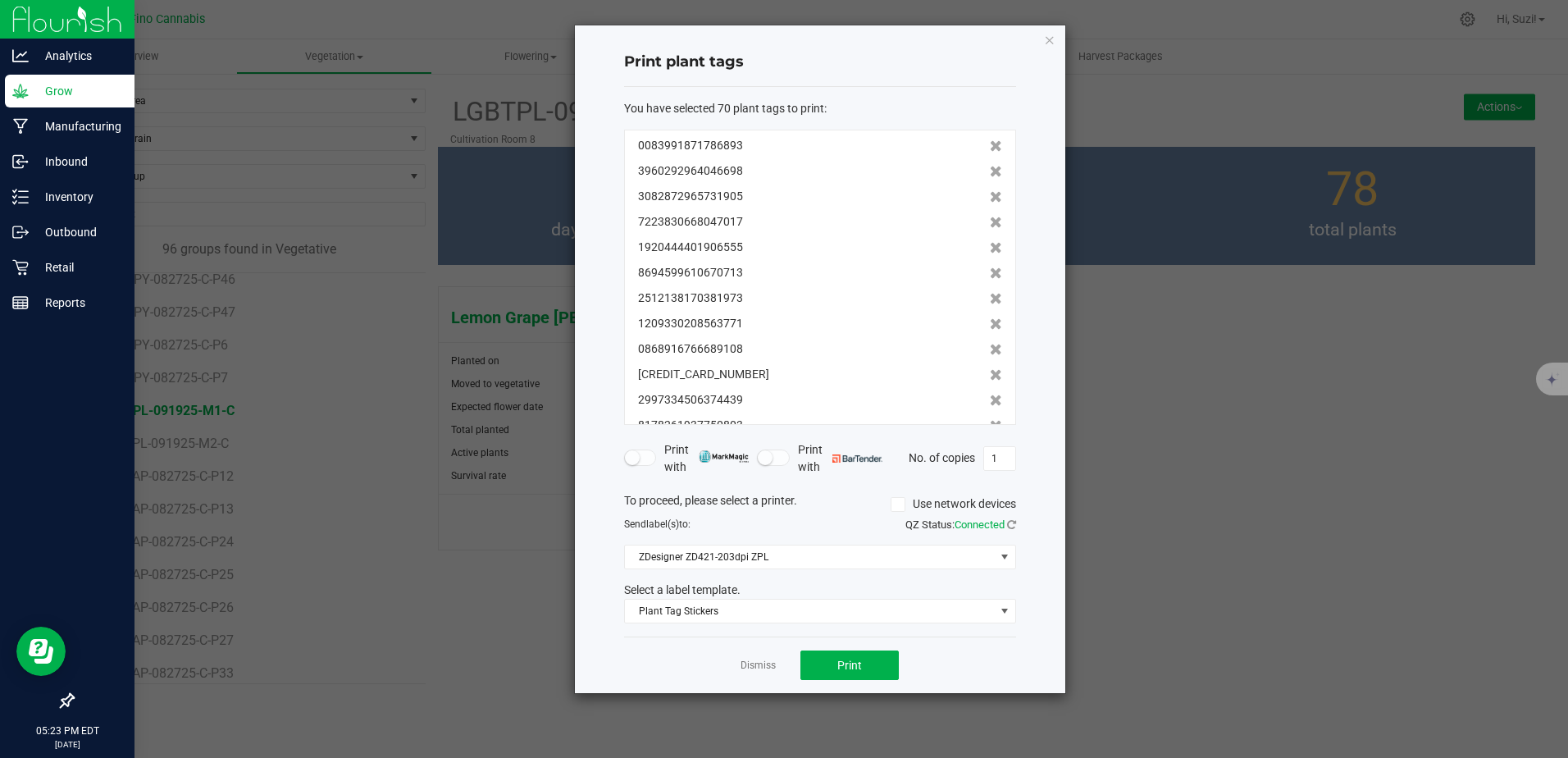
click at [990, 175] on icon at bounding box center [996, 171] width 12 height 11
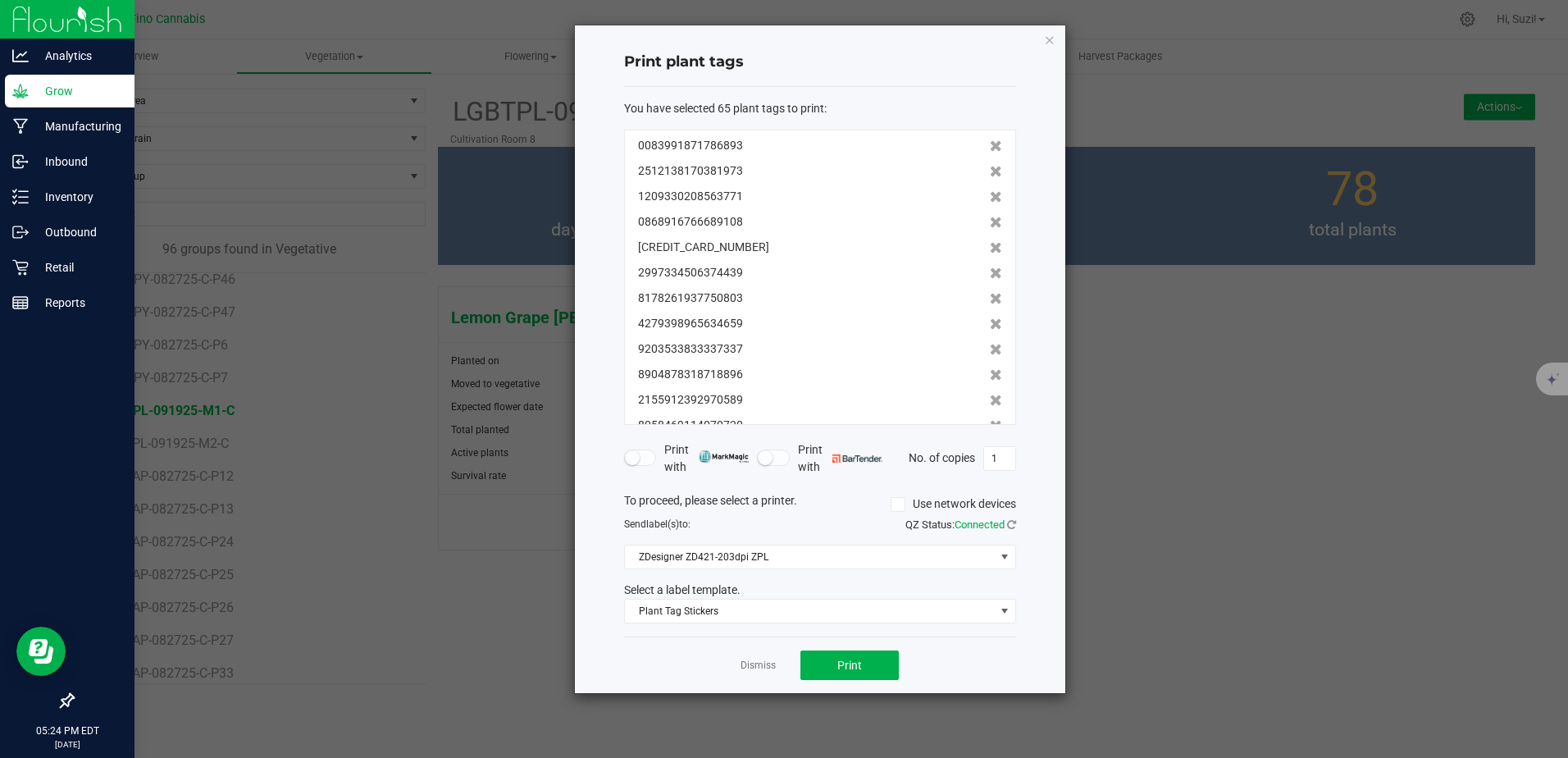
click at [990, 175] on icon at bounding box center [996, 171] width 12 height 11
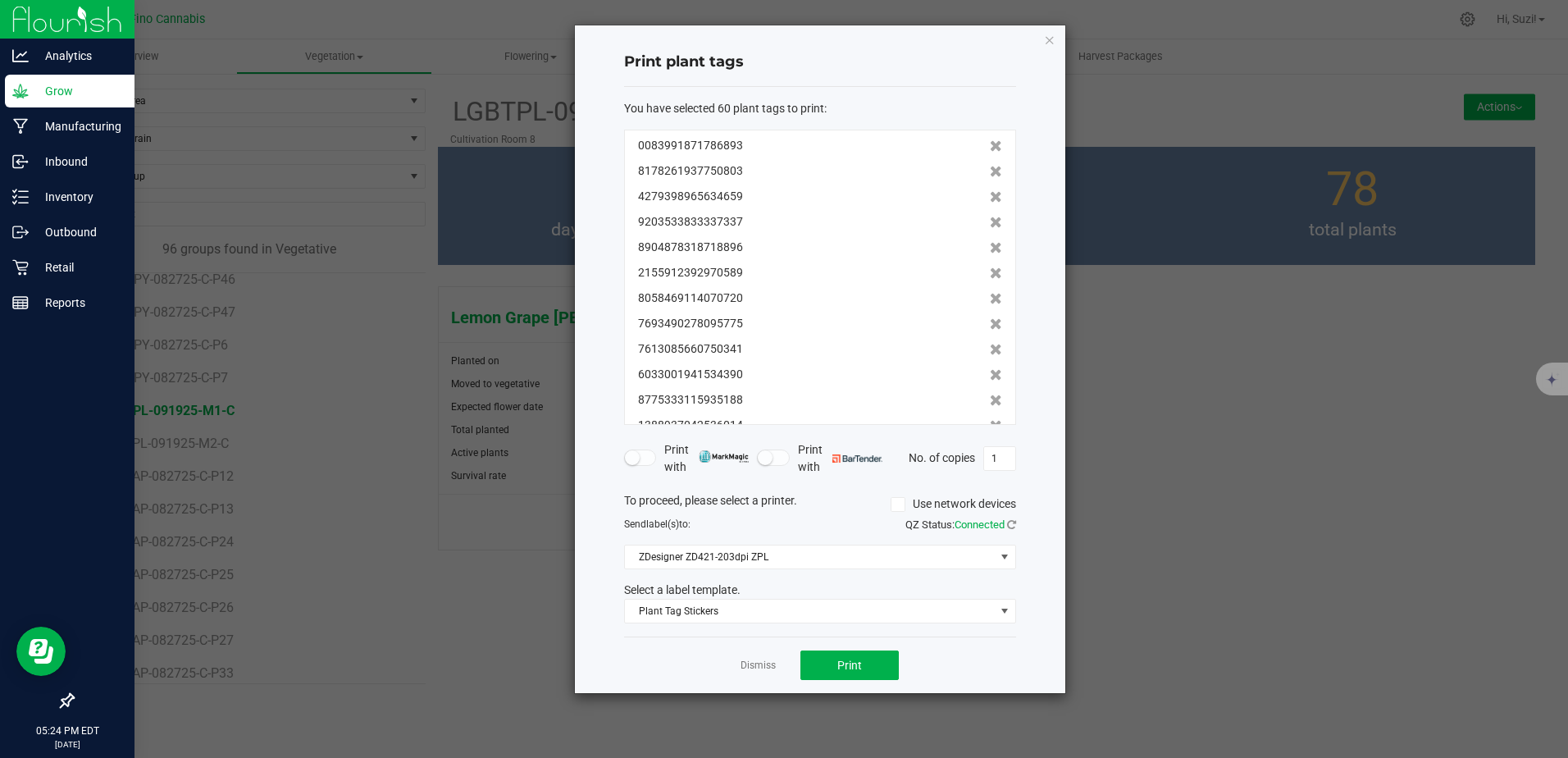
click at [990, 175] on icon at bounding box center [996, 171] width 12 height 11
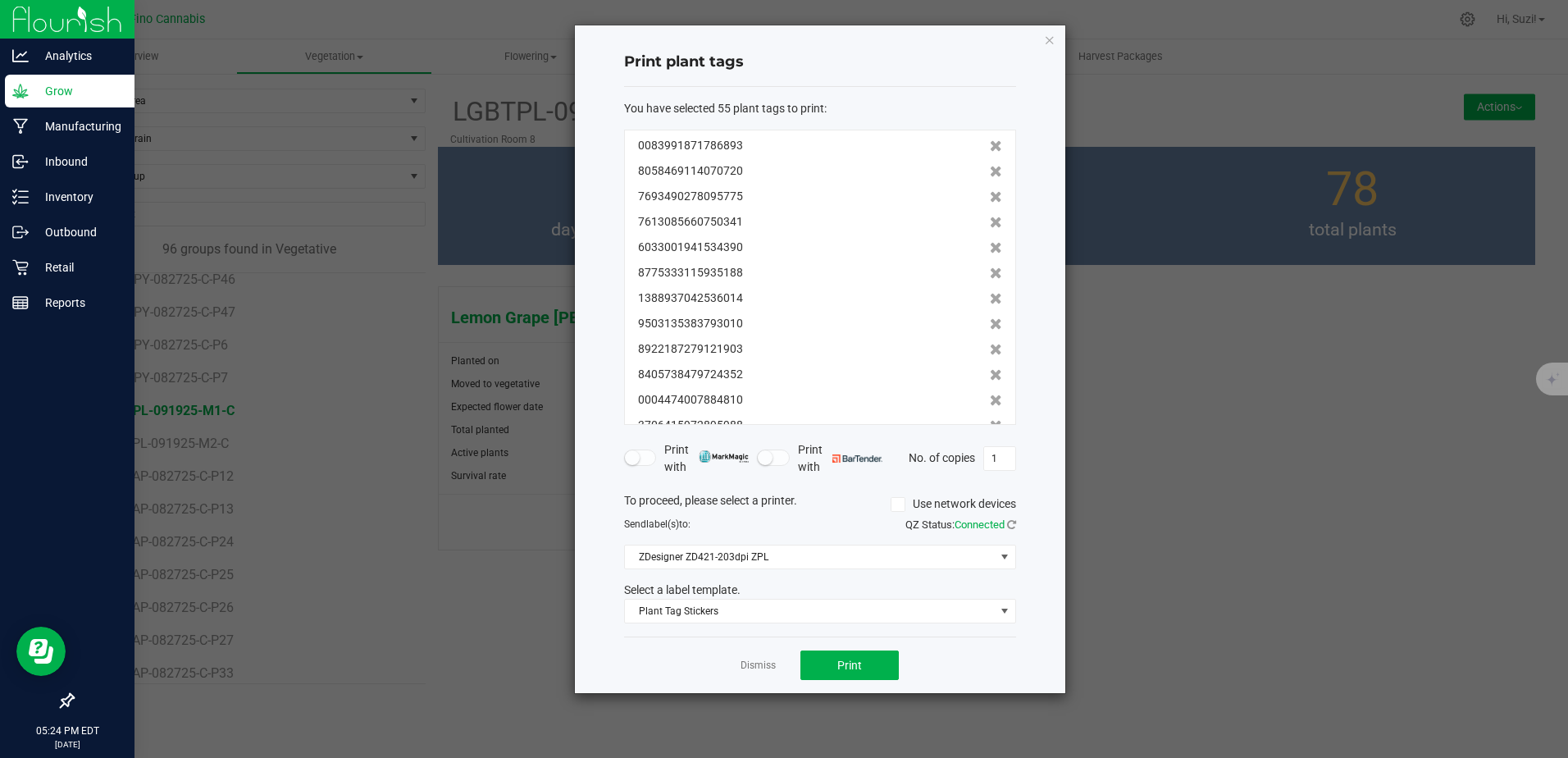
click at [990, 175] on icon at bounding box center [996, 171] width 12 height 11
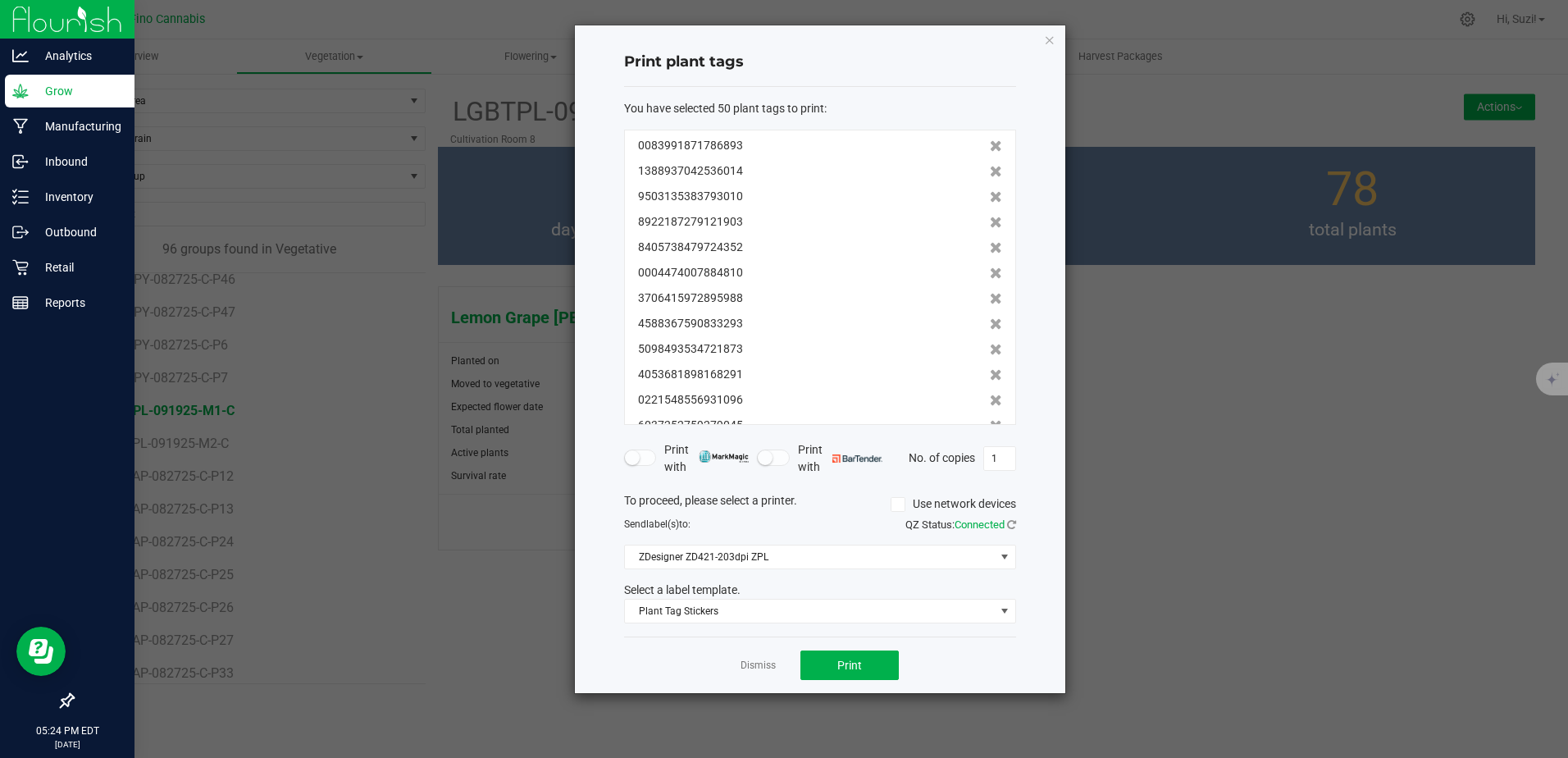
click at [990, 175] on icon at bounding box center [996, 171] width 12 height 11
click at [990, 195] on icon at bounding box center [996, 197] width 12 height 11
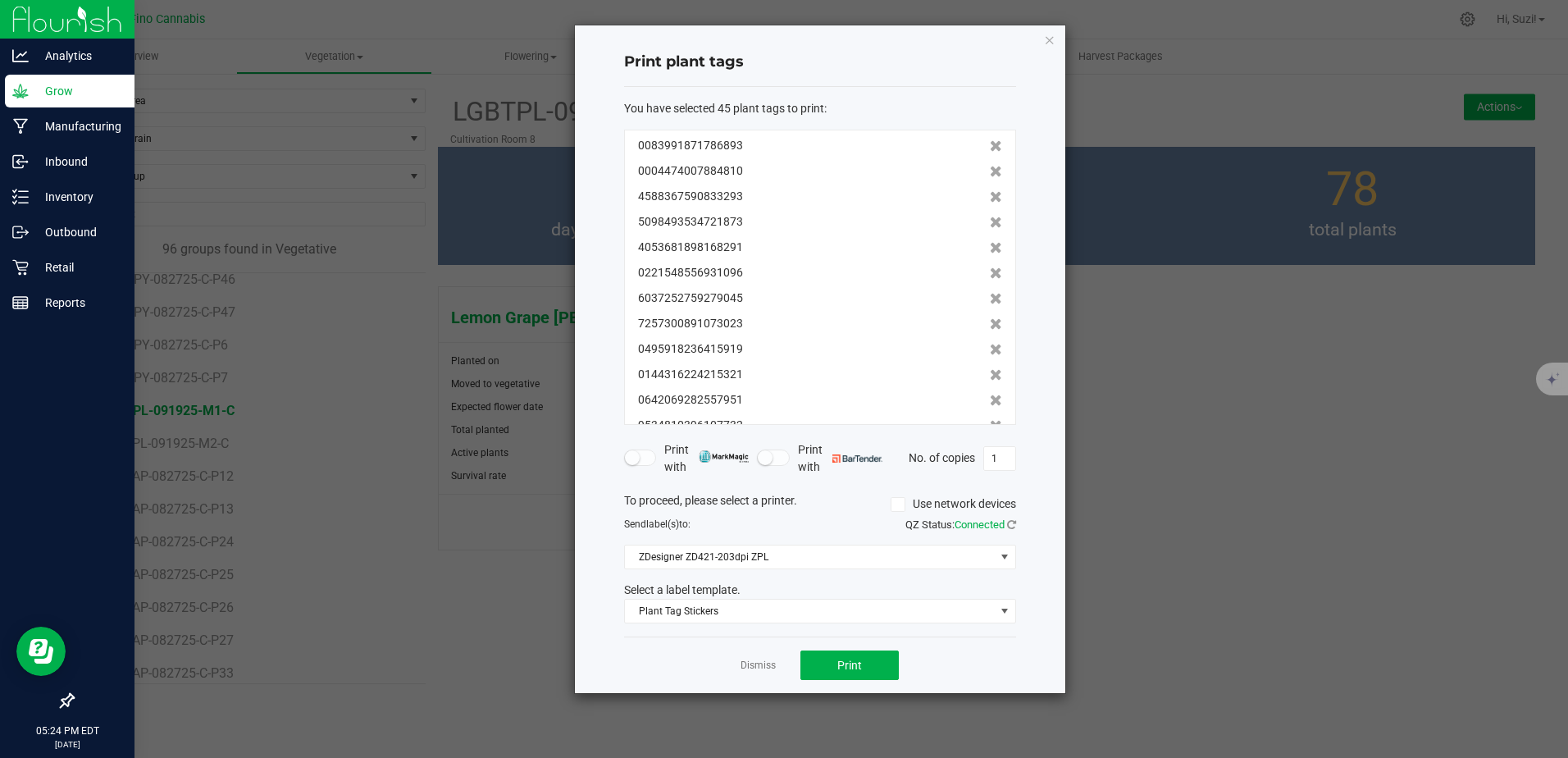
click at [990, 195] on icon at bounding box center [996, 197] width 12 height 11
click at [990, 217] on icon at bounding box center [996, 222] width 12 height 11
click at [990, 195] on icon at bounding box center [996, 197] width 12 height 11
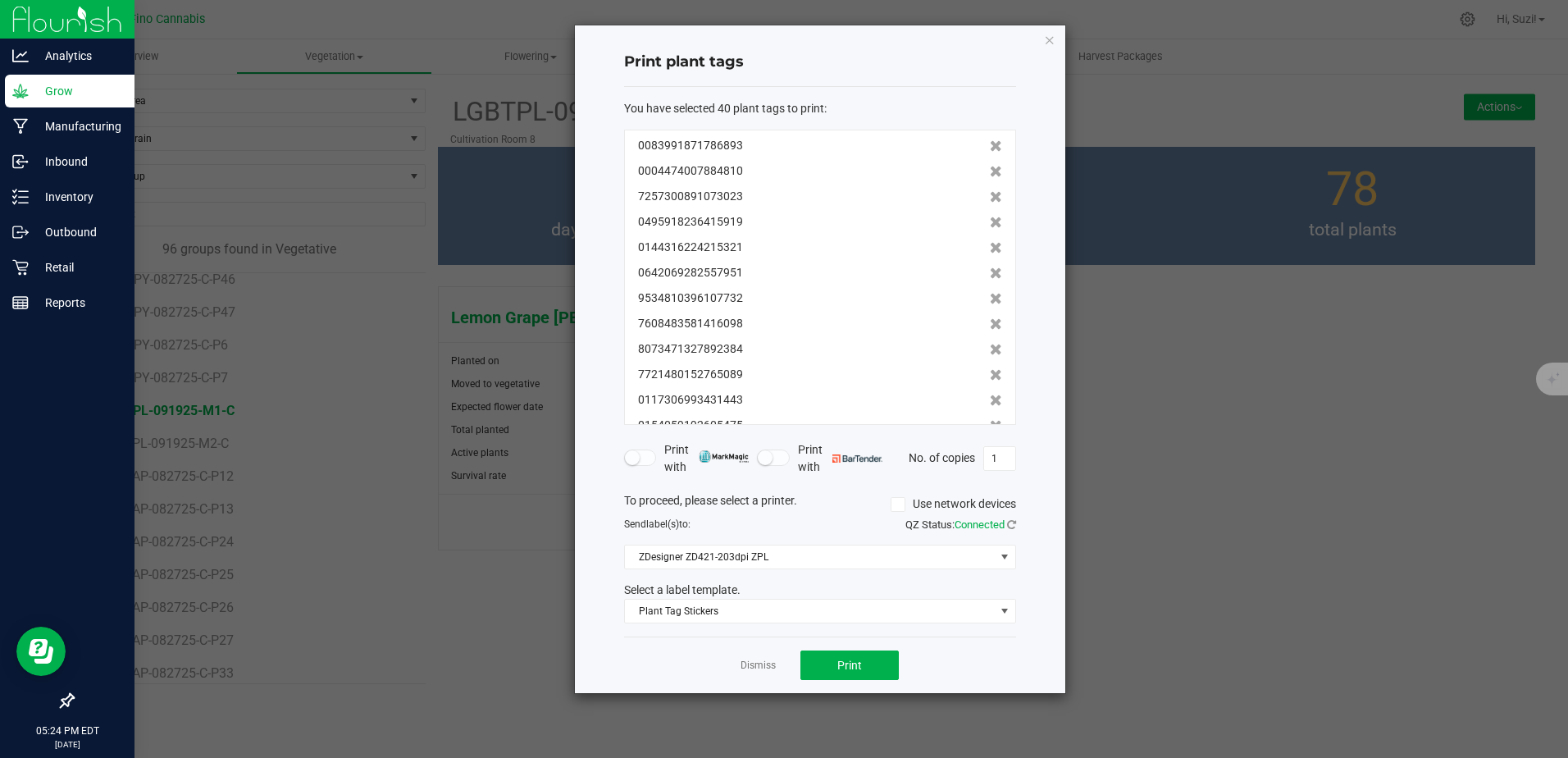
click at [990, 195] on icon at bounding box center [996, 197] width 12 height 11
click at [990, 217] on icon at bounding box center [996, 222] width 12 height 11
click at [990, 195] on icon at bounding box center [996, 197] width 12 height 11
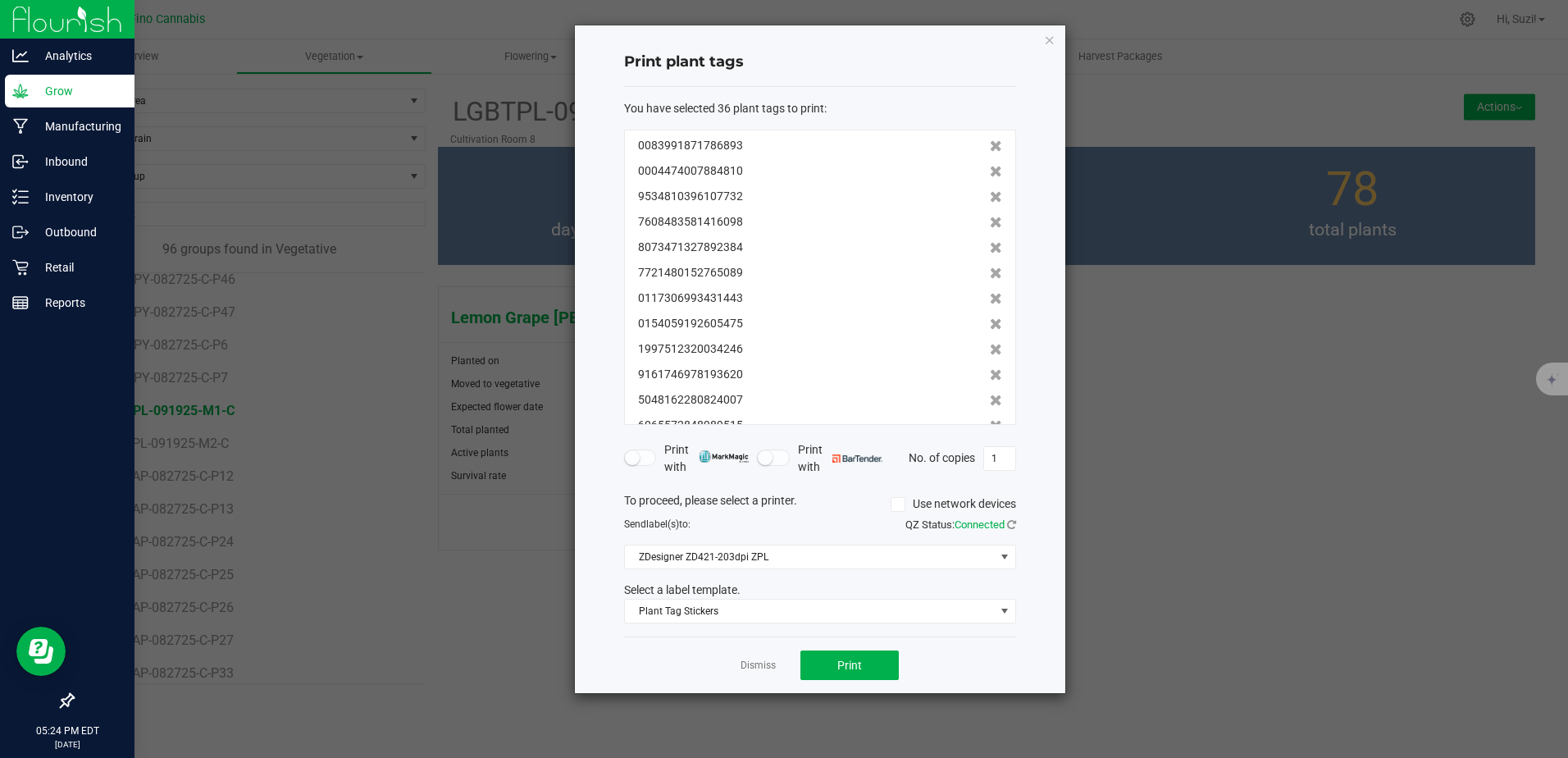
click at [990, 217] on icon at bounding box center [996, 222] width 12 height 11
click at [990, 195] on icon at bounding box center [996, 197] width 12 height 11
click at [990, 217] on icon at bounding box center [996, 222] width 12 height 11
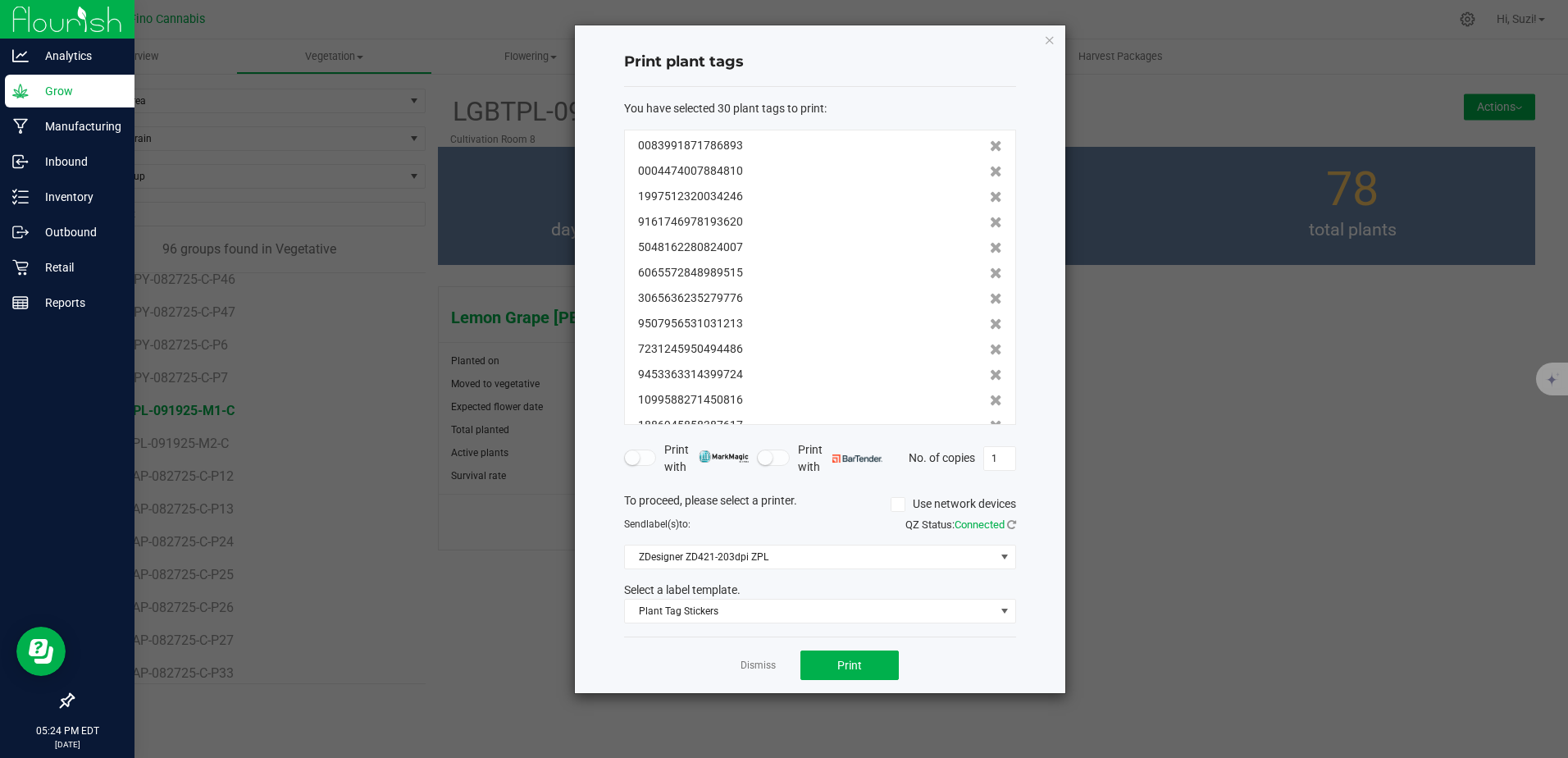
click at [990, 195] on icon at bounding box center [996, 197] width 12 height 11
click at [990, 217] on icon at bounding box center [996, 222] width 12 height 11
click at [990, 195] on icon at bounding box center [996, 197] width 12 height 11
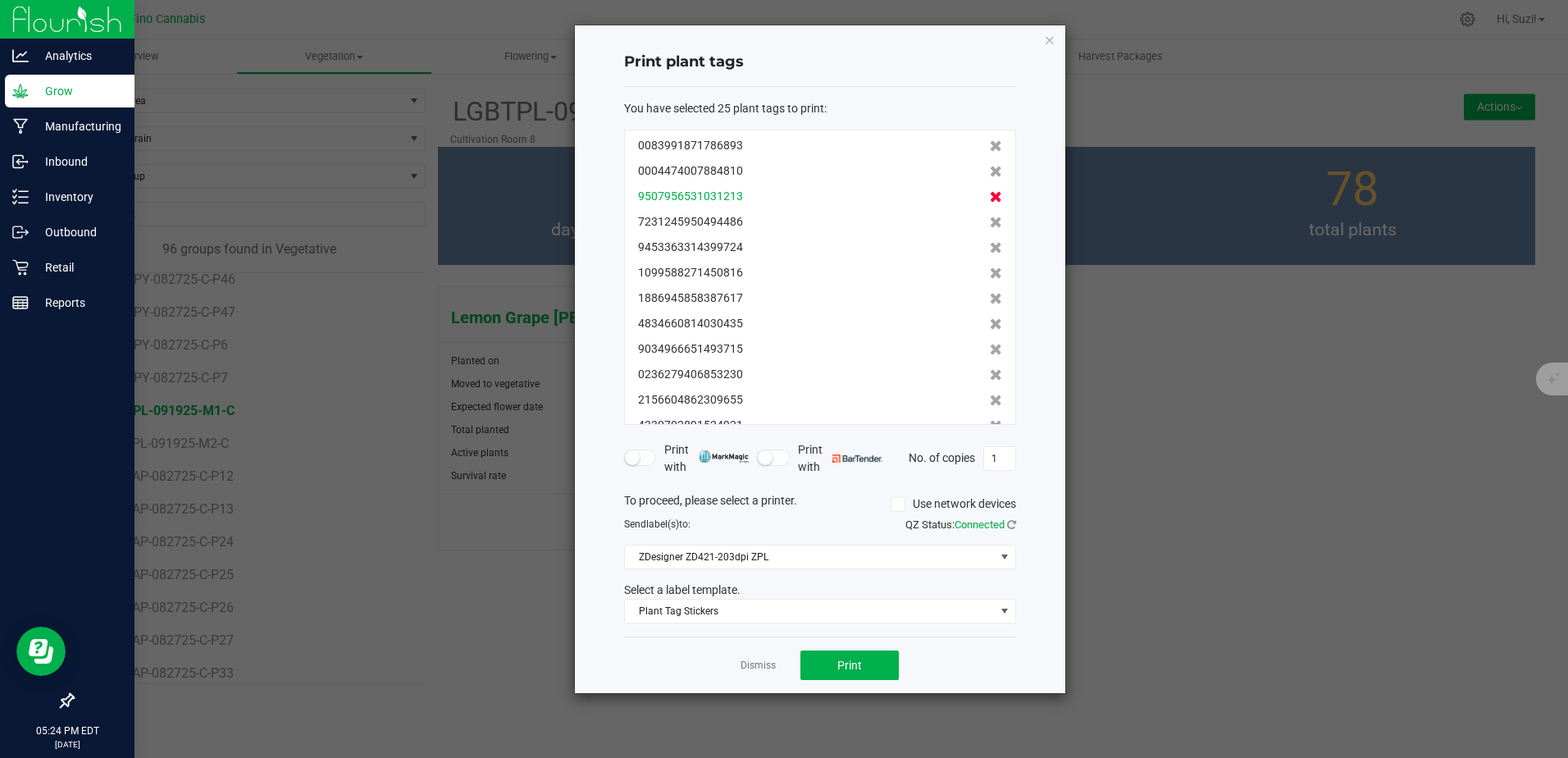
click at [990, 195] on icon at bounding box center [996, 197] width 12 height 11
click at [764, 665] on link "Dismiss" at bounding box center [758, 665] width 35 height 14
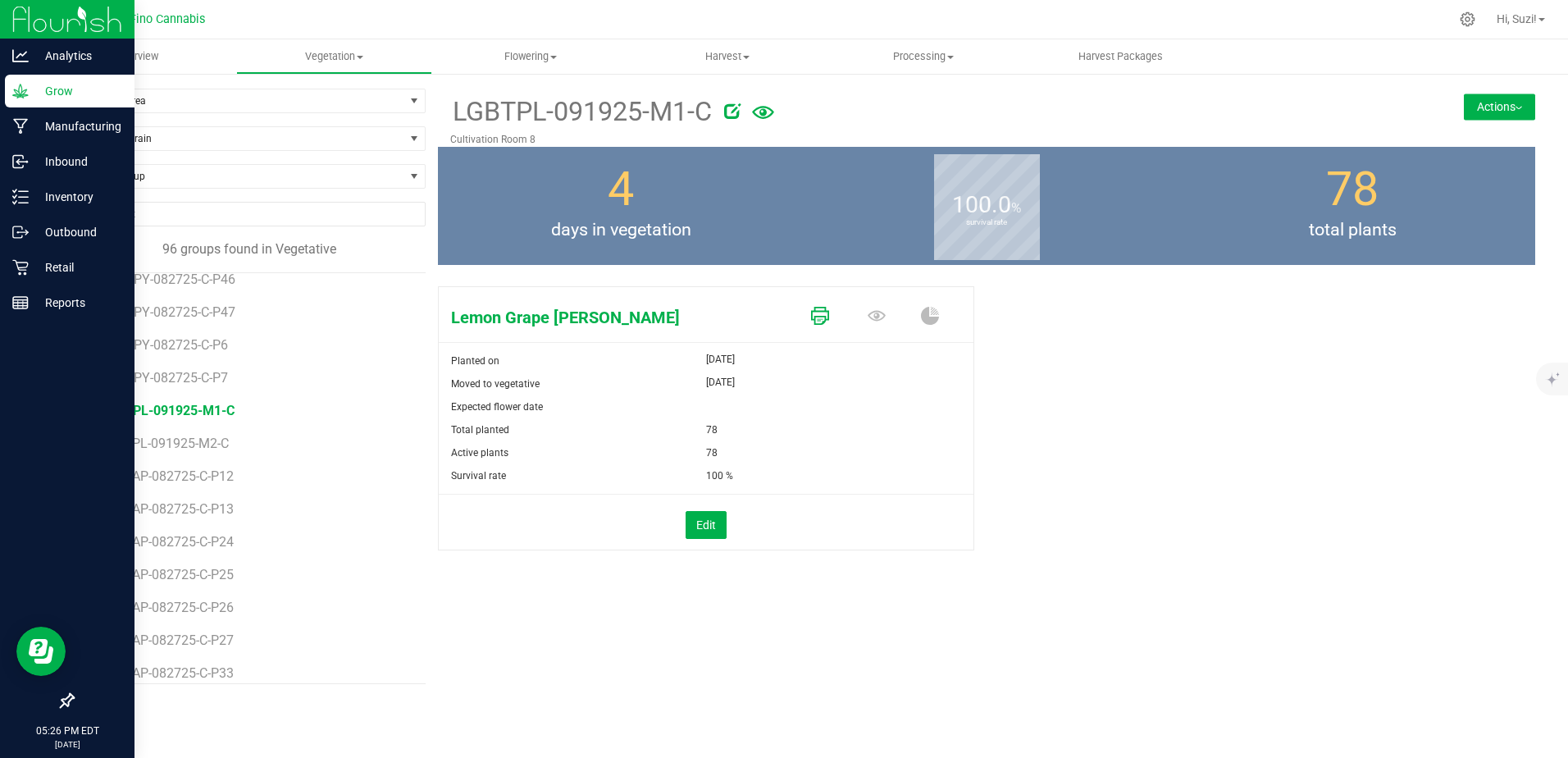
click at [819, 321] on icon at bounding box center [820, 315] width 18 height 18
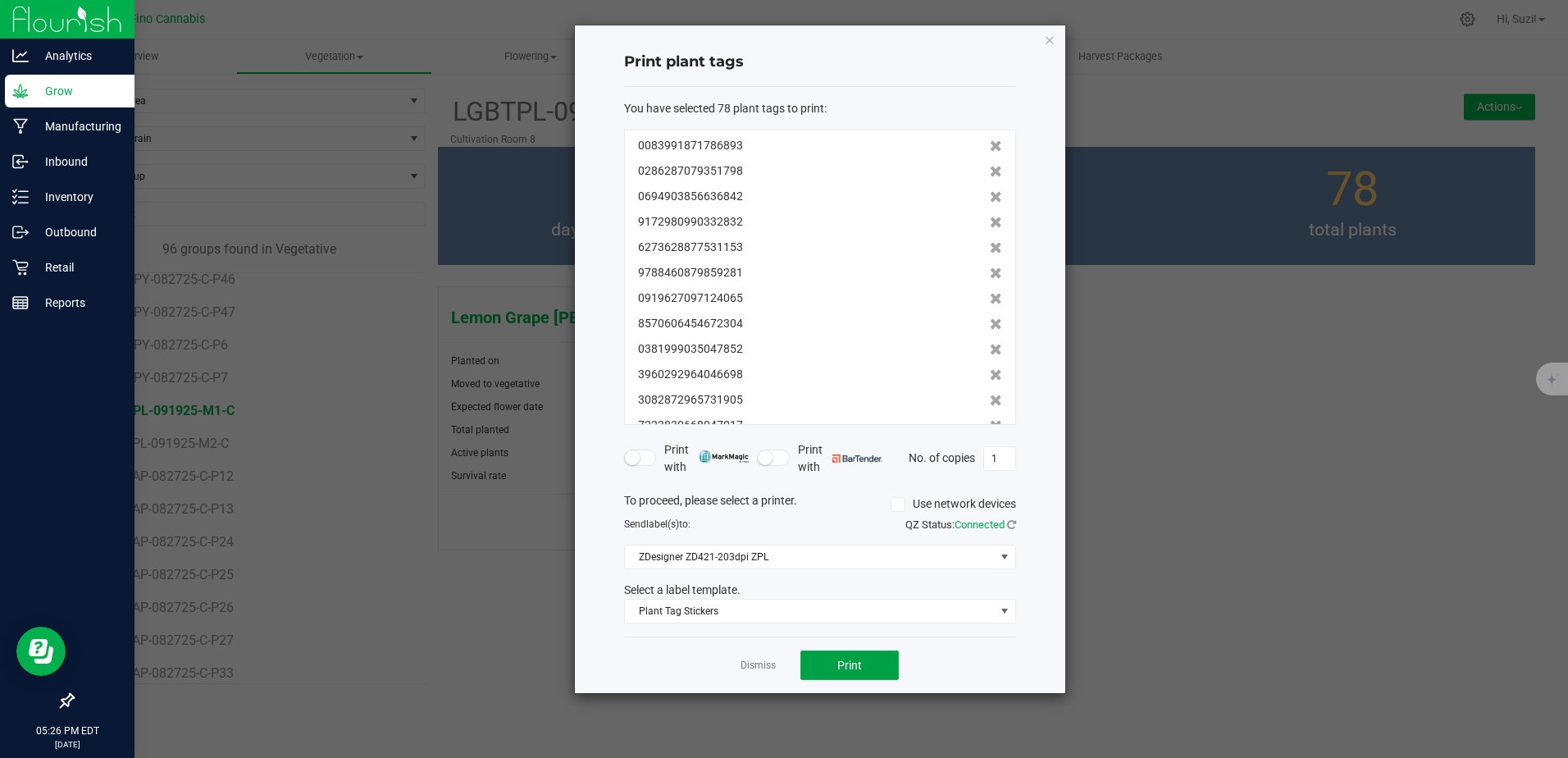
click at [834, 663] on button "Print" at bounding box center [849, 665] width 98 height 29
click at [763, 665] on link "Dismiss" at bounding box center [758, 665] width 35 height 14
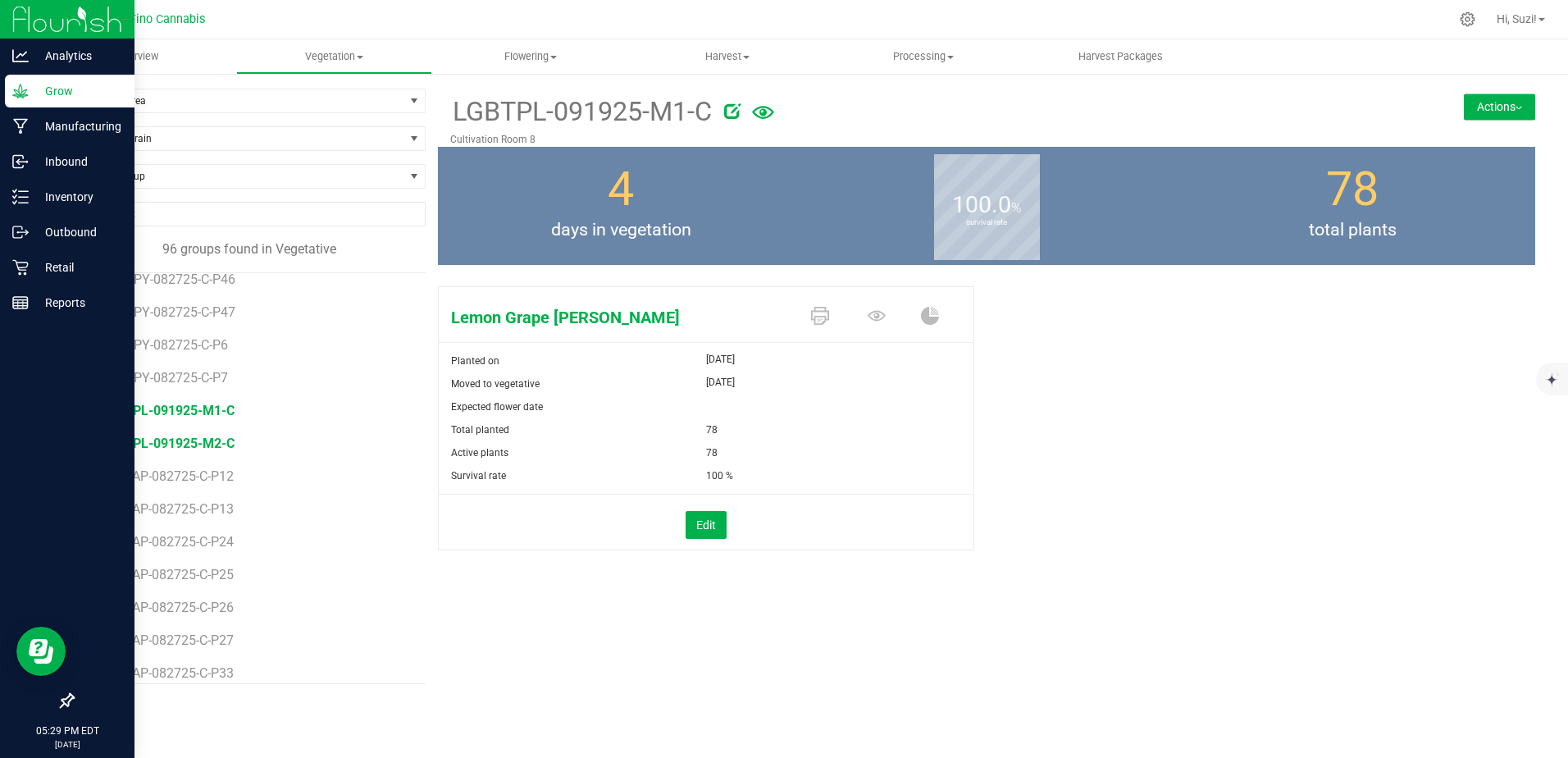
click at [188, 442] on span "LGBTPL-091925-M2-C" at bounding box center [167, 444] width 134 height 15
click at [812, 318] on icon at bounding box center [820, 315] width 18 height 18
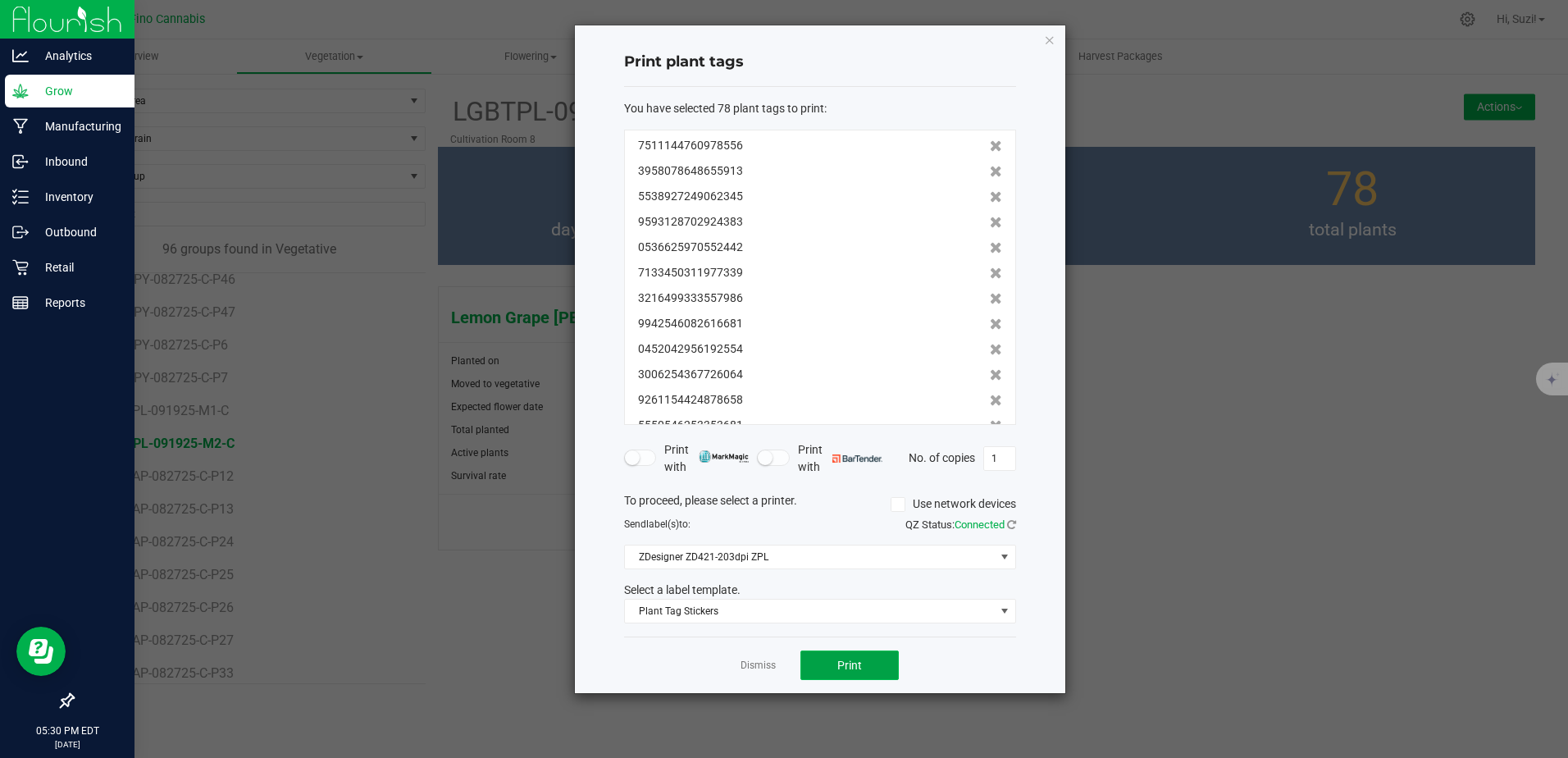
click at [862, 671] on button "Print" at bounding box center [849, 665] width 98 height 29
click at [1049, 41] on icon "button" at bounding box center [1050, 39] width 11 height 20
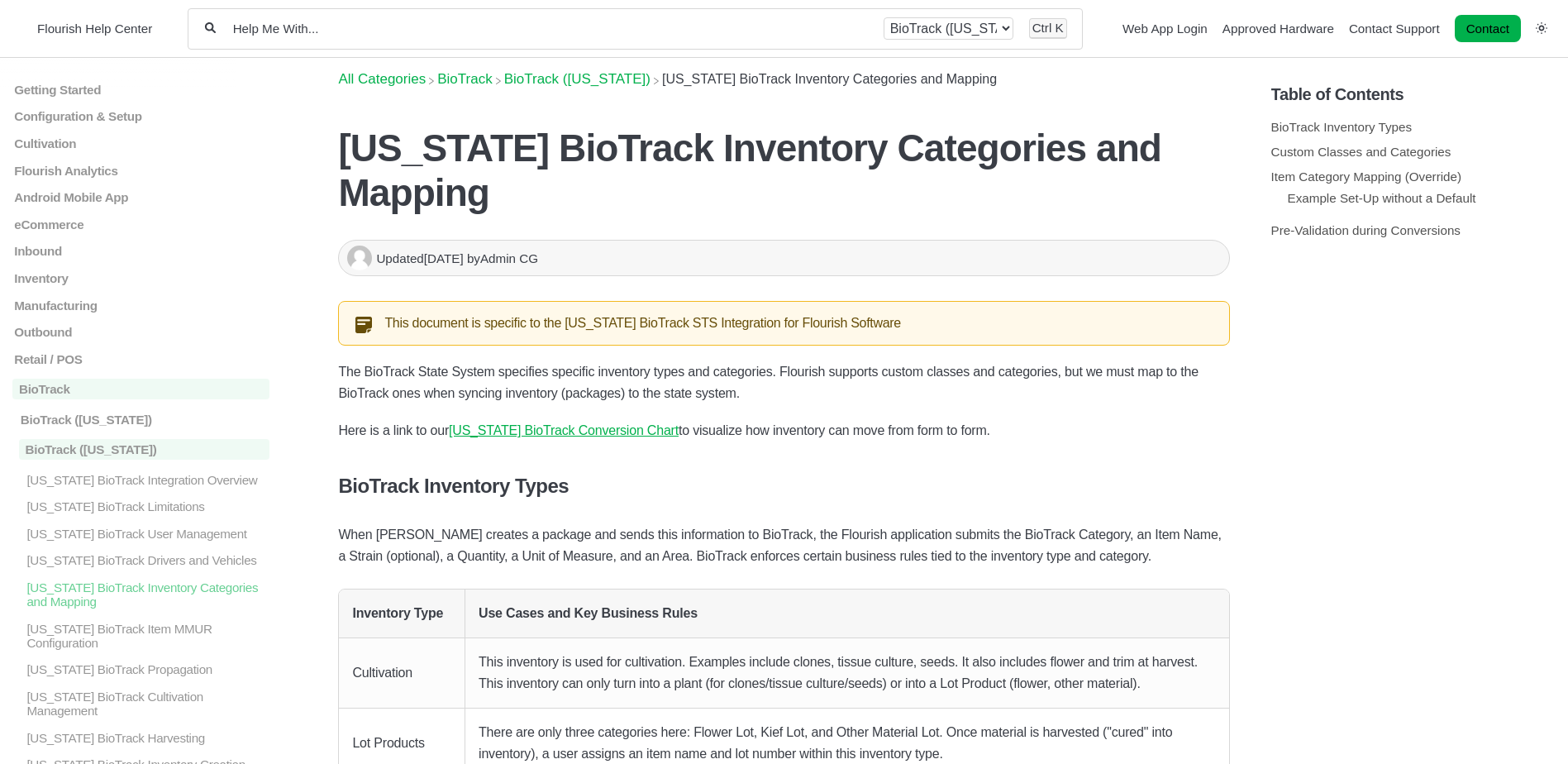
click at [581, 22] on input "Help Me With..." at bounding box center [550, 29] width 637 height 15
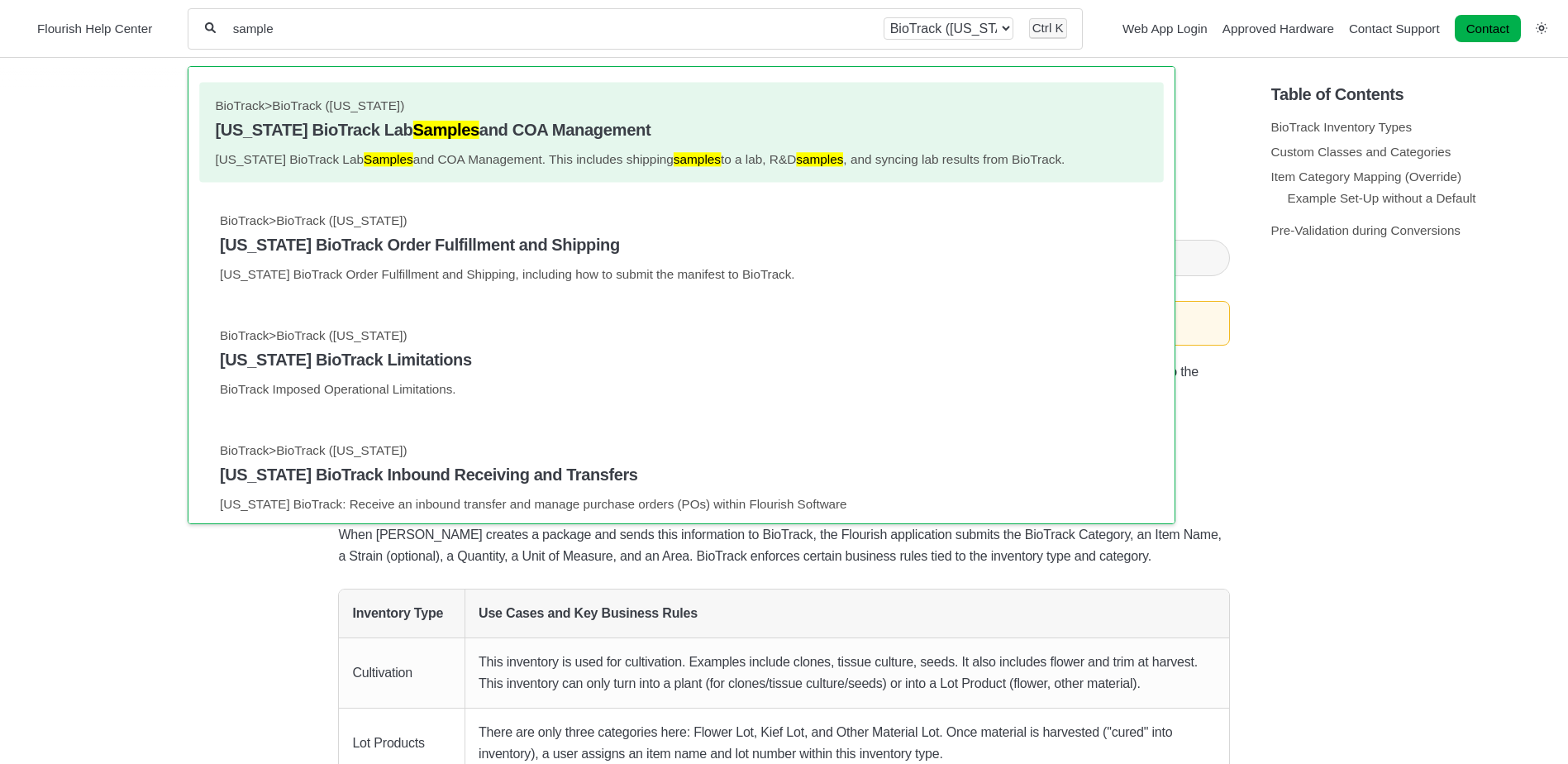
type input "sample"
click at [610, 154] on p "Florida BioTrack Lab Samples and COA Management. This includes shipping samples…" at bounding box center [682, 159] width 932 height 14
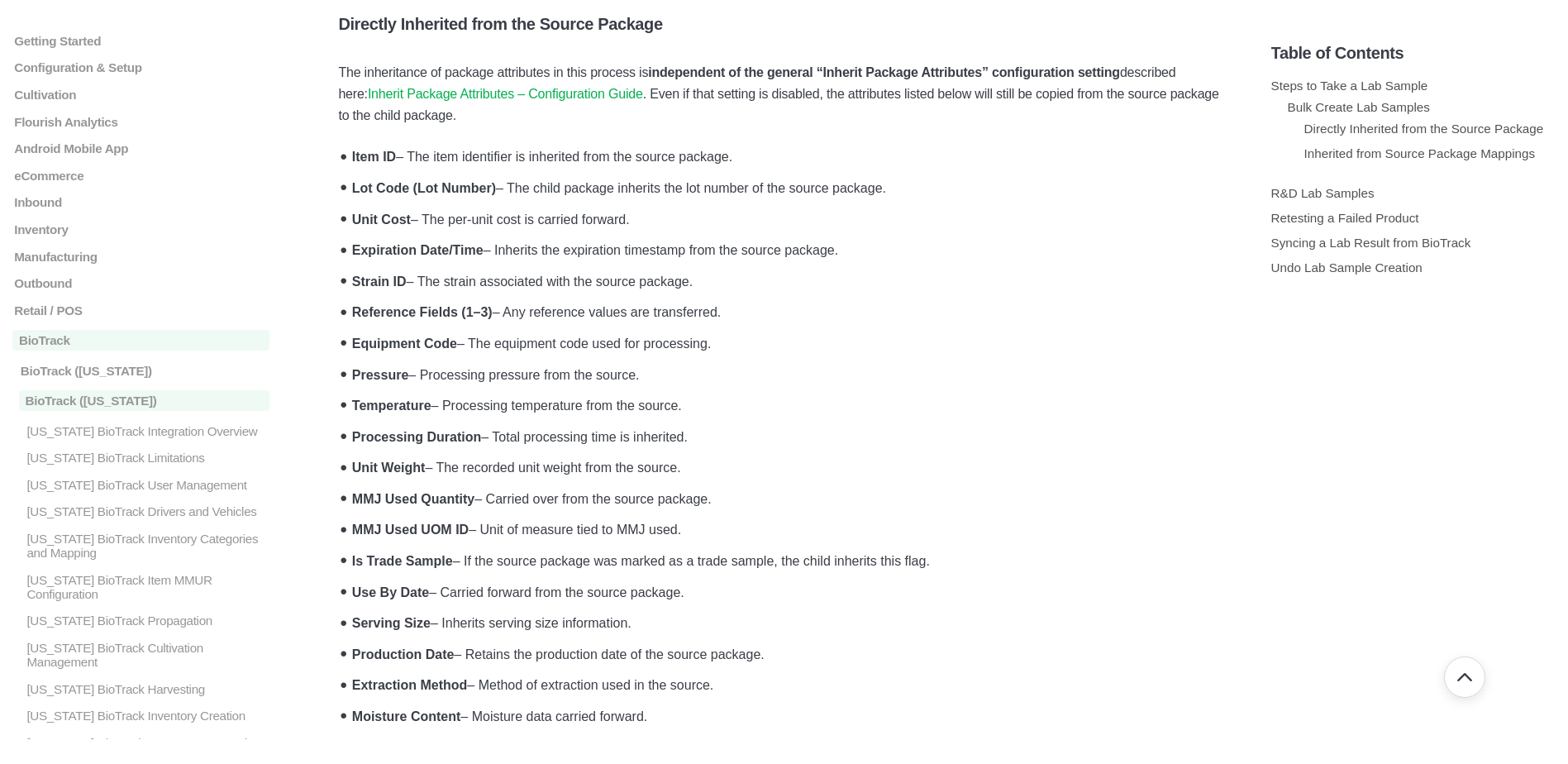
scroll to position [4054, 0]
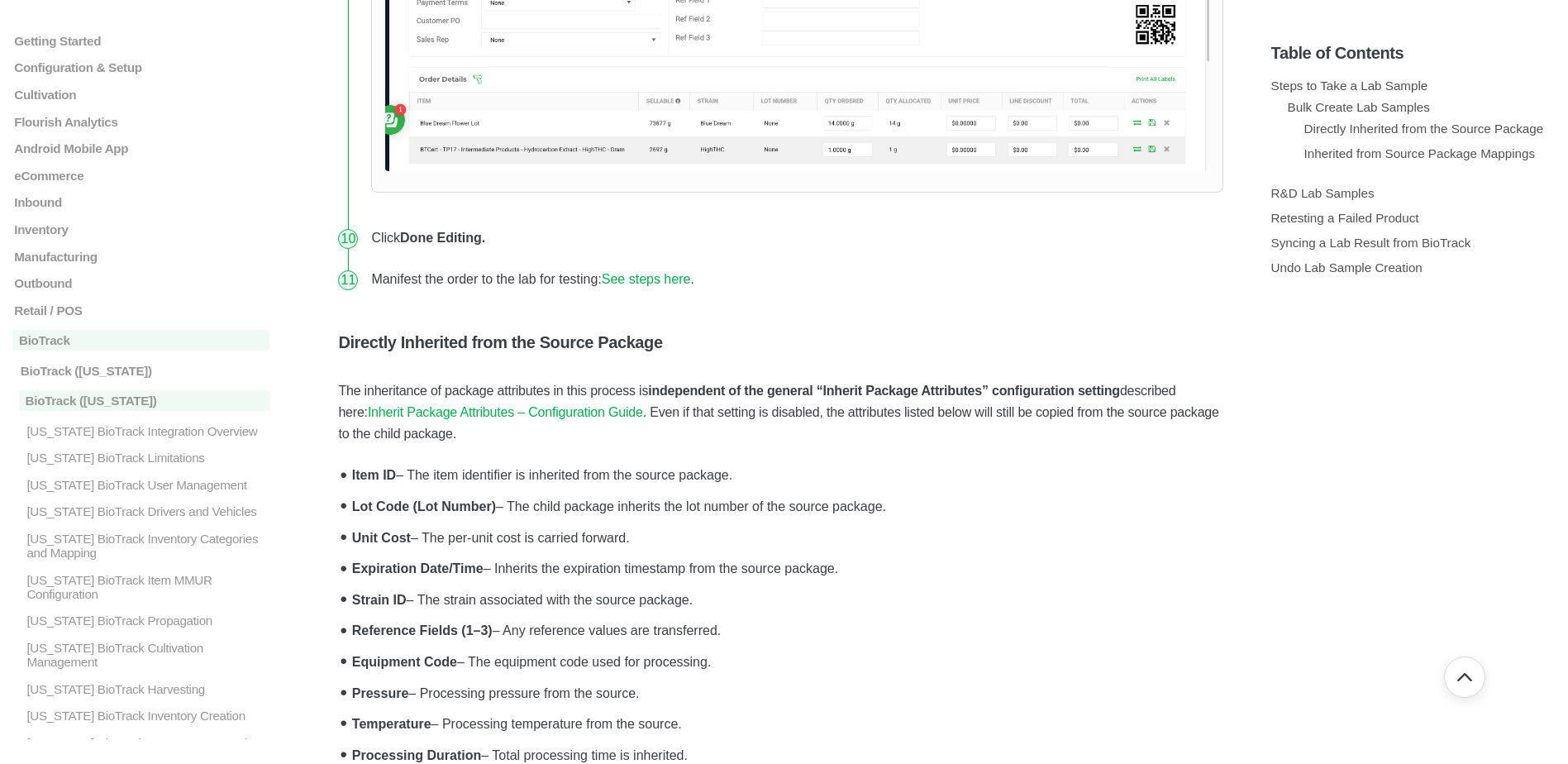
click at [653, 286] on link "See steps here" at bounding box center [646, 279] width 90 height 14
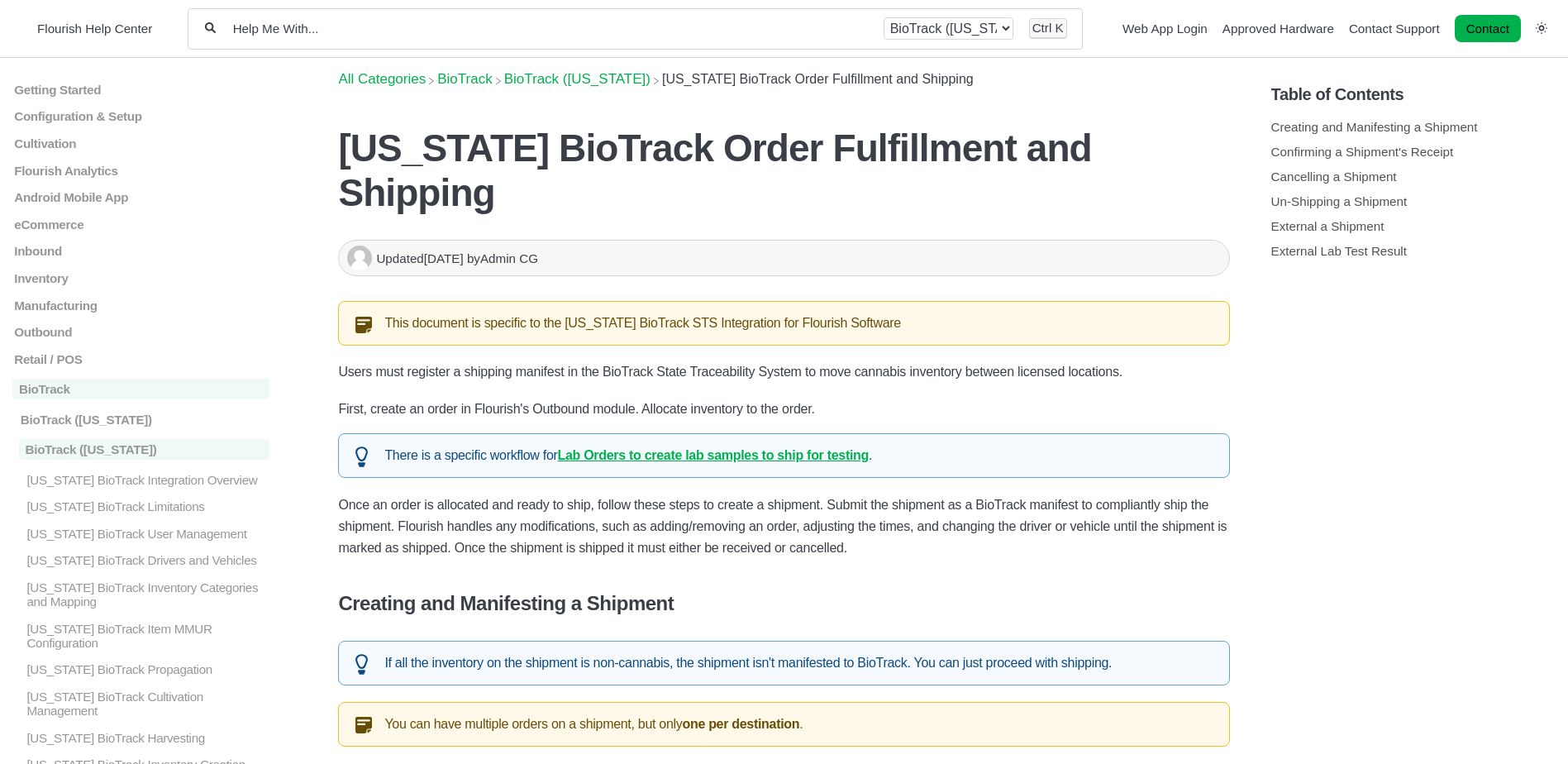
click at [680, 448] on link "Lab Orders to create lab samples to ship for testing" at bounding box center [713, 455] width 312 height 14
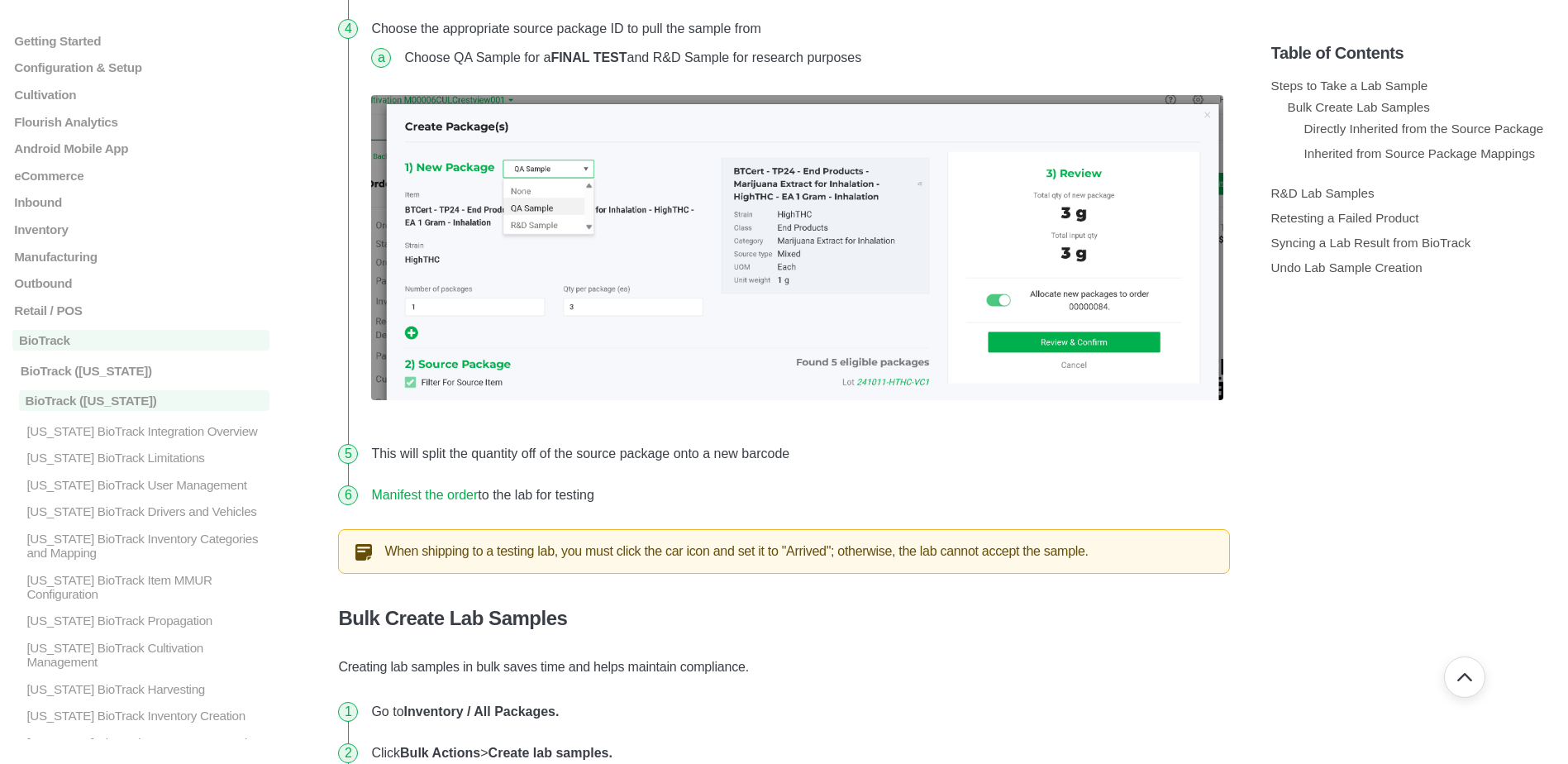
scroll to position [1655, 0]
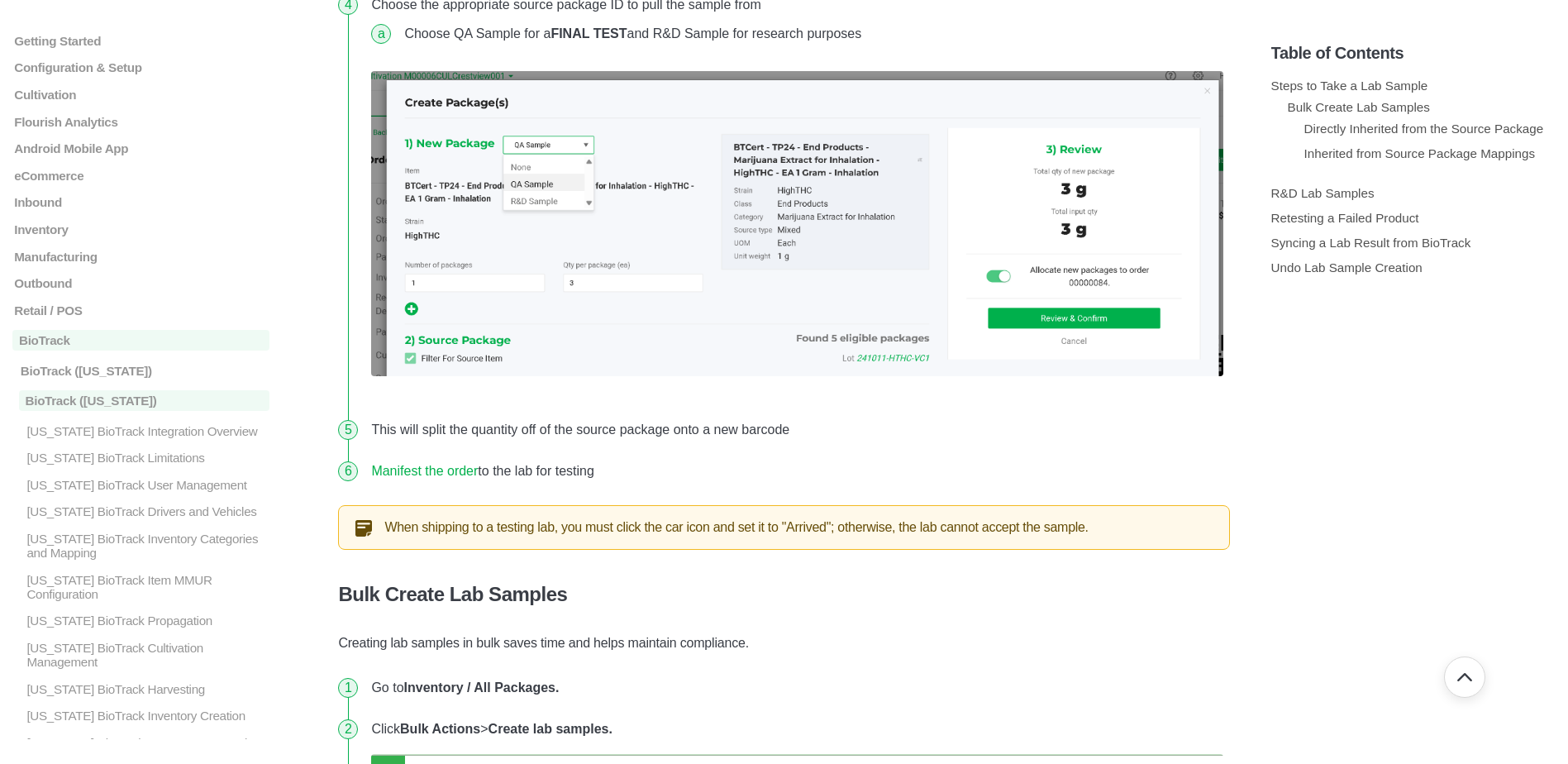
click at [440, 478] on link "Manifest the order" at bounding box center [424, 471] width 107 height 14
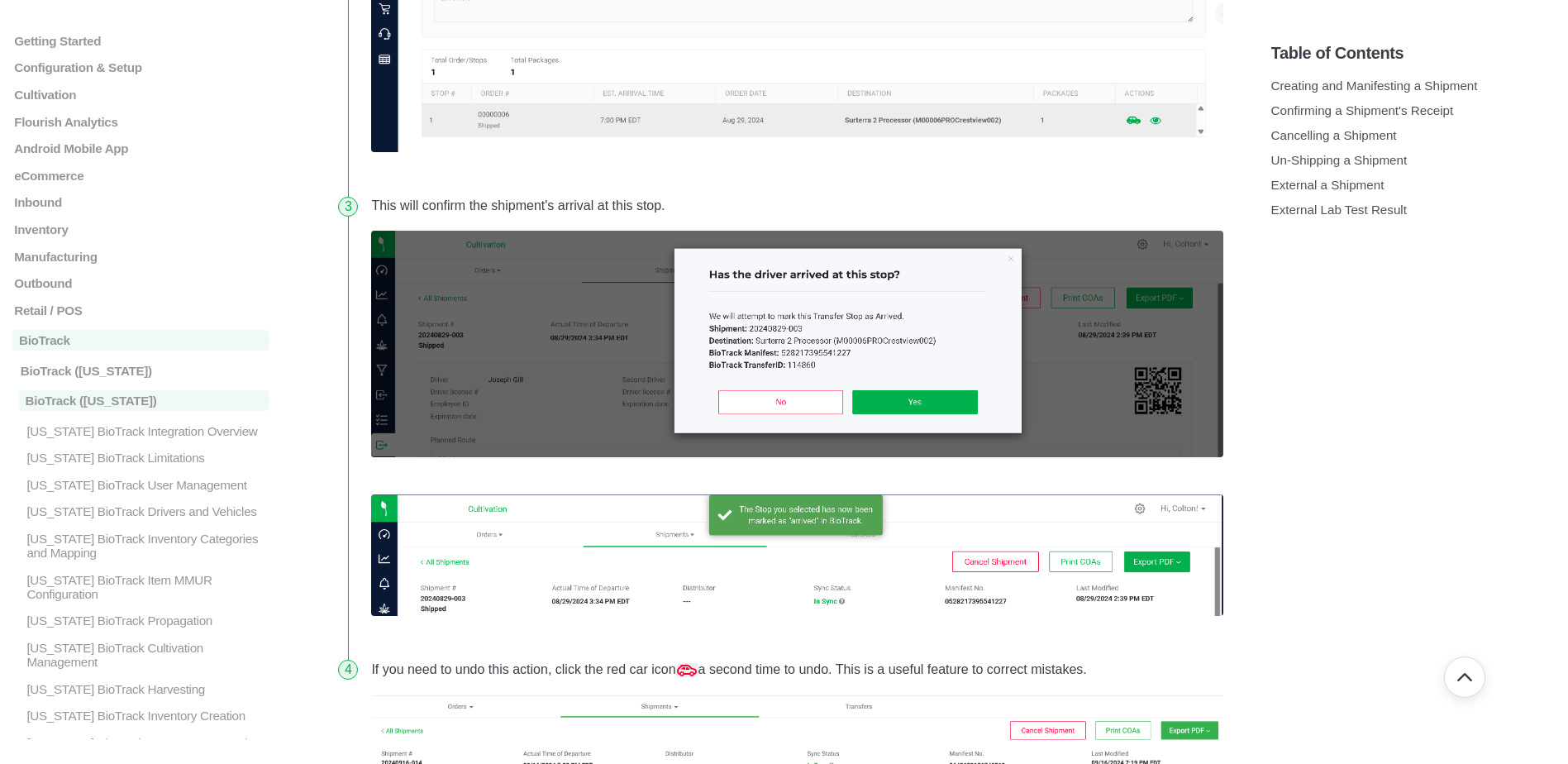
scroll to position [4467, 0]
